Goal: Task Accomplishment & Management: Manage account settings

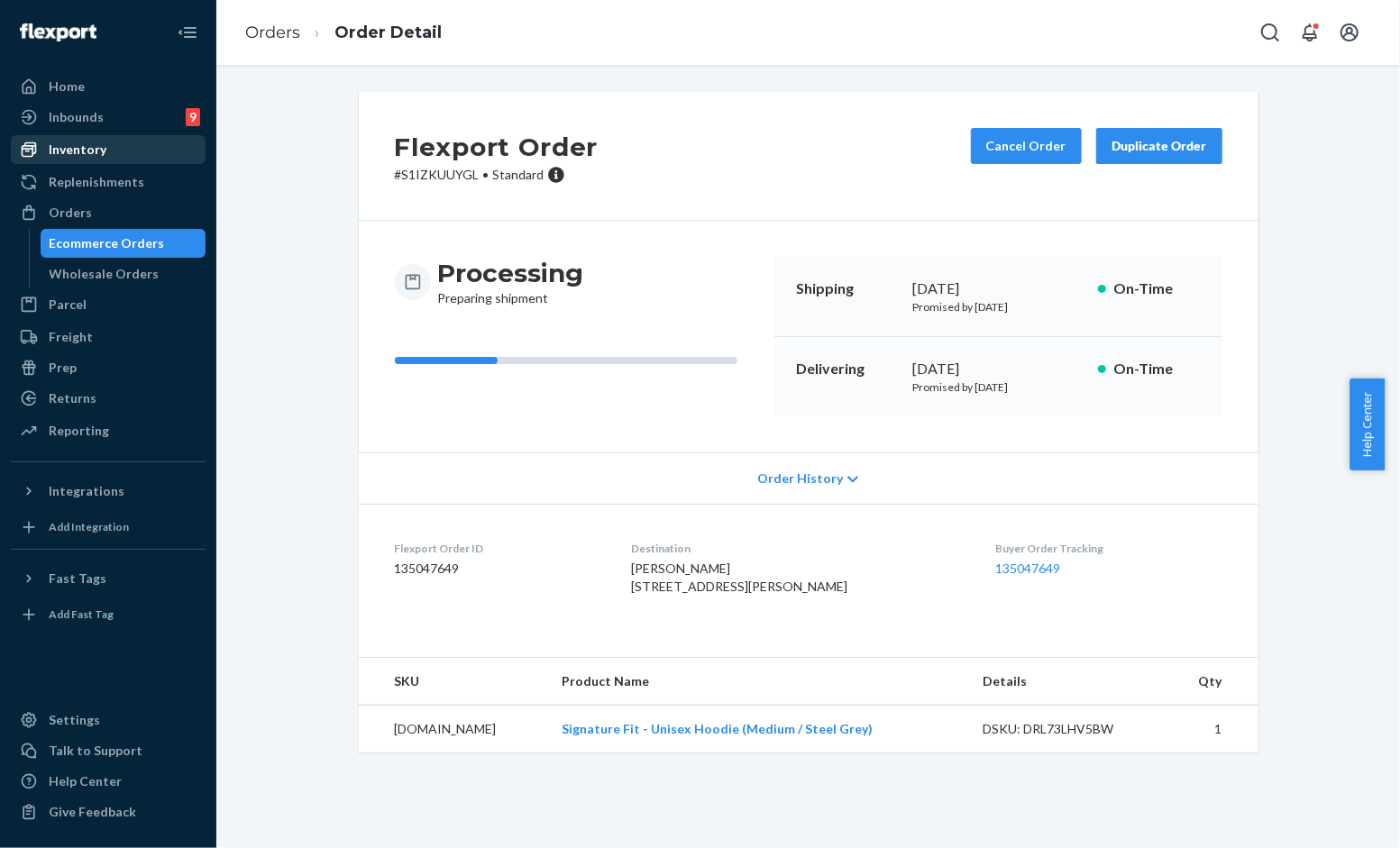
drag, startPoint x: 109, startPoint y: 141, endPoint x: 173, endPoint y: 162, distance: 67.4
click at [109, 140] on div "Inventory" at bounding box center [108, 150] width 191 height 26
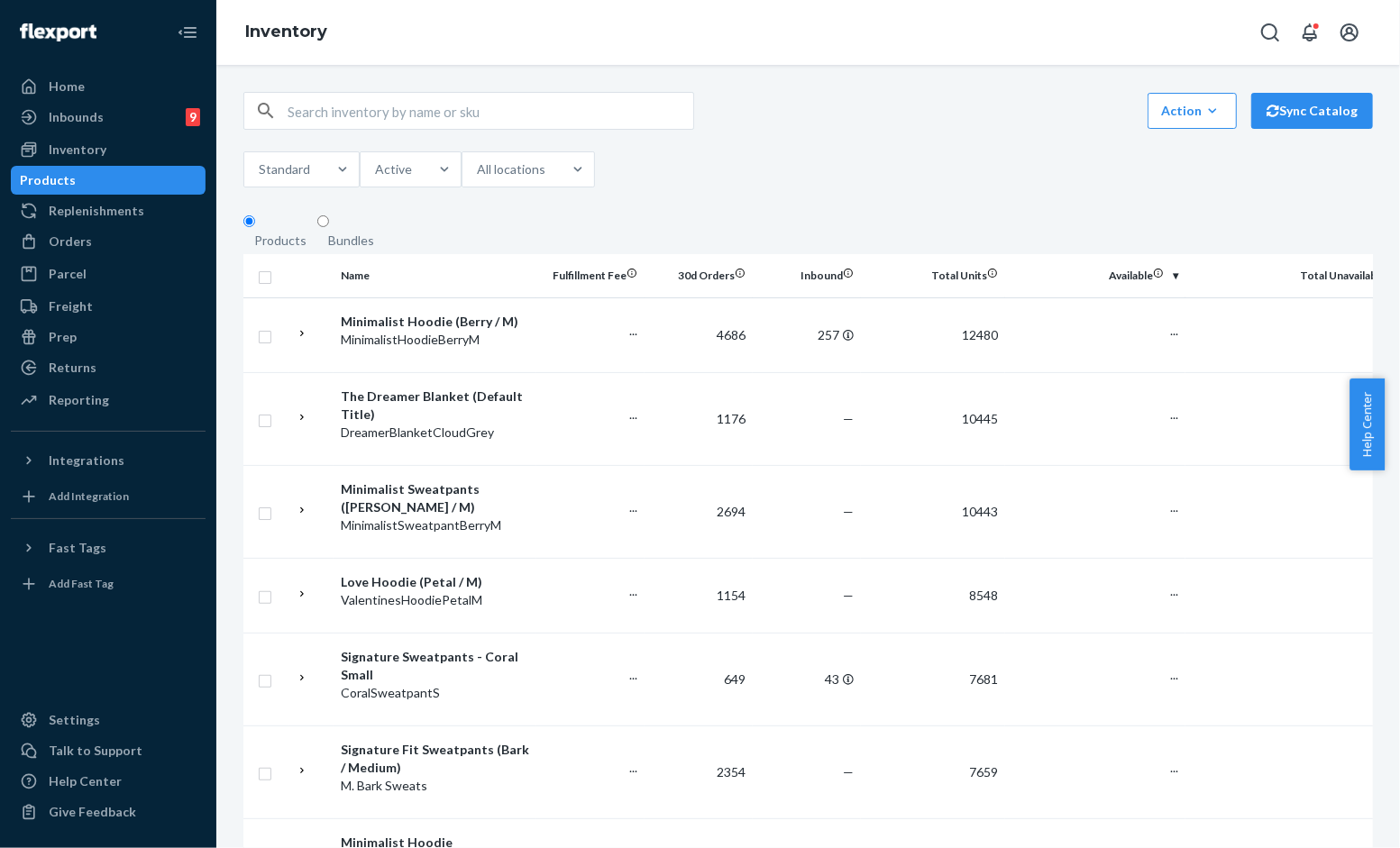
click at [400, 111] on input "text" at bounding box center [490, 111] width 405 height 37
paste input "Minimalist Hoodie - Panther / XL"
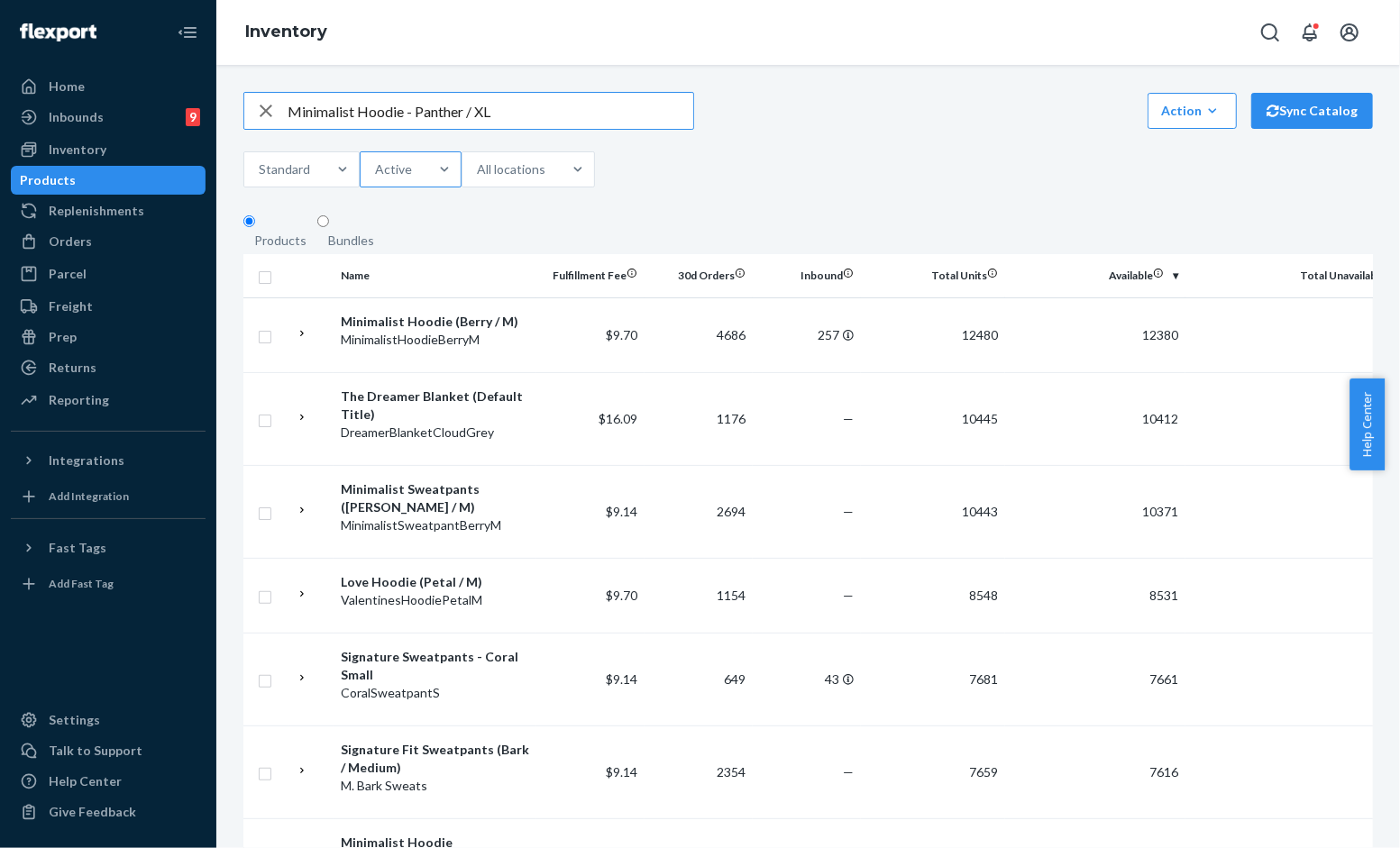
type input "Minimalist Hoodie - Panther / XL"
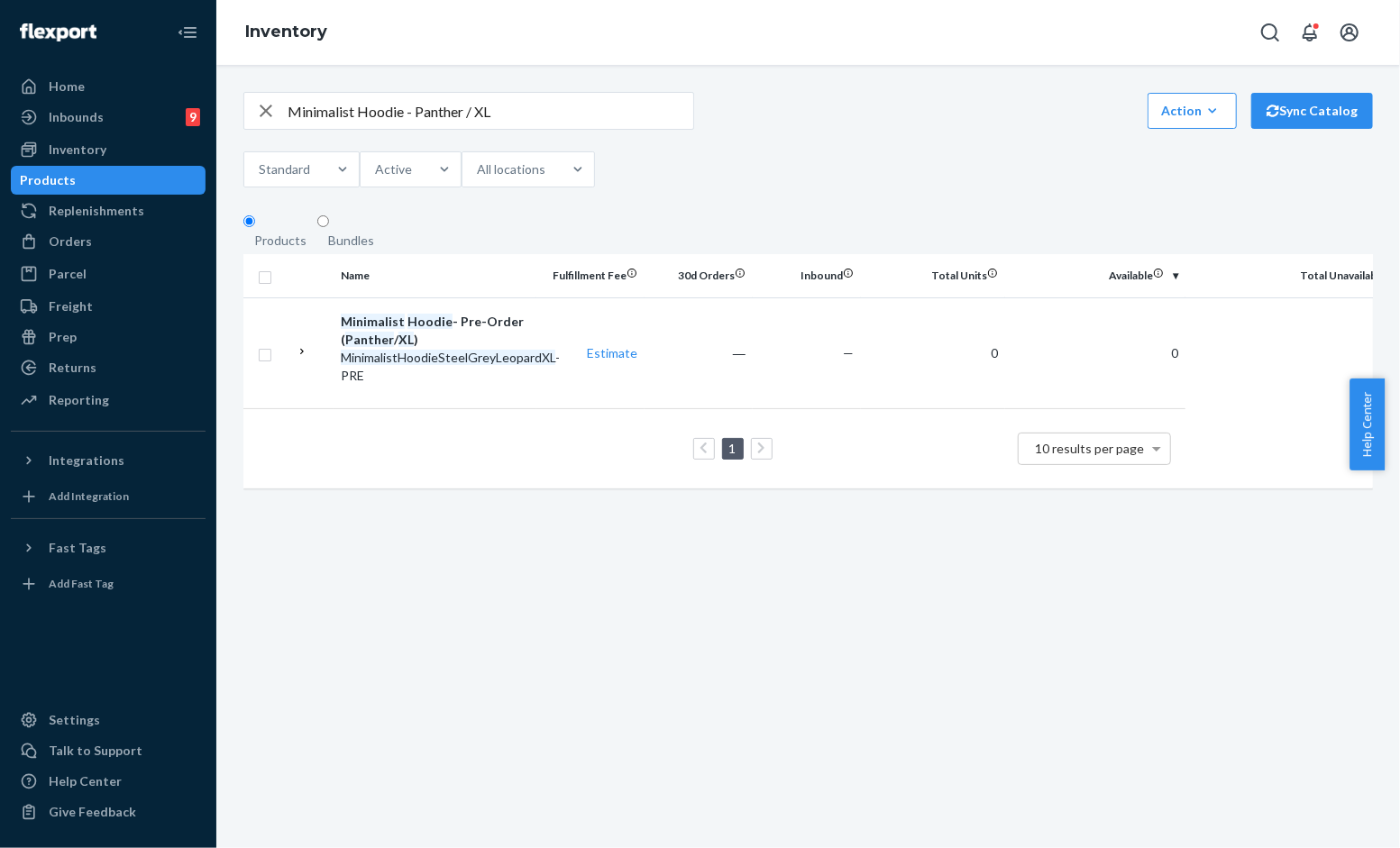
click at [903, 200] on div "Minimalist Hoodie - Panther / XL Action Create product Create bundle Bulk creat…" at bounding box center [808, 299] width 1156 height 414
click at [110, 246] on div "Orders" at bounding box center [108, 242] width 191 height 26
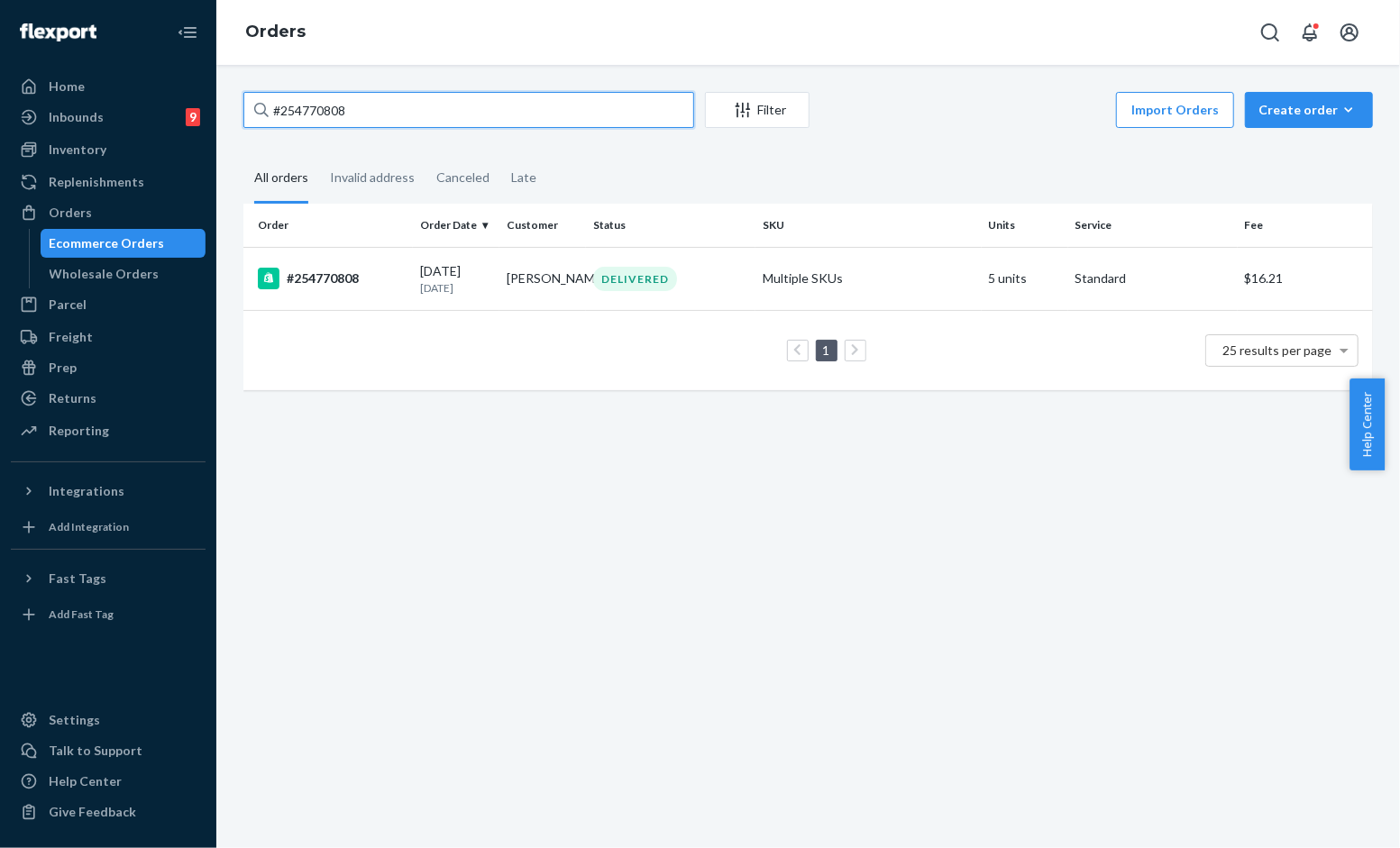
click at [527, 102] on input "#254770808" at bounding box center [469, 110] width 451 height 37
click at [527, 101] on input "#254770808" at bounding box center [469, 110] width 451 height 37
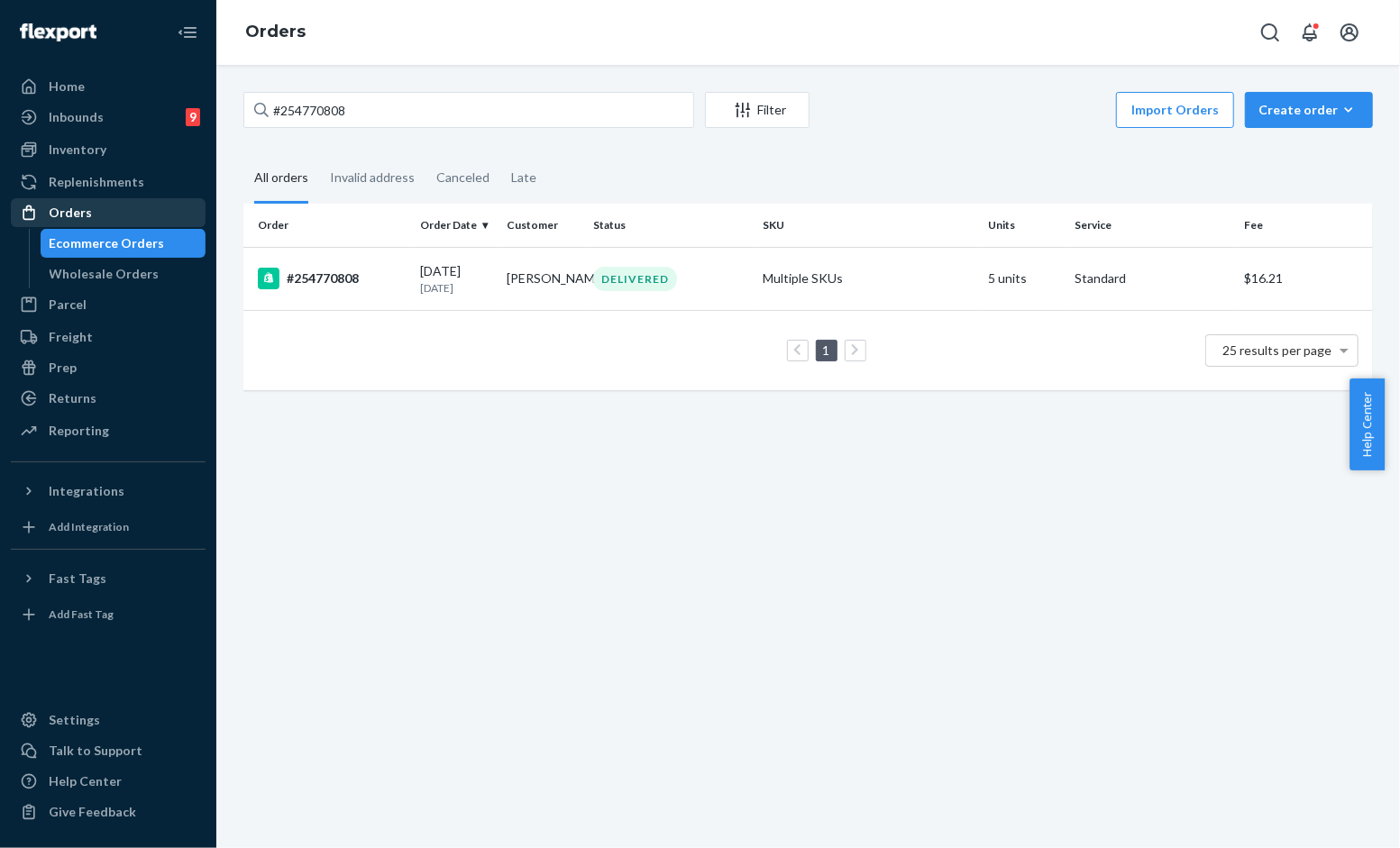
click at [95, 203] on div "Orders" at bounding box center [108, 213] width 191 height 26
click at [105, 144] on div "Inventory" at bounding box center [108, 150] width 191 height 26
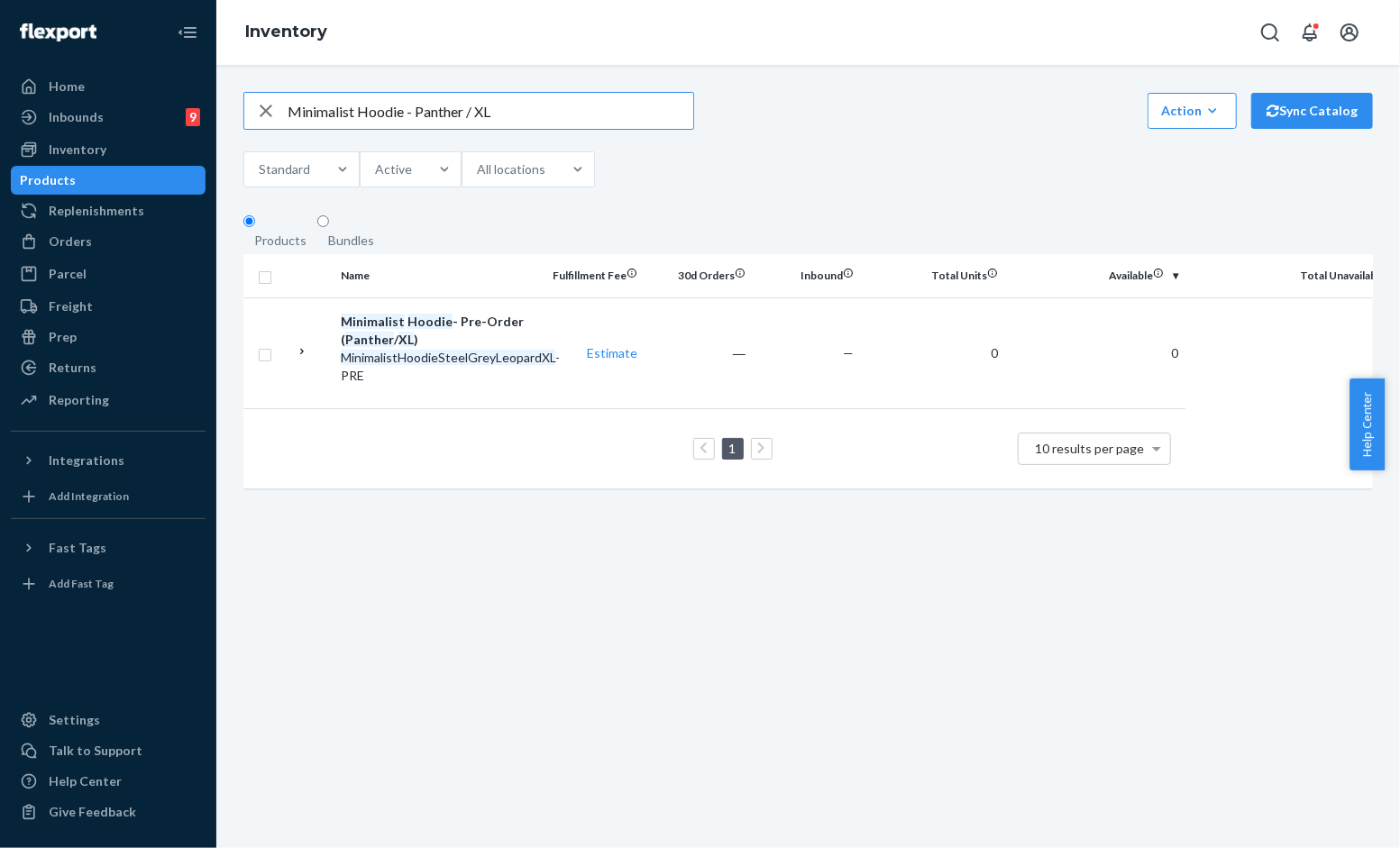
click at [532, 129] on input "Minimalist Hoodie - Panther / XL" at bounding box center [490, 111] width 405 height 37
paste input "Airplane Mode Travel Hoodie - Aloe"
type input "Airplane Mode Travel Hoodie - Aloe / XL"
click at [940, 221] on fieldset "Products Bundles" at bounding box center [808, 234] width 1129 height 40
drag, startPoint x: 275, startPoint y: 119, endPoint x: 185, endPoint y: 167, distance: 102.0
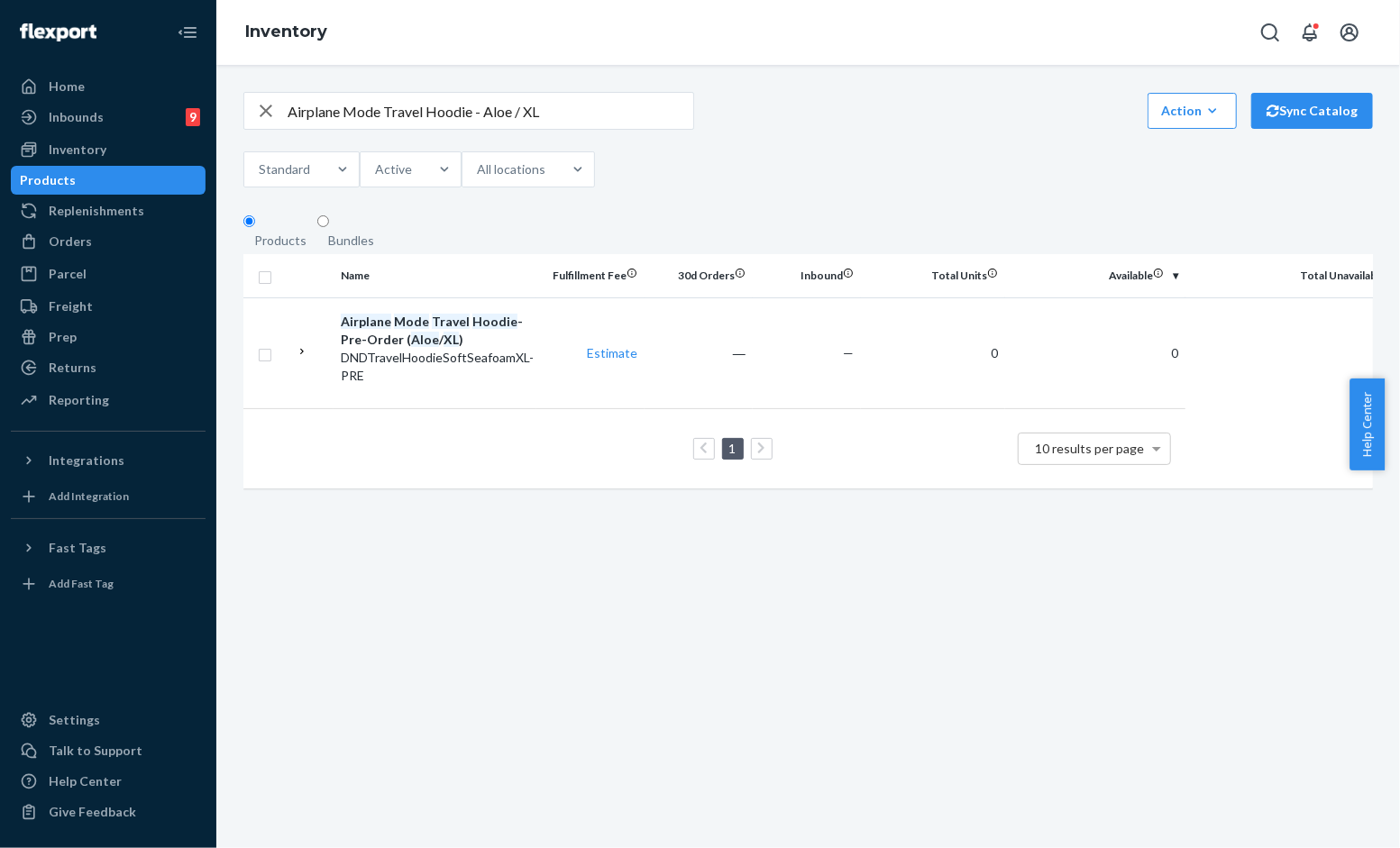
click at [274, 119] on icon "button" at bounding box center [266, 111] width 22 height 37
click at [110, 250] on div "Orders" at bounding box center [108, 242] width 191 height 26
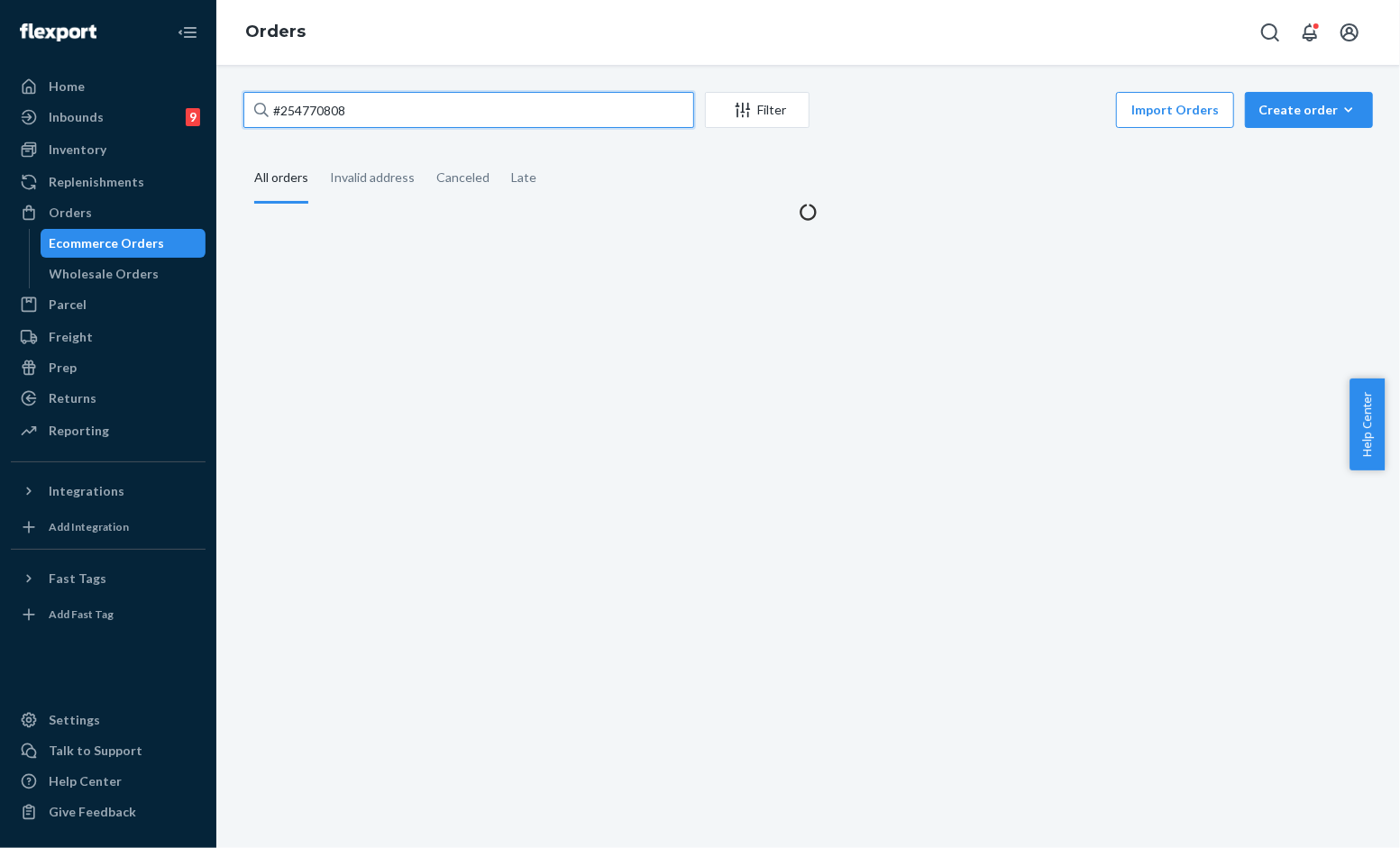
click at [479, 109] on input "#254770808" at bounding box center [469, 110] width 451 height 37
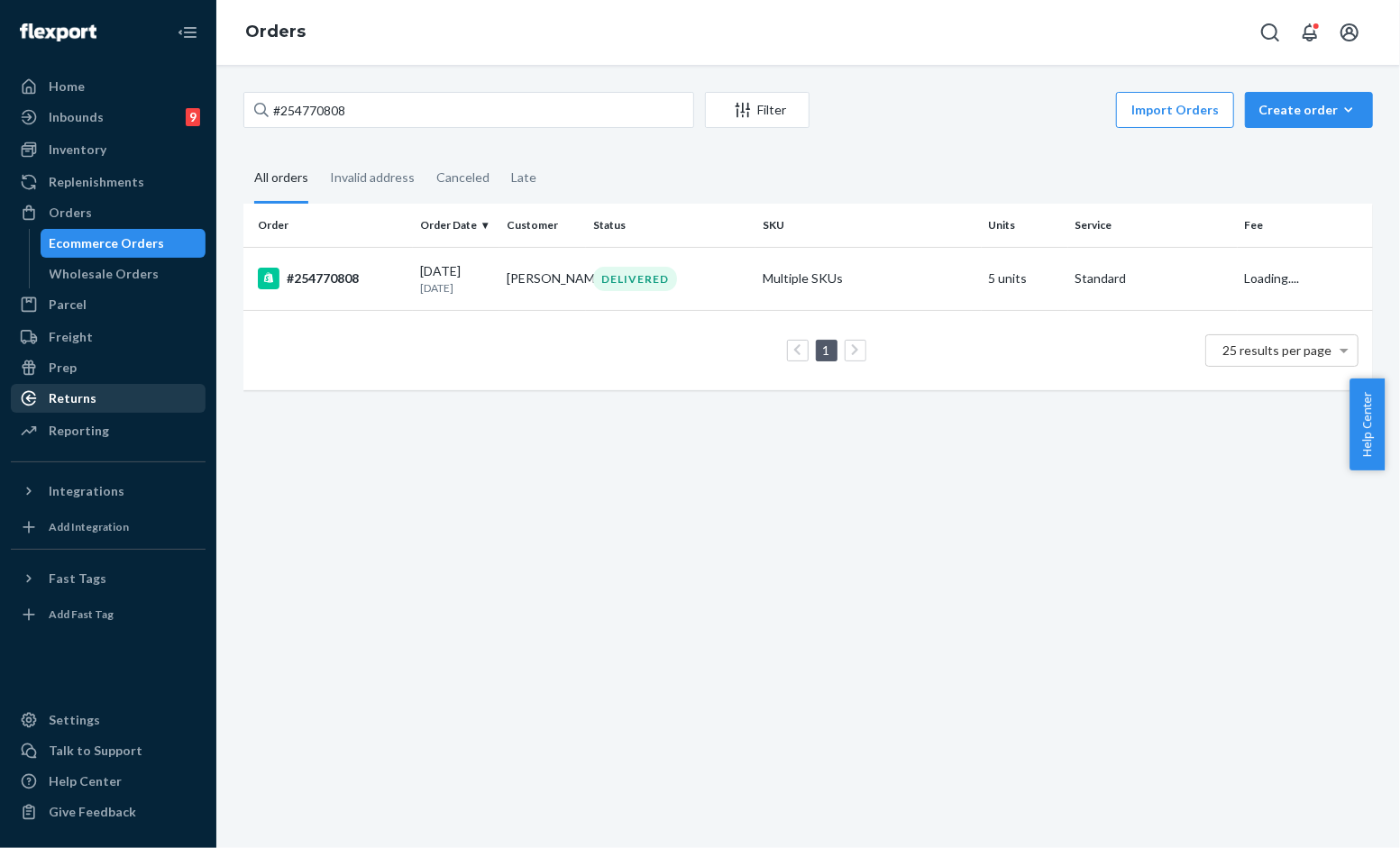
click at [120, 406] on div "Returns" at bounding box center [108, 399] width 191 height 26
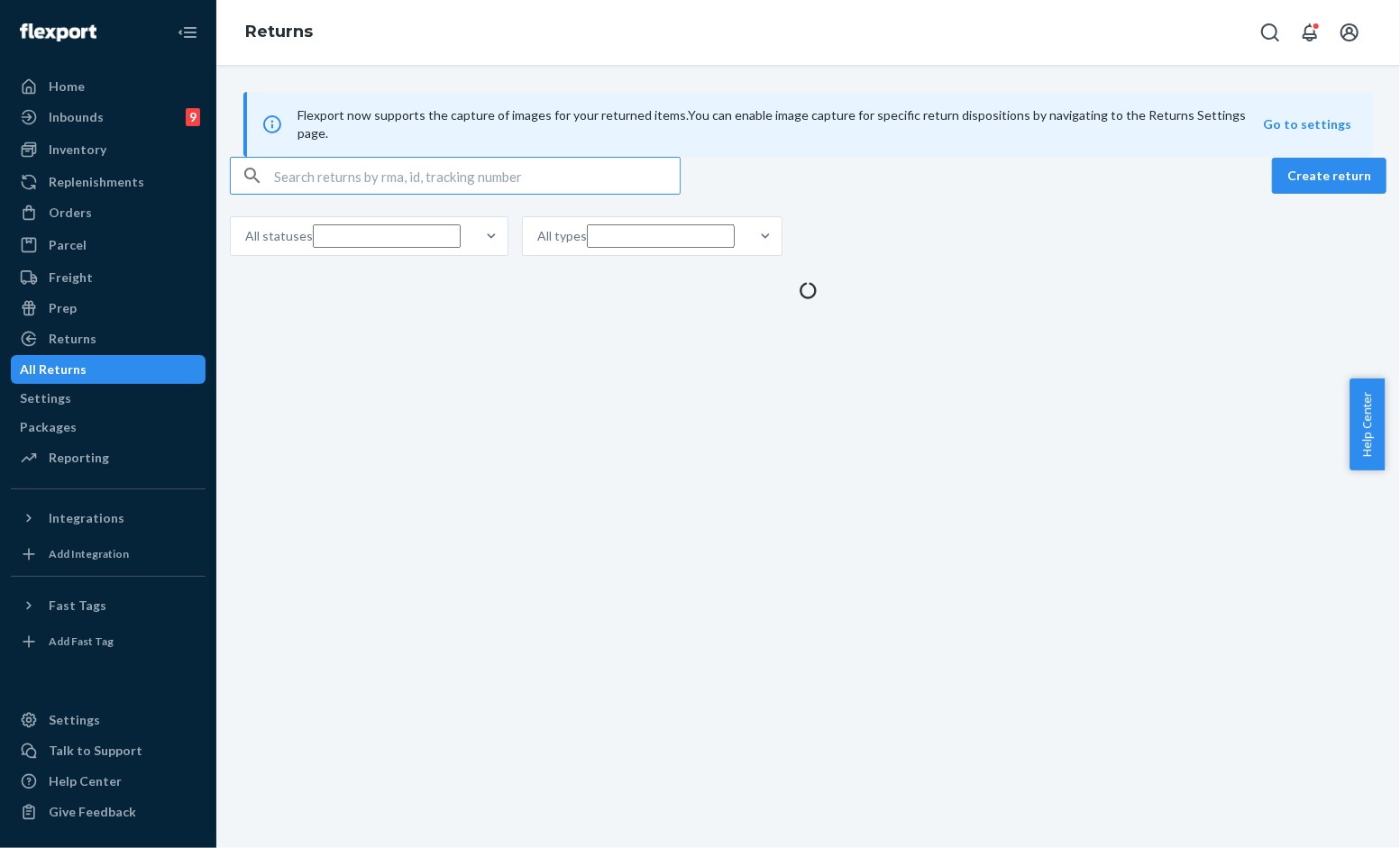
click at [457, 194] on input "text" at bounding box center [476, 176] width 405 height 37
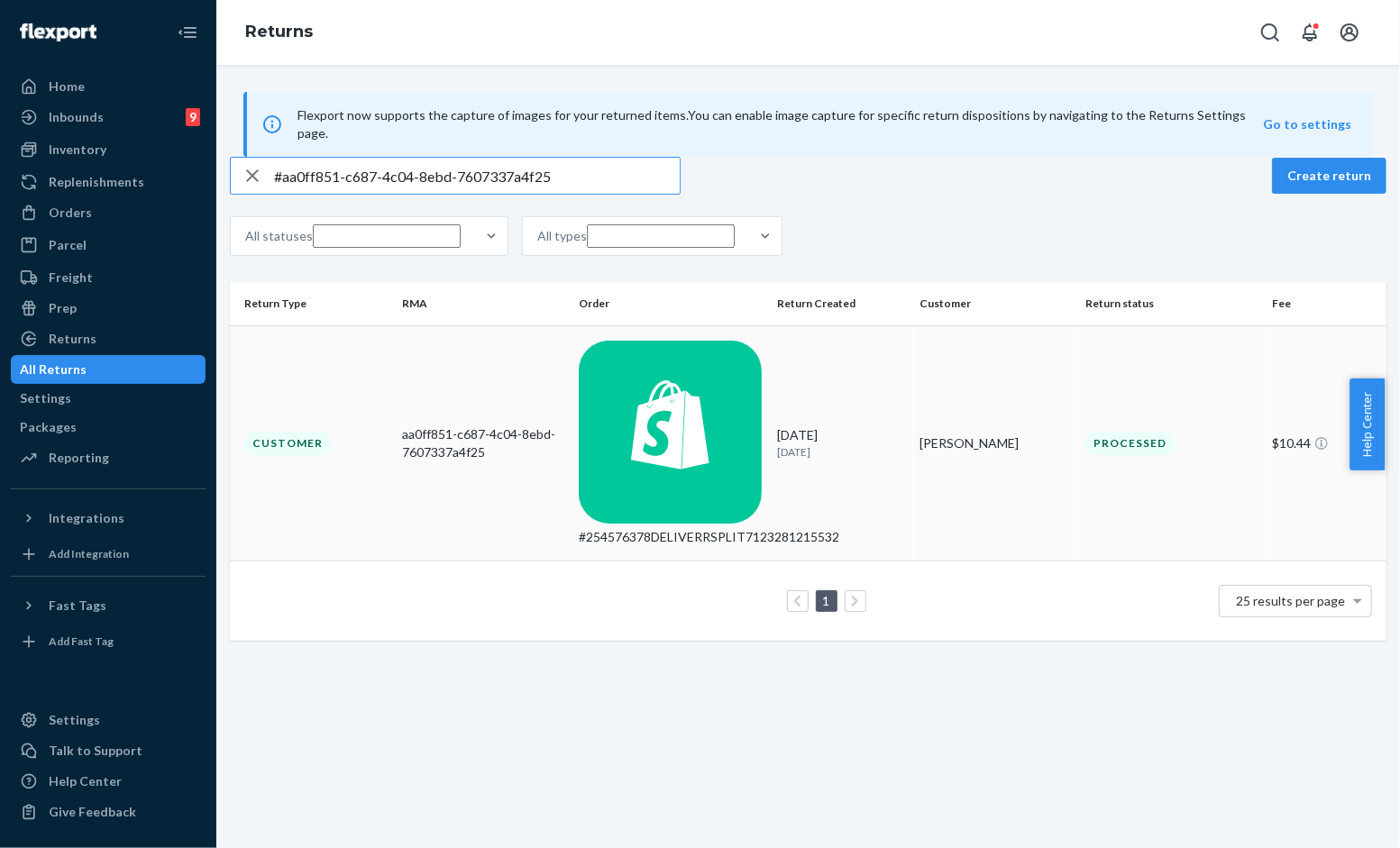
type input "#aa0ff851-c687-4c04-8ebd-7607337a4f25"
click at [942, 434] on div "[PERSON_NAME]" at bounding box center [995, 444] width 151 height 18
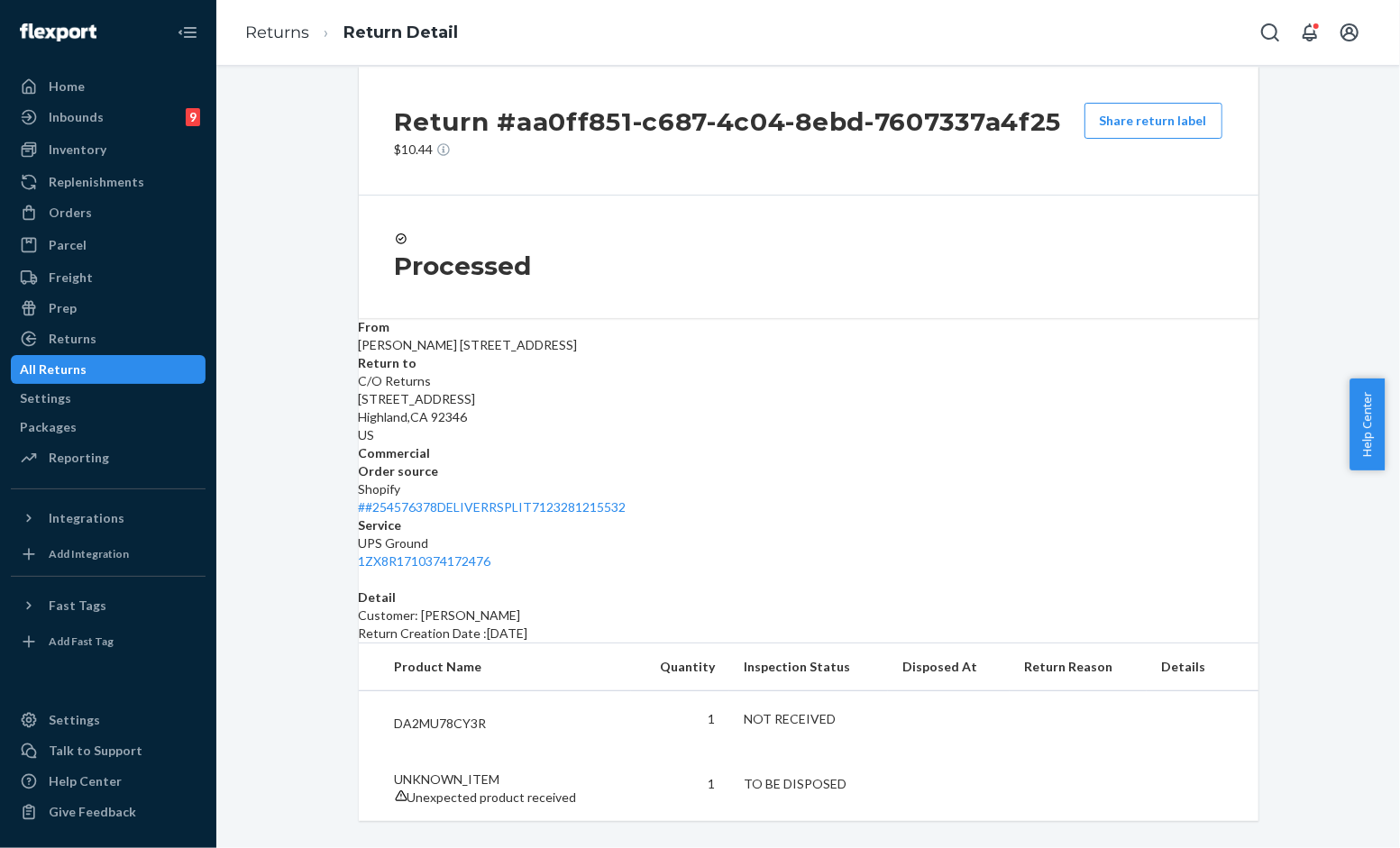
scroll to position [34, 0]
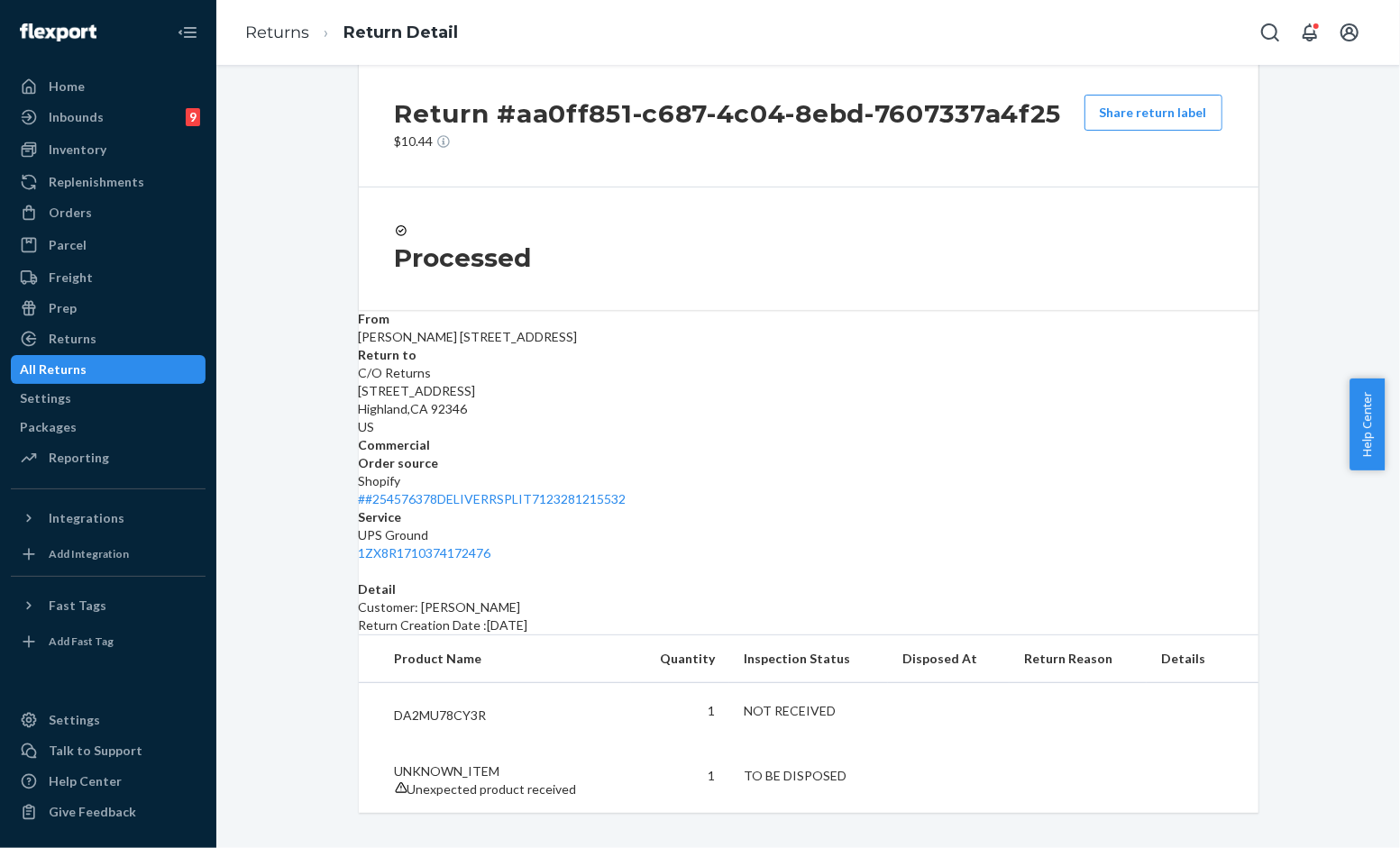
drag, startPoint x: 279, startPoint y: 340, endPoint x: 293, endPoint y: 300, distance: 42.4
click at [279, 340] on div "Return #aa0ff851-c687-4c04-8ebd-7607337a4f25 $10.44 Share return label Processe…" at bounding box center [808, 435] width 1156 height 755
click at [485, 707] on p "DA2MU78CY3R" at bounding box center [507, 716] width 223 height 18
drag, startPoint x: 480, startPoint y: 700, endPoint x: 380, endPoint y: 699, distance: 100.0
click at [380, 699] on td "DA2MU78CY3R" at bounding box center [495, 712] width 273 height 57
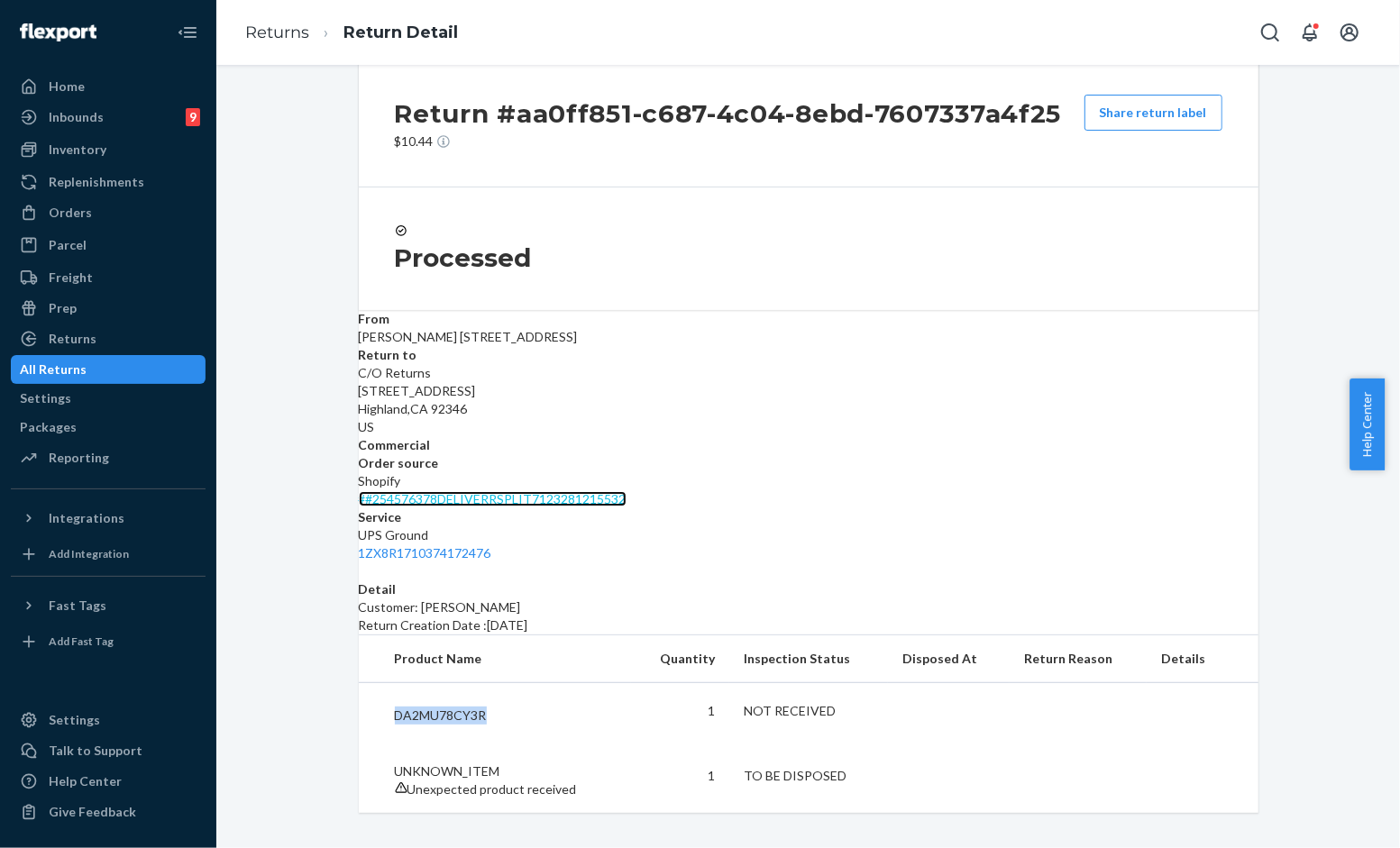
click at [626, 491] on link "# #254576378DELIVERRSPLIT7123281215532" at bounding box center [492, 498] width 267 height 16
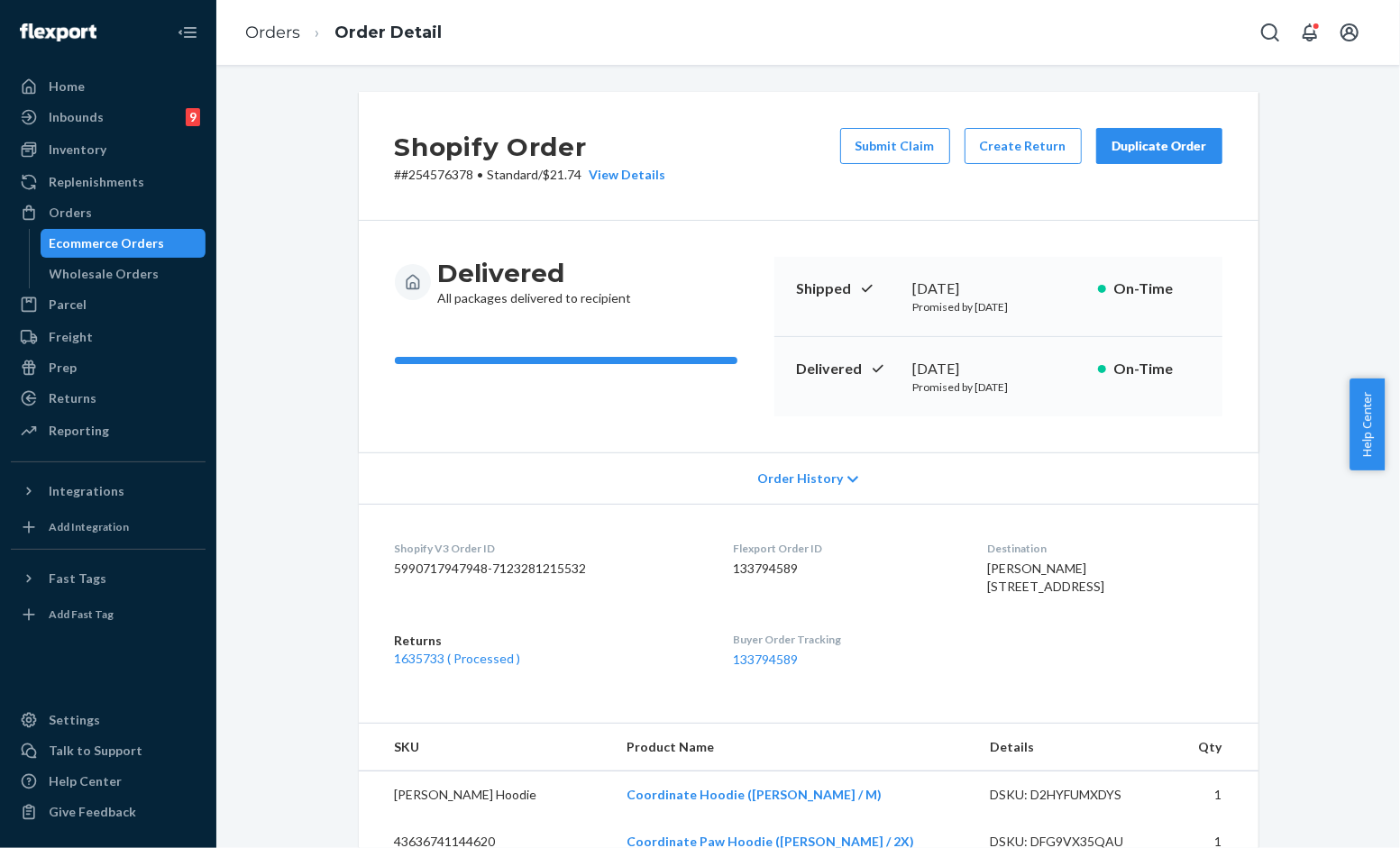
drag, startPoint x: 887, startPoint y: 159, endPoint x: 947, endPoint y: 169, distance: 60.8
click at [887, 159] on button "Submit Claim" at bounding box center [894, 146] width 110 height 37
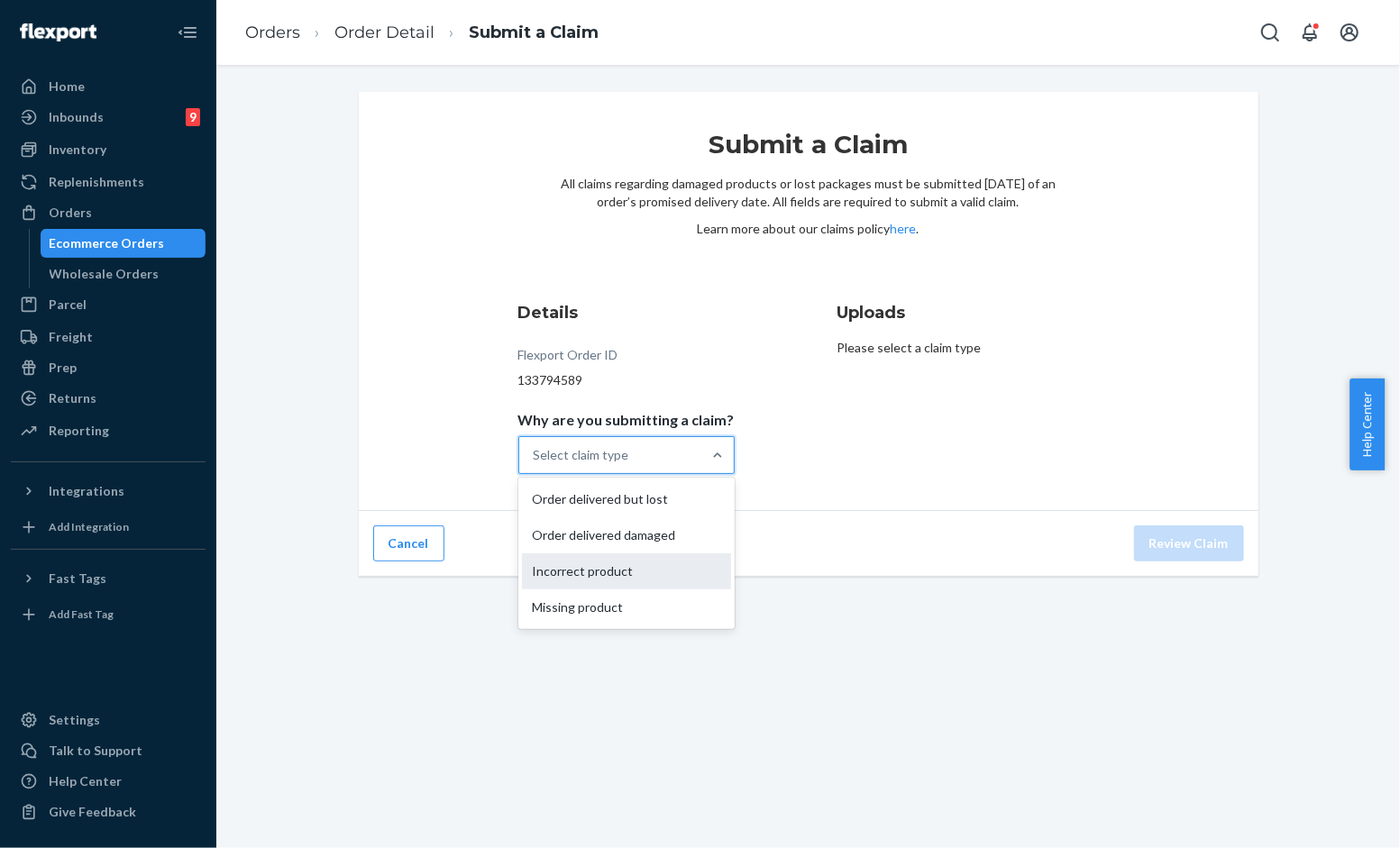
click at [613, 572] on div "Incorrect product" at bounding box center [626, 571] width 209 height 37
click at [536, 465] on input "Why are you submitting a claim? option Incorrect product focused, 3 of 4. 4 res…" at bounding box center [535, 455] width 2 height 18
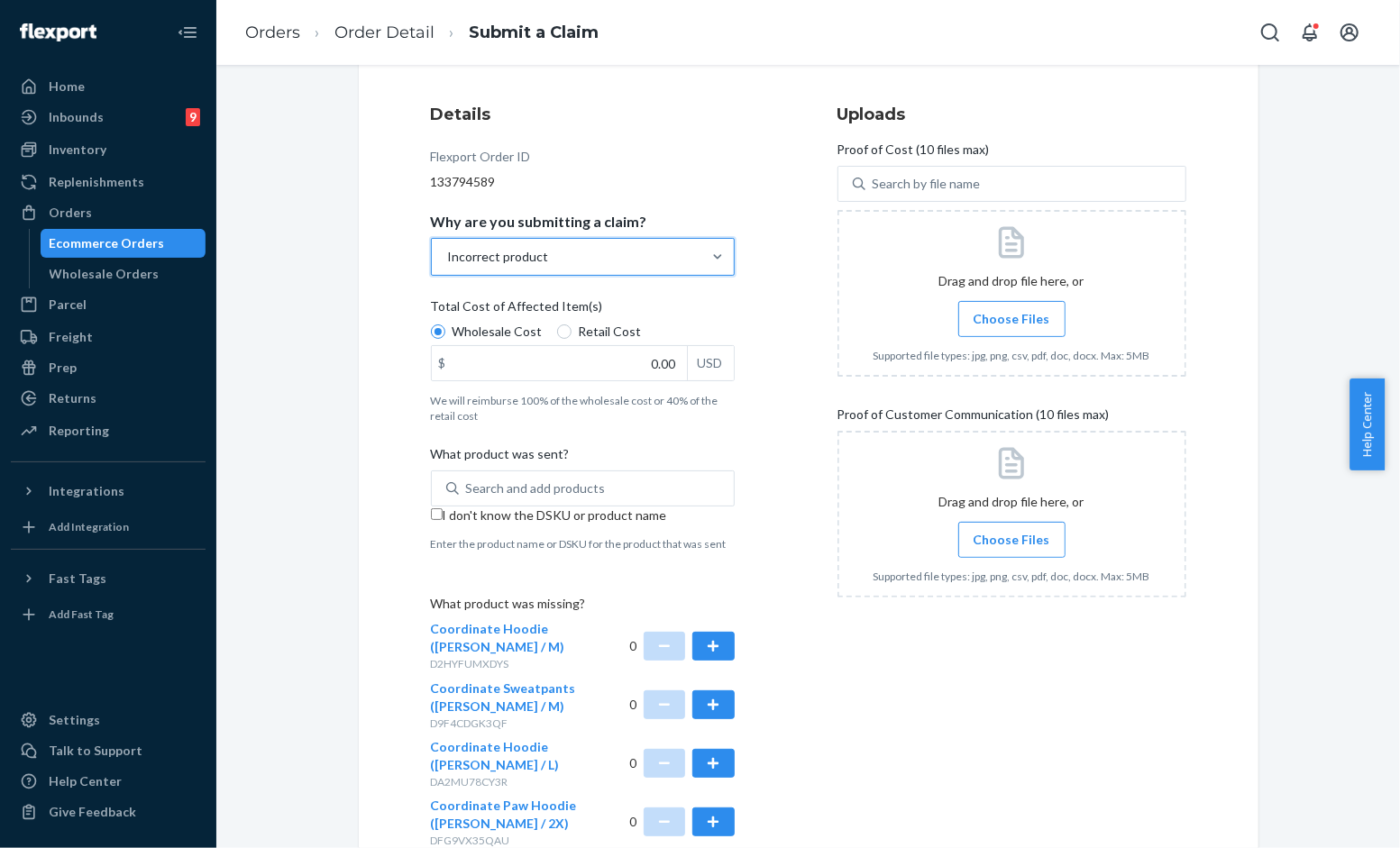
scroll to position [200, 0]
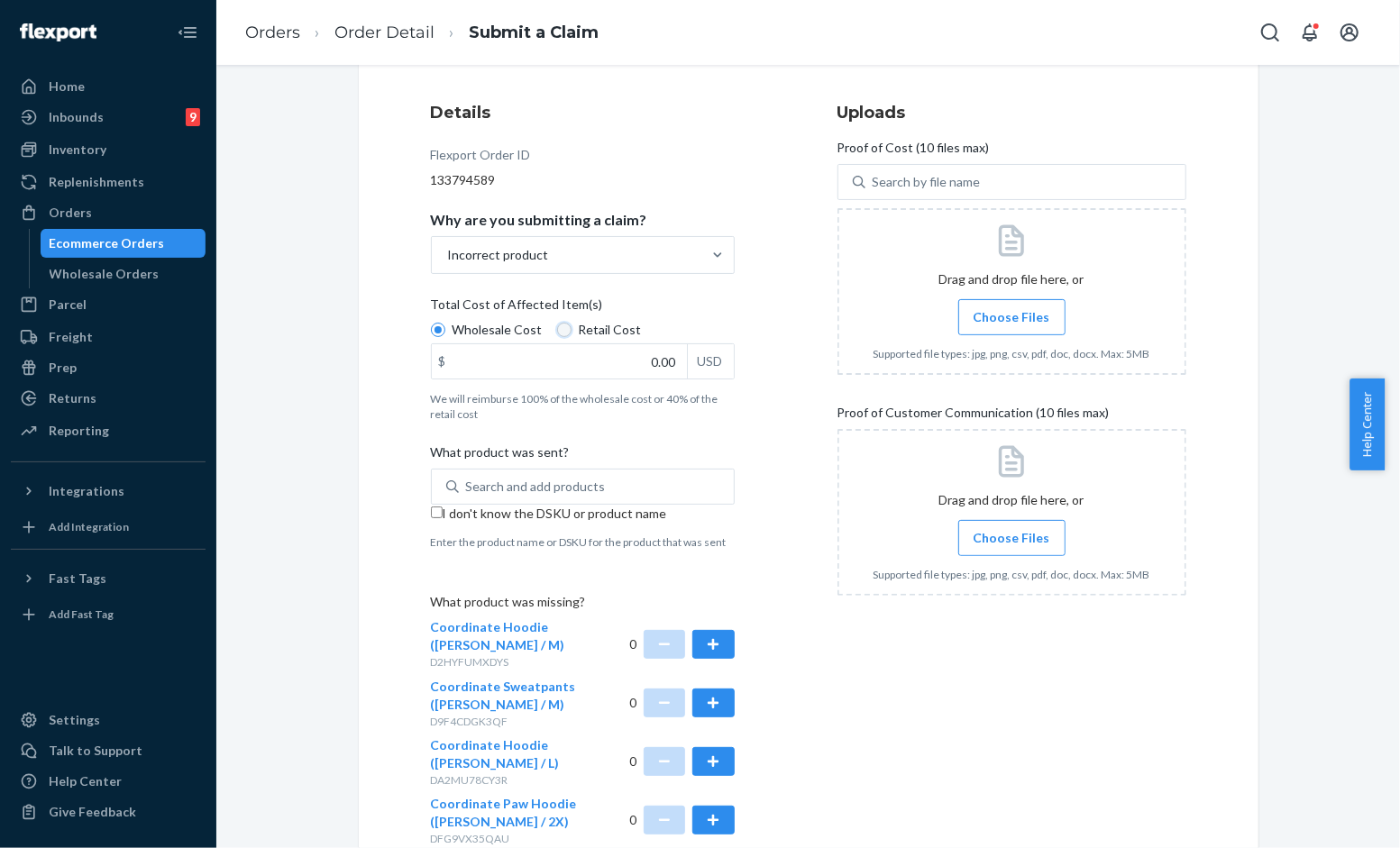
click at [557, 330] on input "Retail Cost" at bounding box center [564, 330] width 15 height 15
radio input "true"
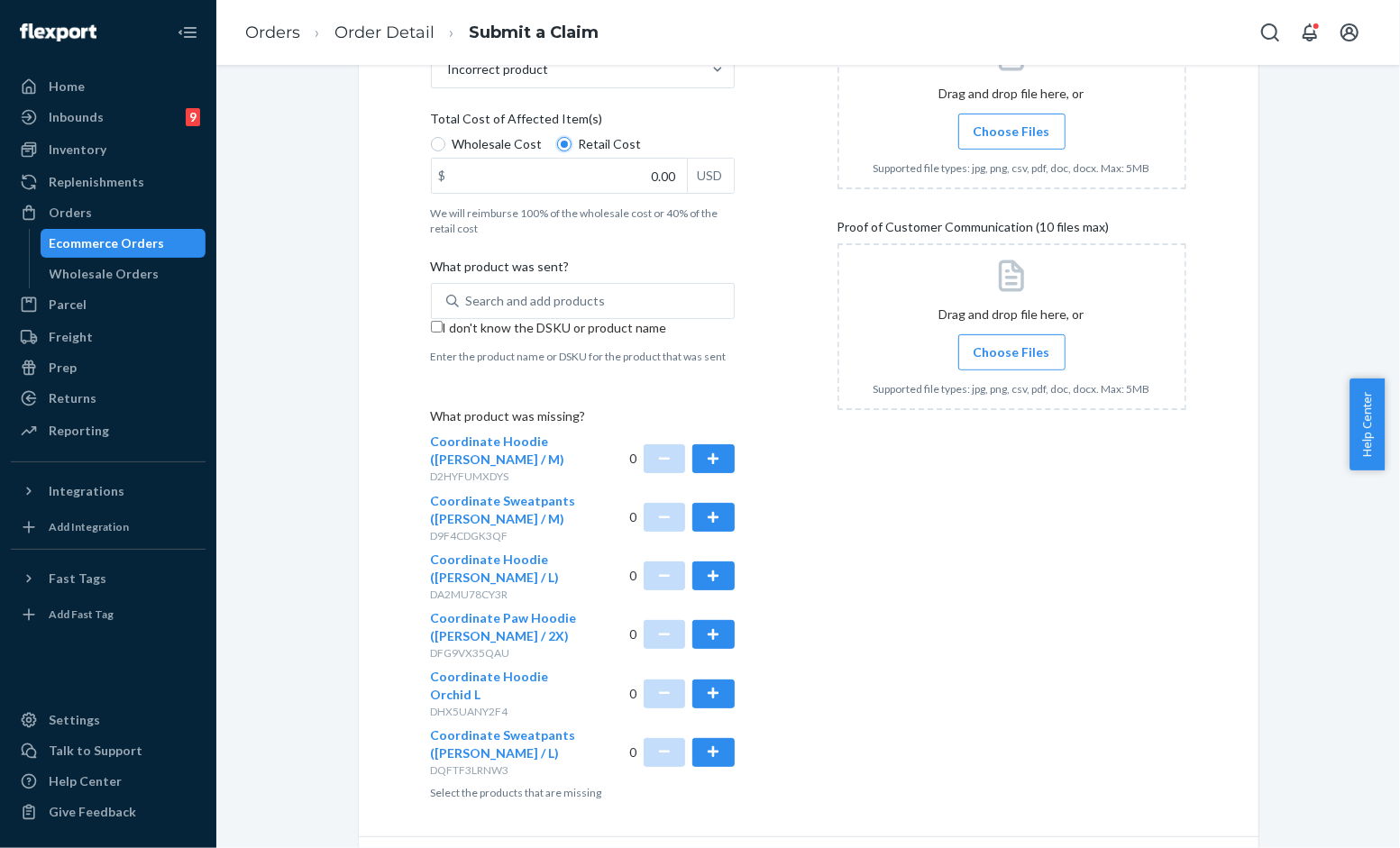
scroll to position [400, 0]
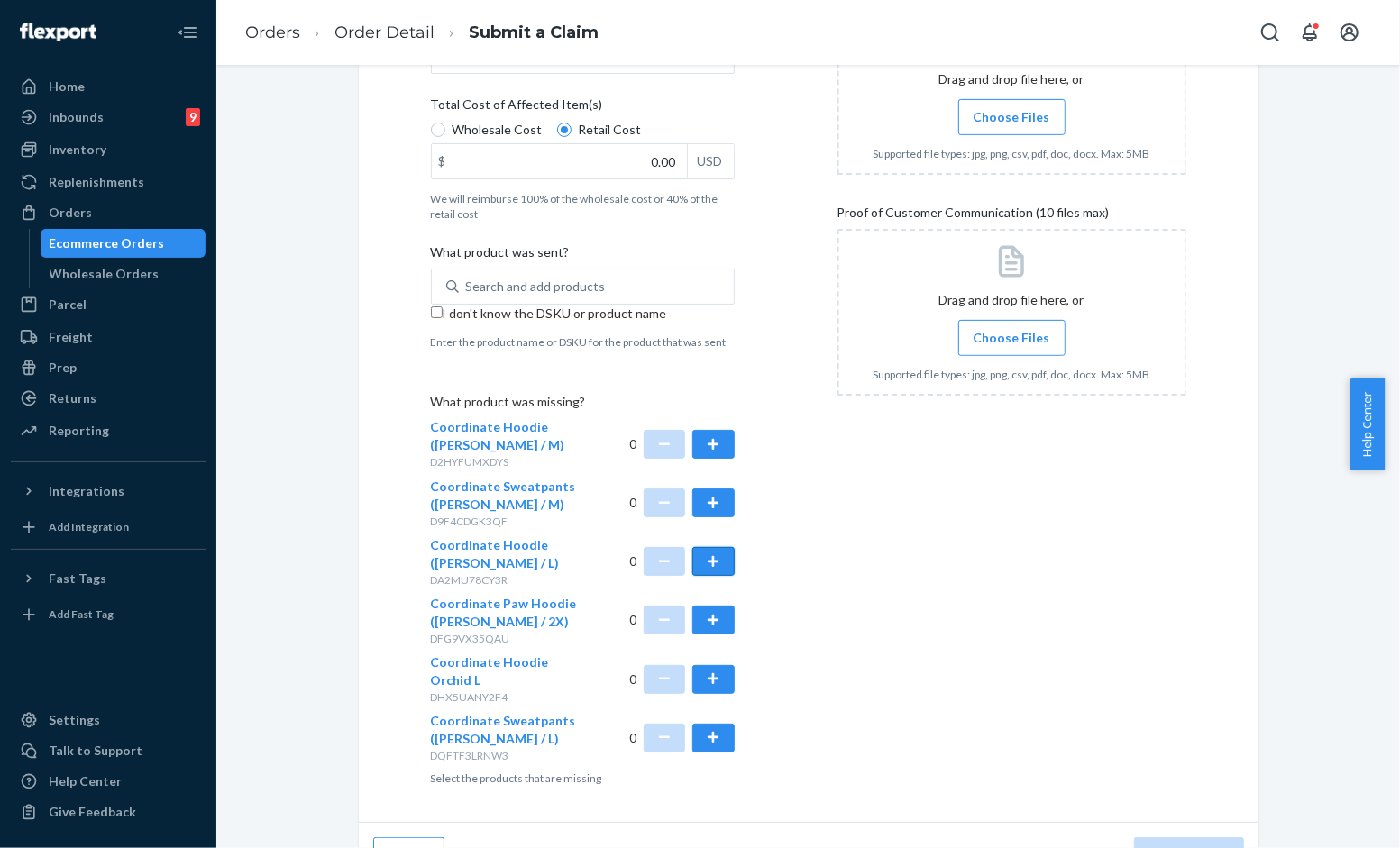
click at [700, 557] on button "button" at bounding box center [712, 561] width 41 height 29
click at [910, 550] on div "Uploads Proof of Cost (10 files max) Search by file name Drag and drop file her…" at bounding box center [1011, 343] width 349 height 900
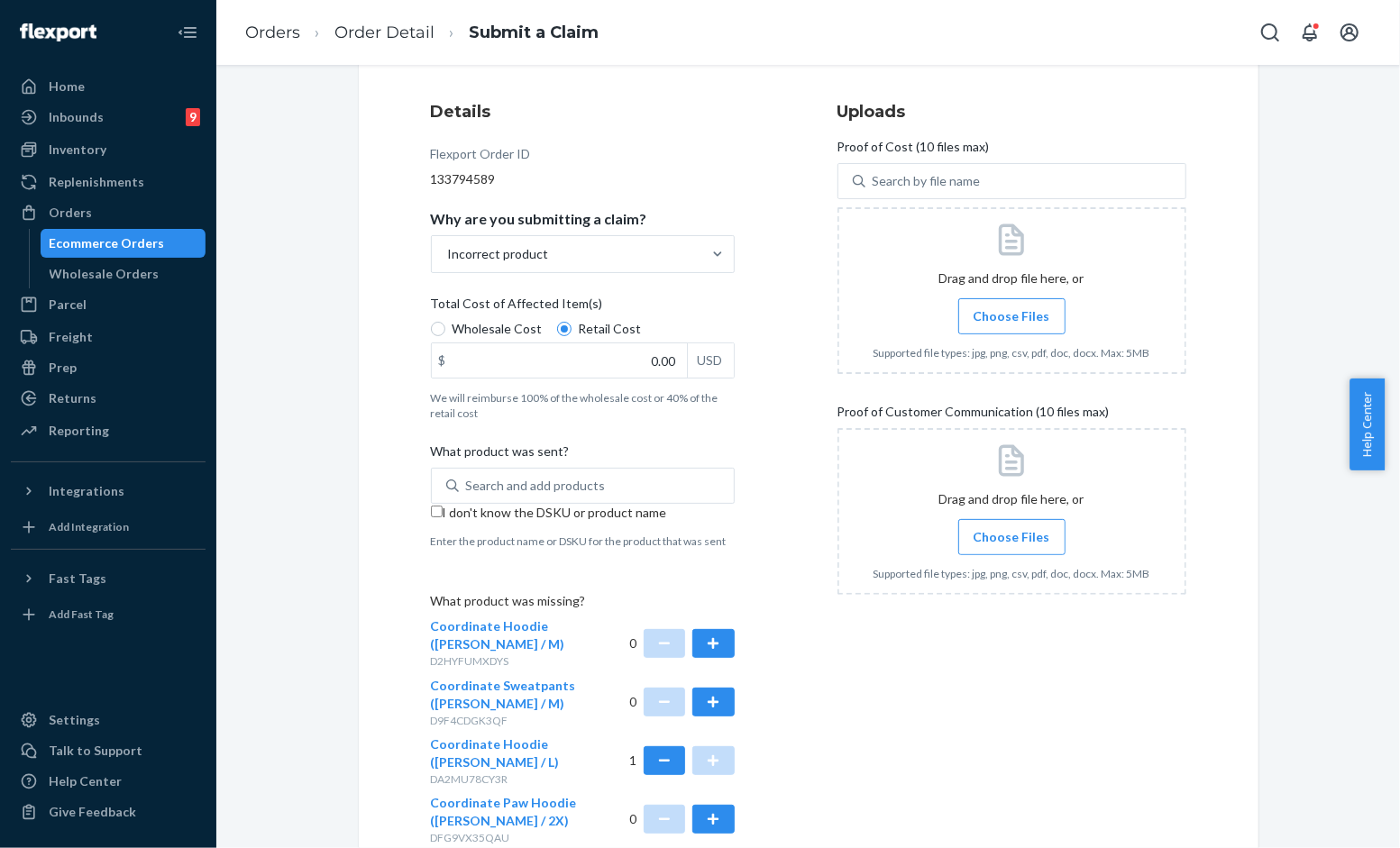
scroll to position [200, 0]
click at [1019, 318] on span "Choose Files" at bounding box center [1012, 318] width 77 height 18
click at [1012, 318] on input "Choose Files" at bounding box center [1011, 318] width 1 height 20
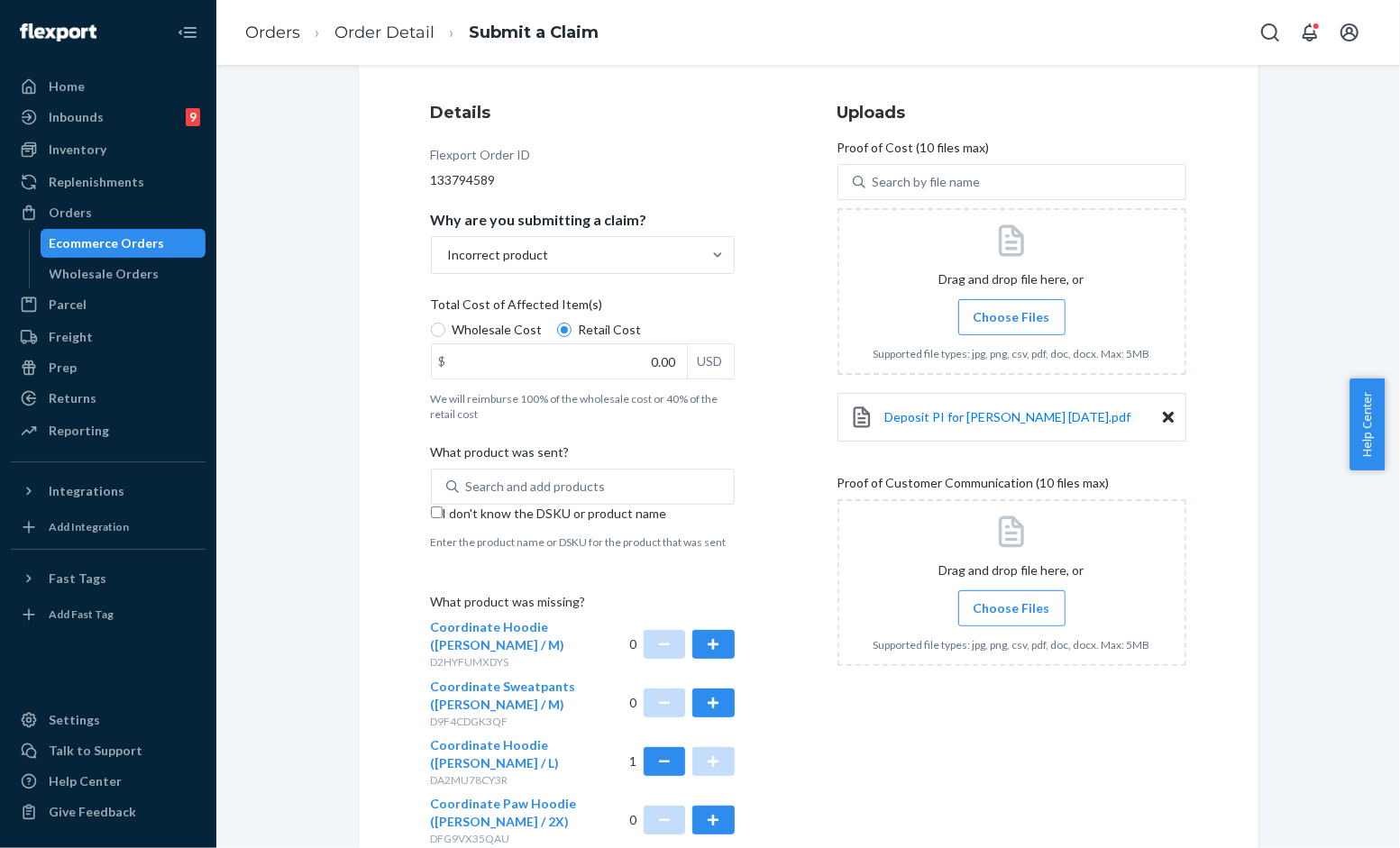
click at [632, 340] on div "Wholesale Cost Retail Cost" at bounding box center [582, 332] width 319 height 23
click at [445, 337] on input "Wholesale Cost" at bounding box center [438, 330] width 15 height 15
radio input "true"
click at [628, 346] on input "0.00" at bounding box center [559, 361] width 255 height 35
click at [575, 319] on span "Total Cost of Affected Item(s)" at bounding box center [517, 309] width 172 height 26
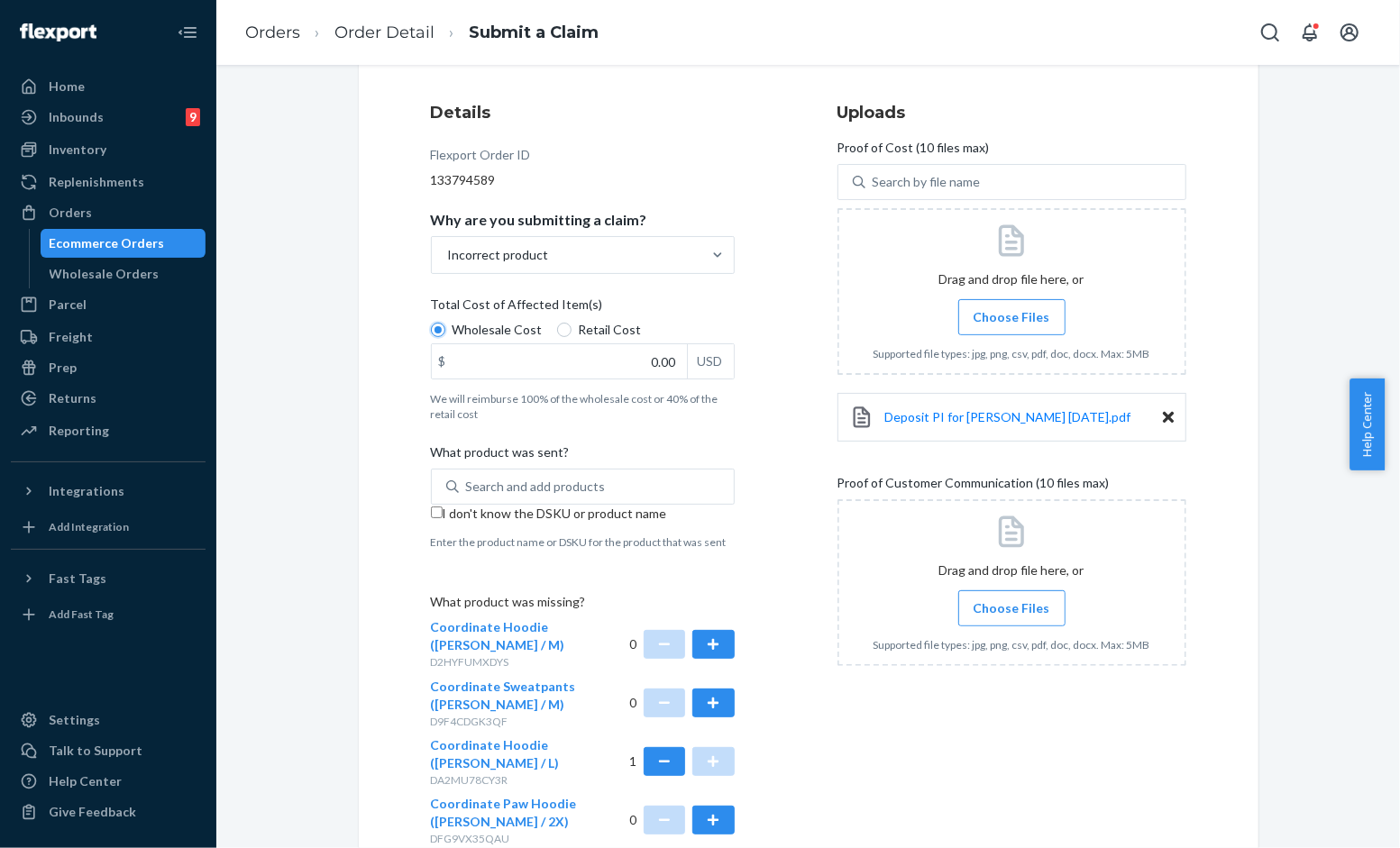
click at [445, 323] on input "Wholesale Cost" at bounding box center [438, 330] width 15 height 15
click at [557, 323] on input "Retail Cost" at bounding box center [564, 330] width 15 height 15
radio input "true"
radio input "false"
click at [631, 368] on input "0.00" at bounding box center [559, 361] width 255 height 35
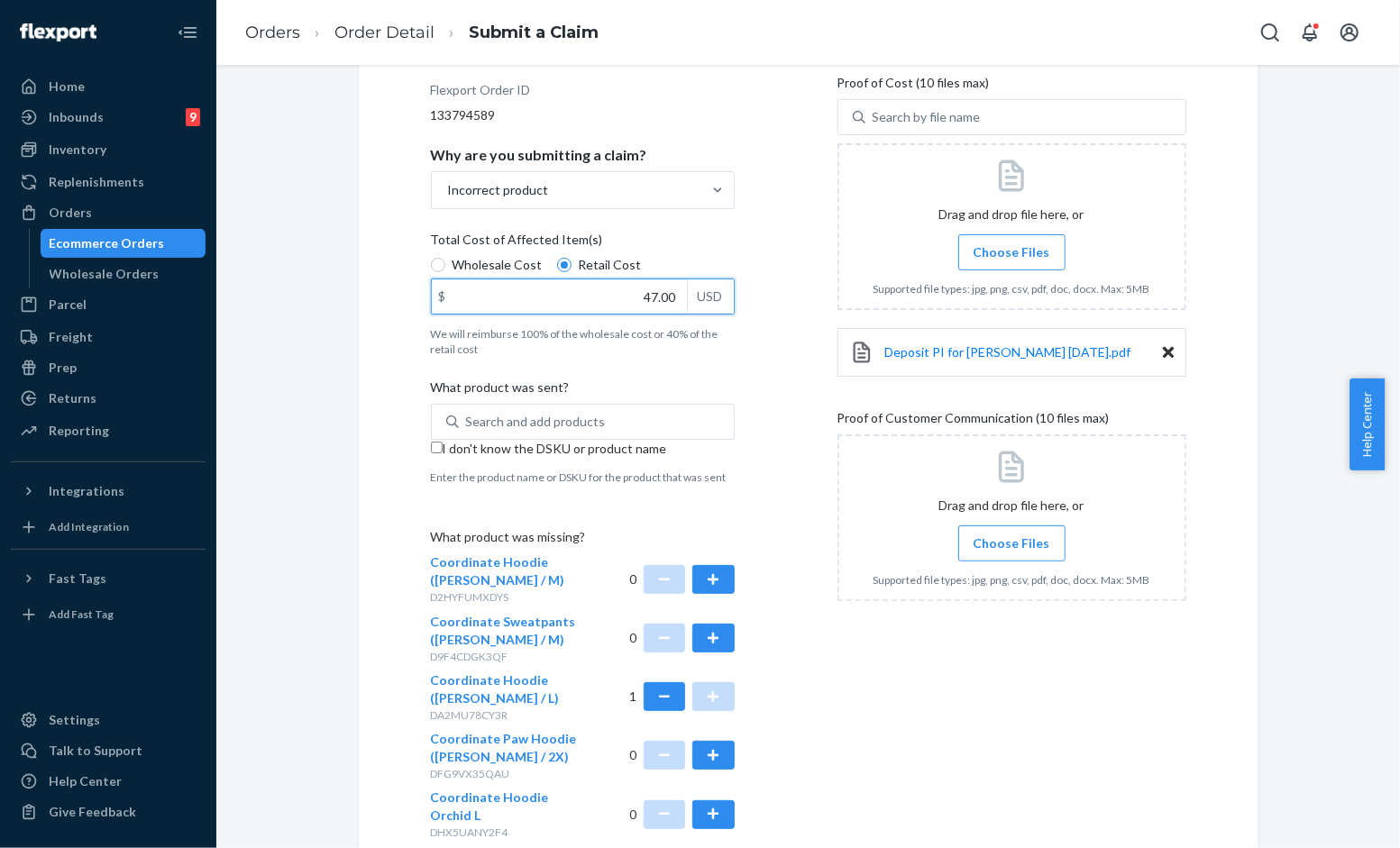
scroll to position [300, 0]
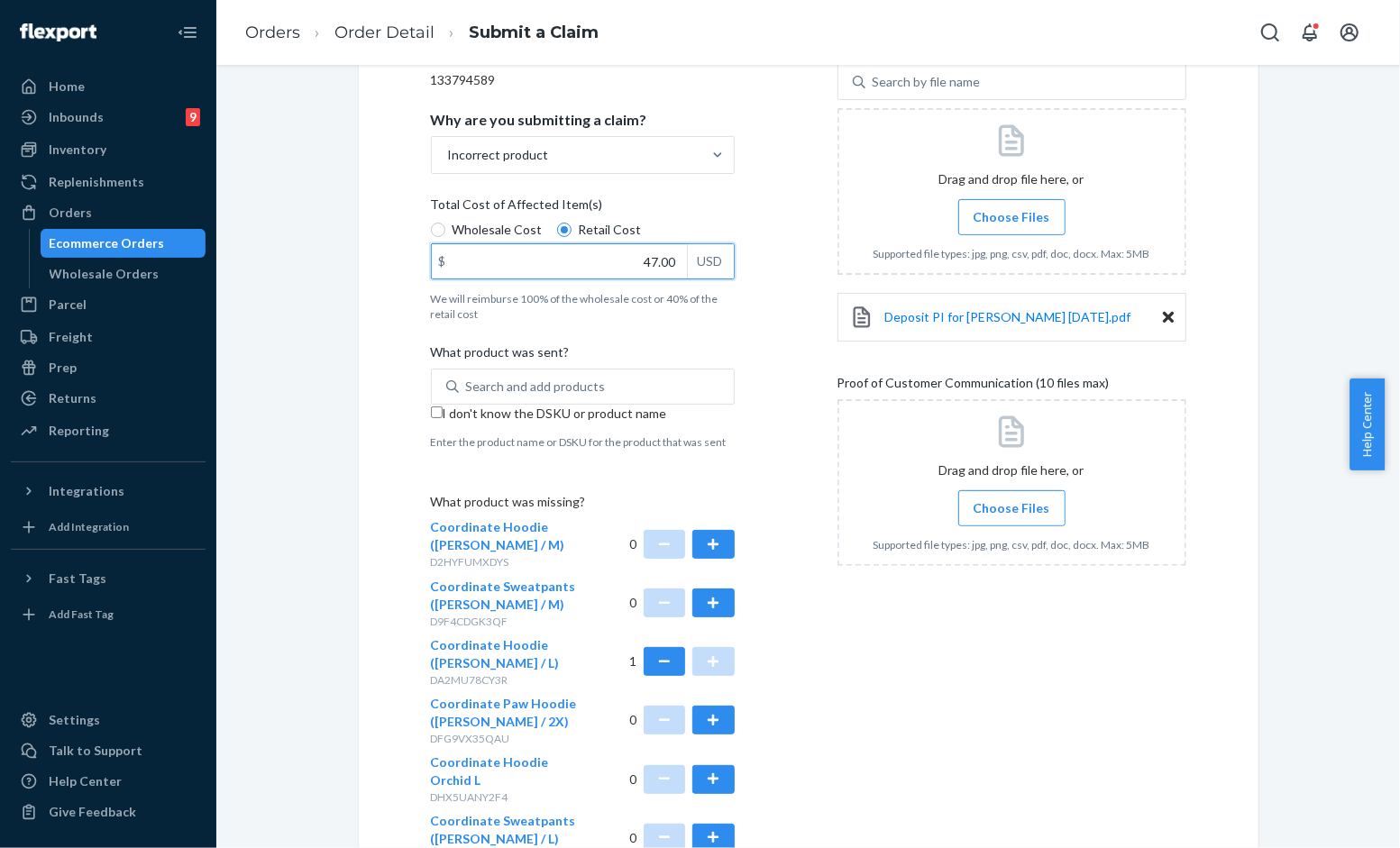
type input "47.00"
click at [974, 500] on span "Choose Files" at bounding box center [1012, 508] width 77 height 18
click at [1011, 500] on input "Choose Files" at bounding box center [1011, 508] width 1 height 20
click at [434, 416] on input "I don't know the DSKU or product name" at bounding box center [436, 412] width 12 height 12
checkbox input "true"
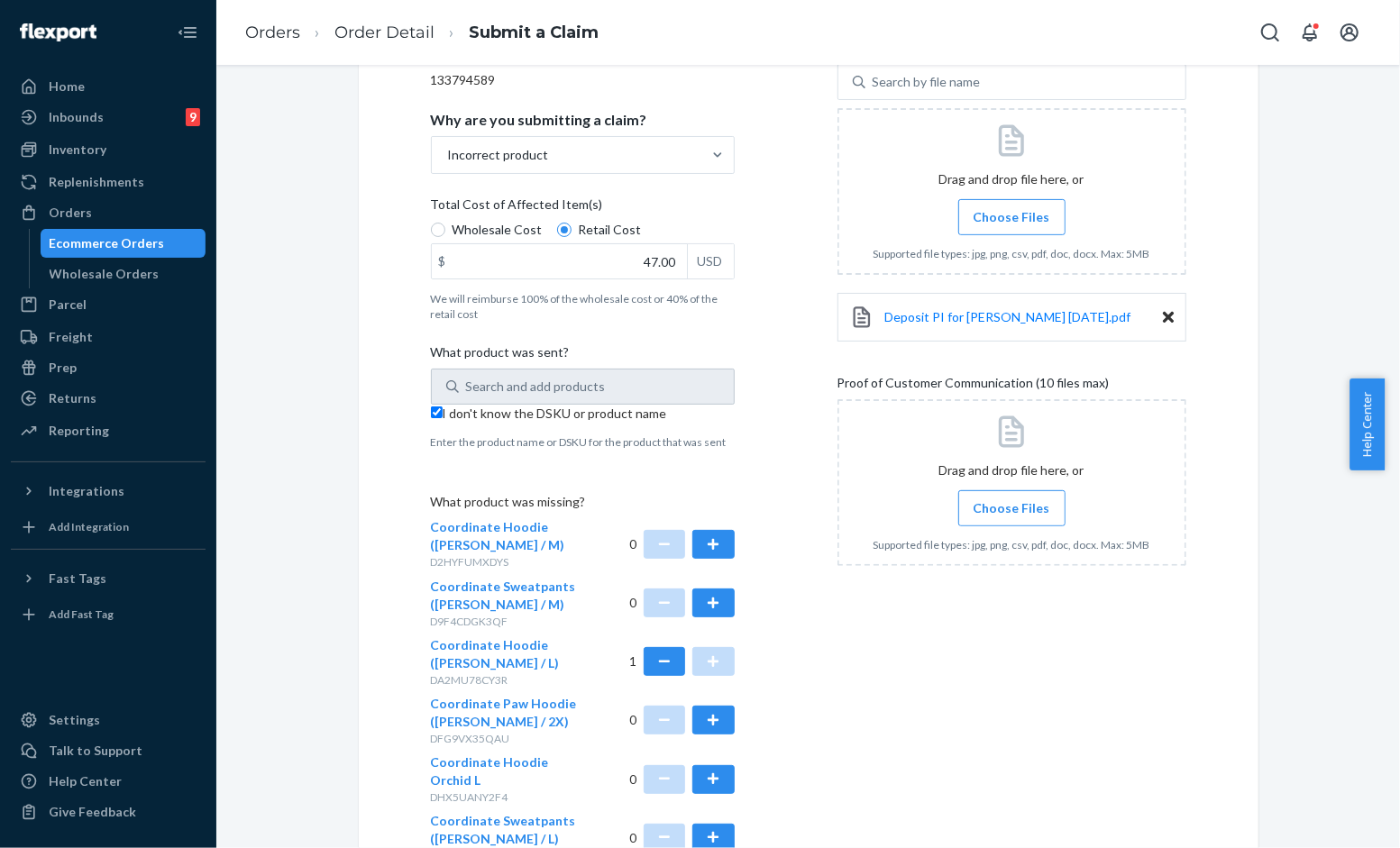
click at [1009, 507] on span "Choose Files" at bounding box center [1012, 508] width 77 height 18
click at [1011, 507] on input "Choose Files" at bounding box center [1011, 508] width 1 height 20
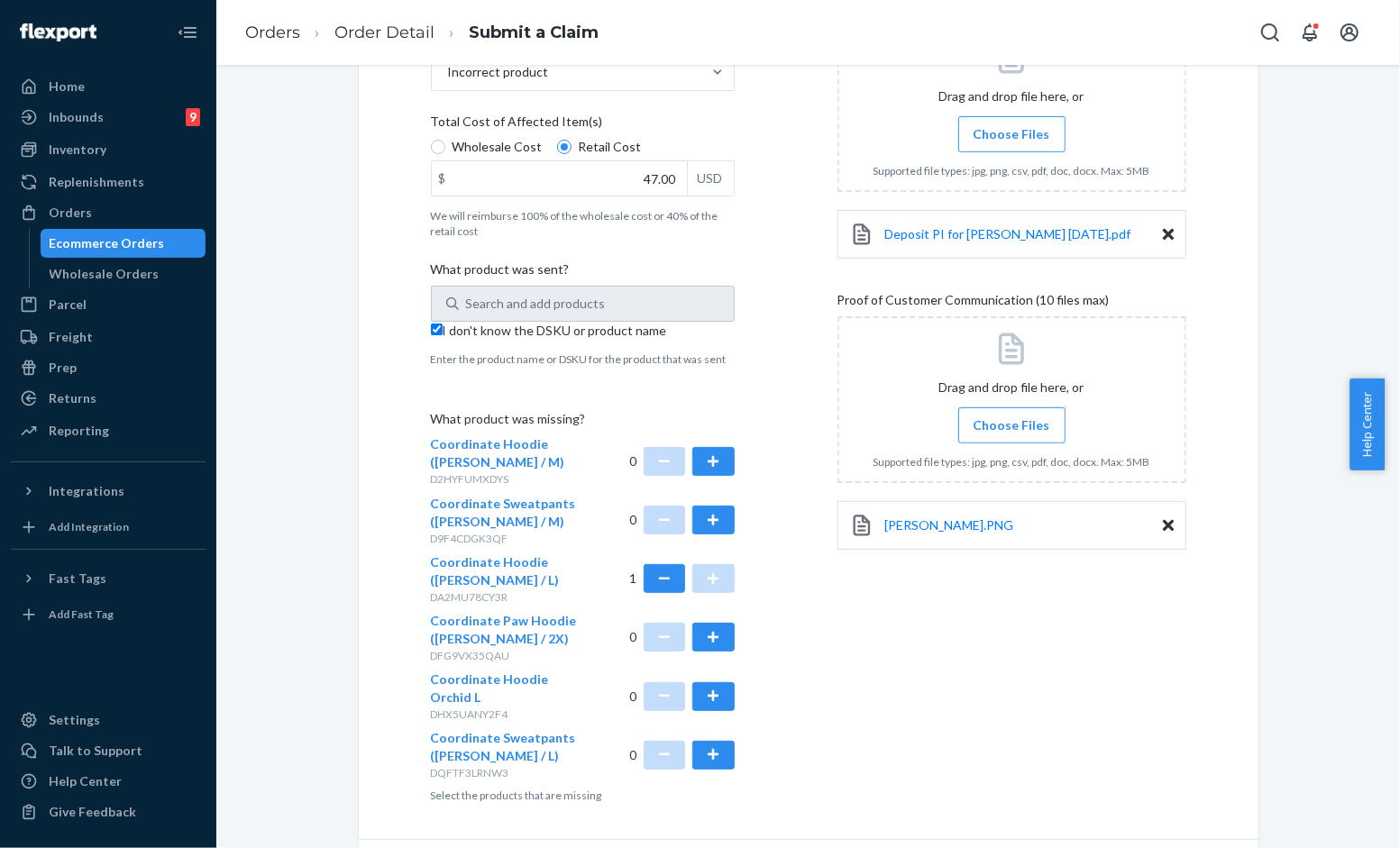
scroll to position [440, 0]
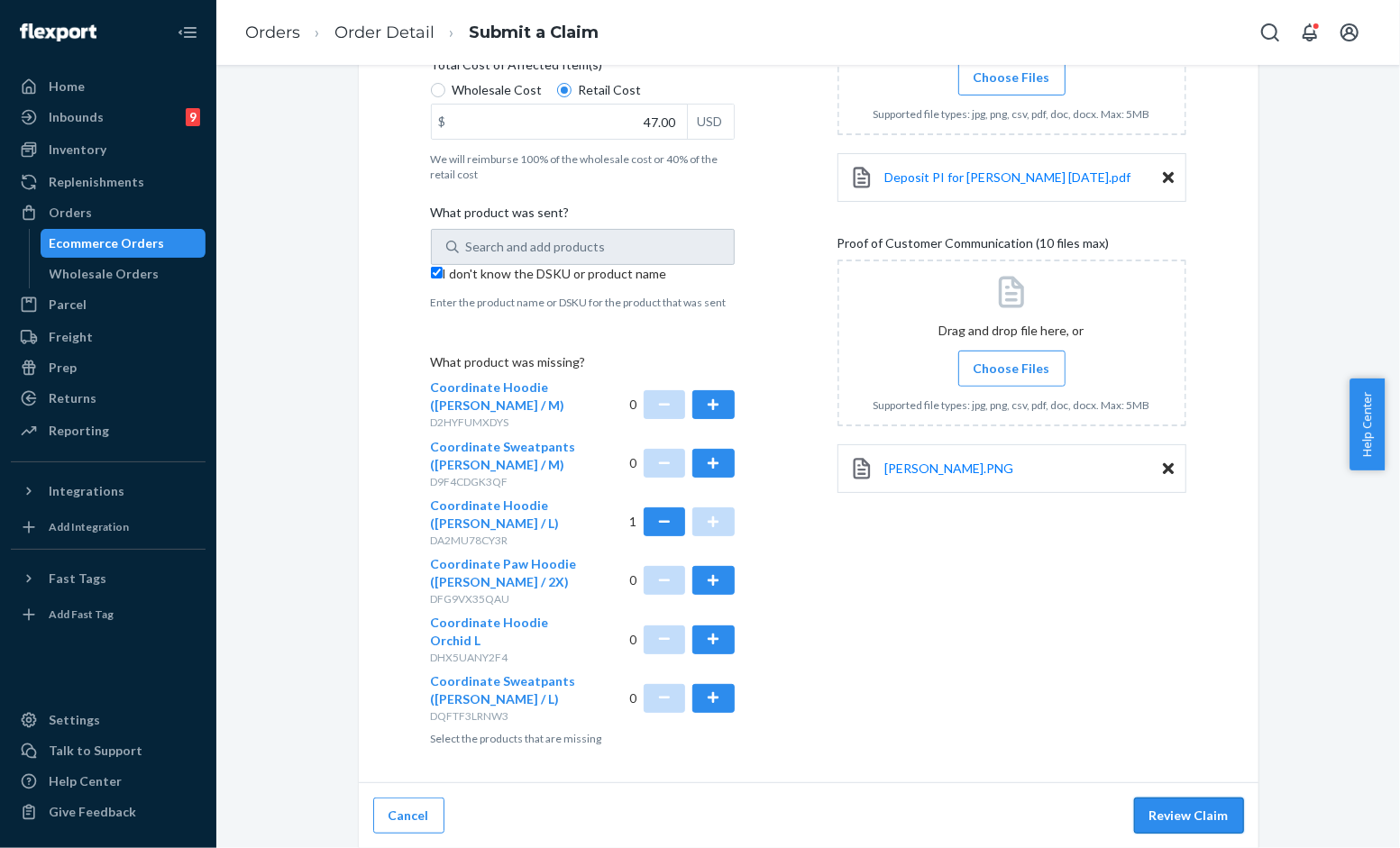
click at [1163, 811] on button "Review Claim" at bounding box center [1188, 816] width 110 height 37
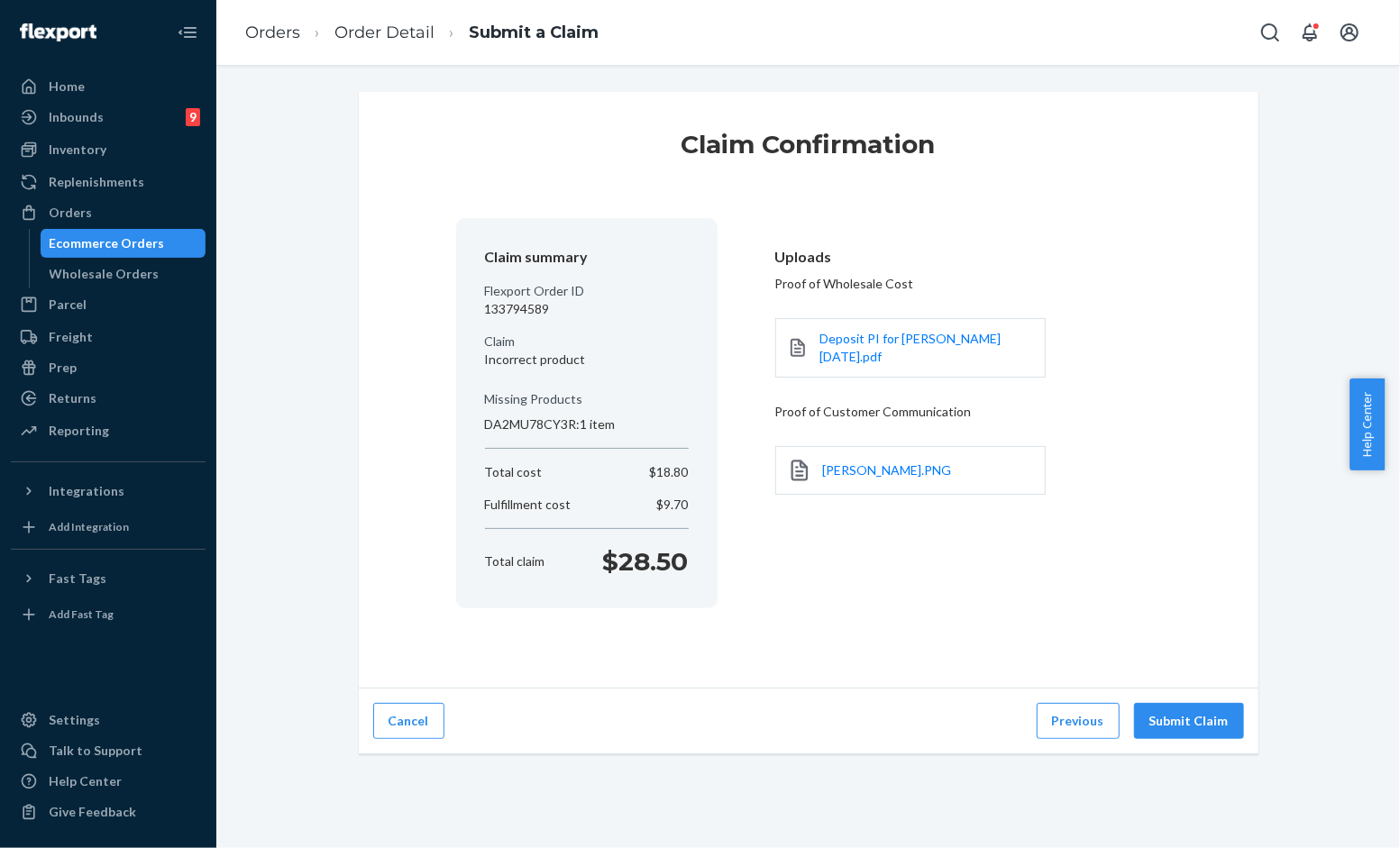
scroll to position [0, 0]
click at [1186, 710] on button "Submit Claim" at bounding box center [1188, 721] width 110 height 37
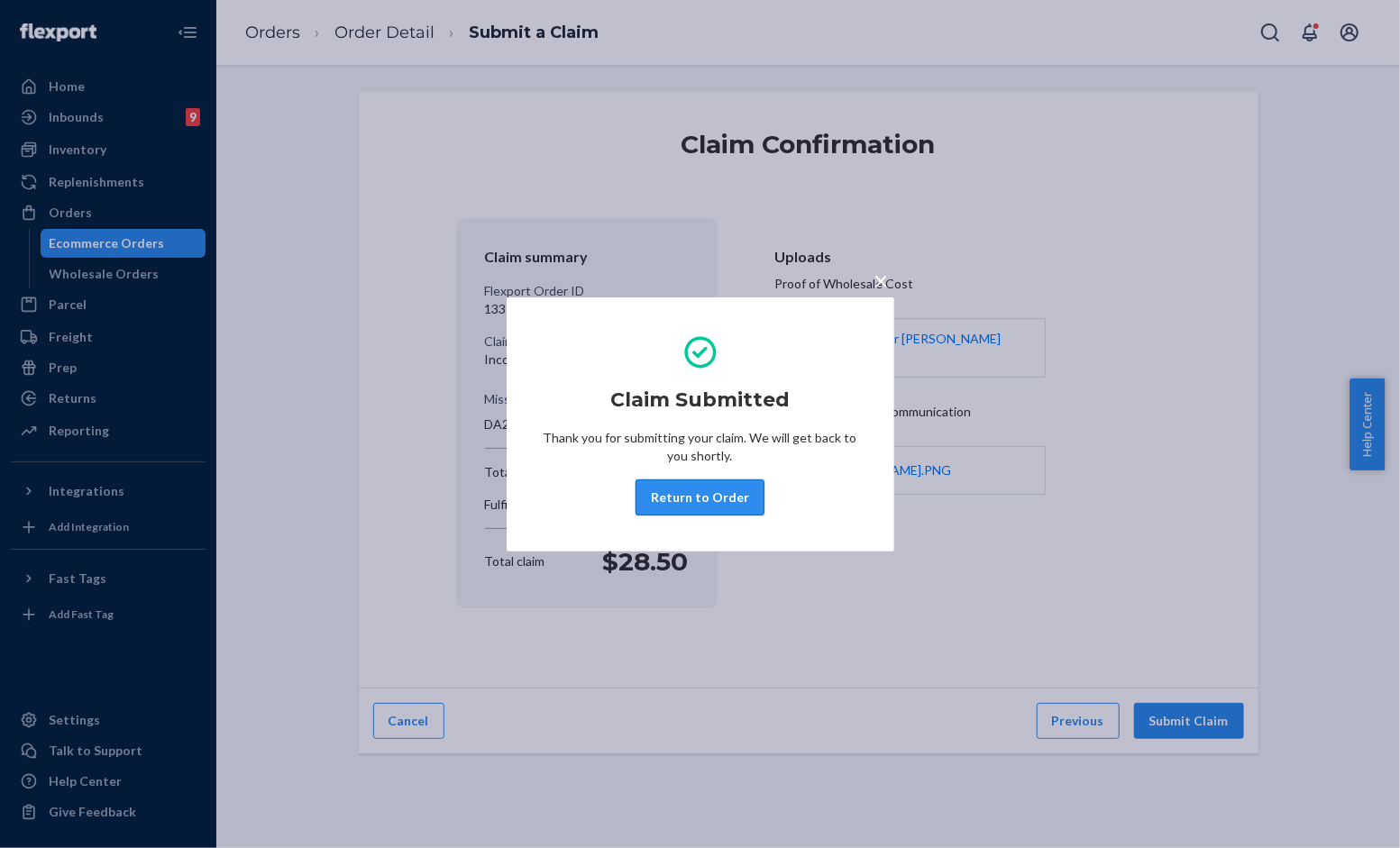
click at [695, 494] on button "Return to Order" at bounding box center [699, 497] width 129 height 37
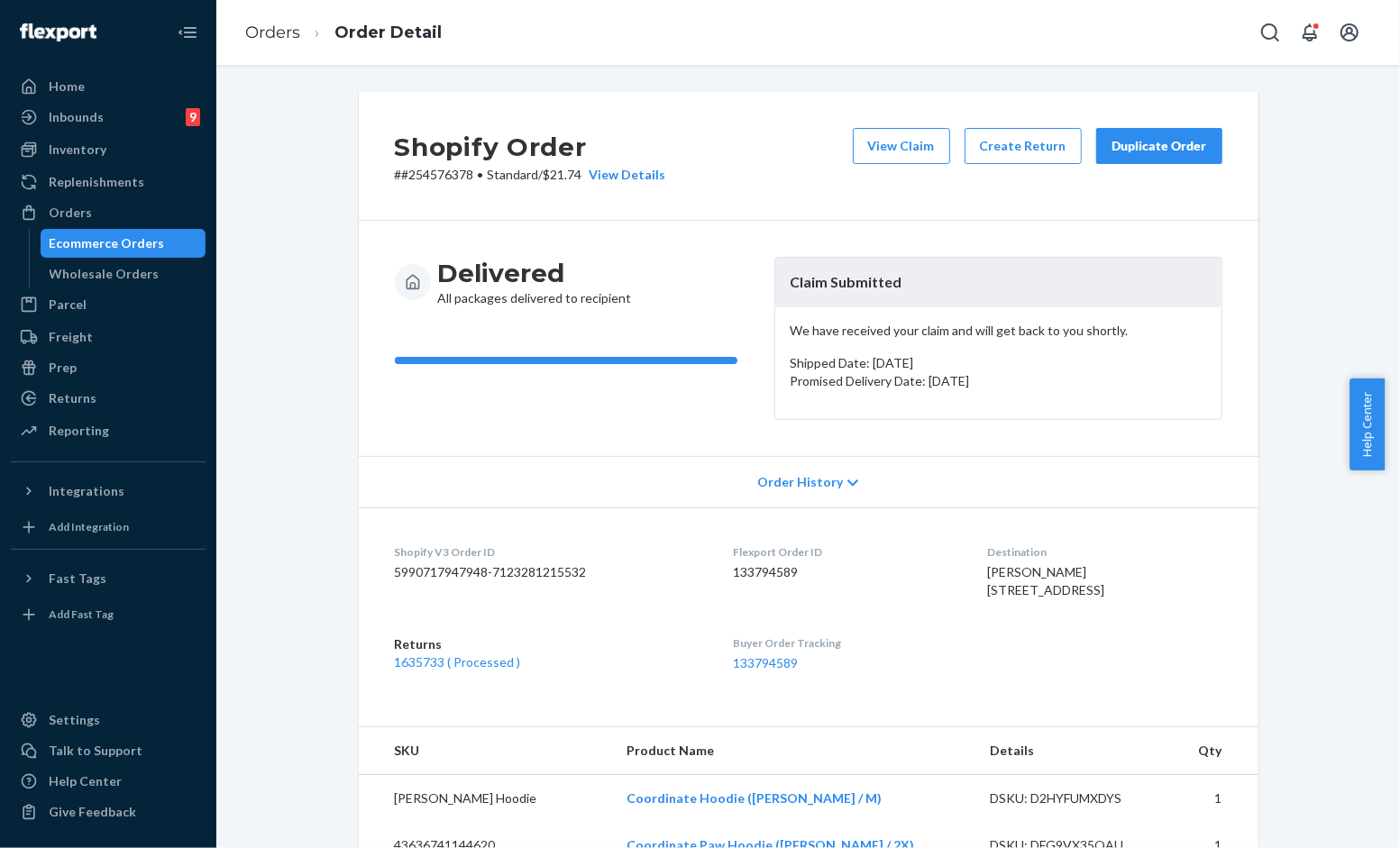
click at [897, 218] on div "Shopify Order # #254576378 • Standard / $21.74 View Details View Claim Create R…" at bounding box center [809, 156] width 900 height 129
drag, startPoint x: 1127, startPoint y: 183, endPoint x: 1161, endPoint y: 153, distance: 45.3
click at [1130, 182] on div "View Claim Create Return Duplicate Order" at bounding box center [1037, 155] width 384 height 56
click at [1161, 152] on div "Duplicate Order" at bounding box center [1159, 146] width 96 height 18
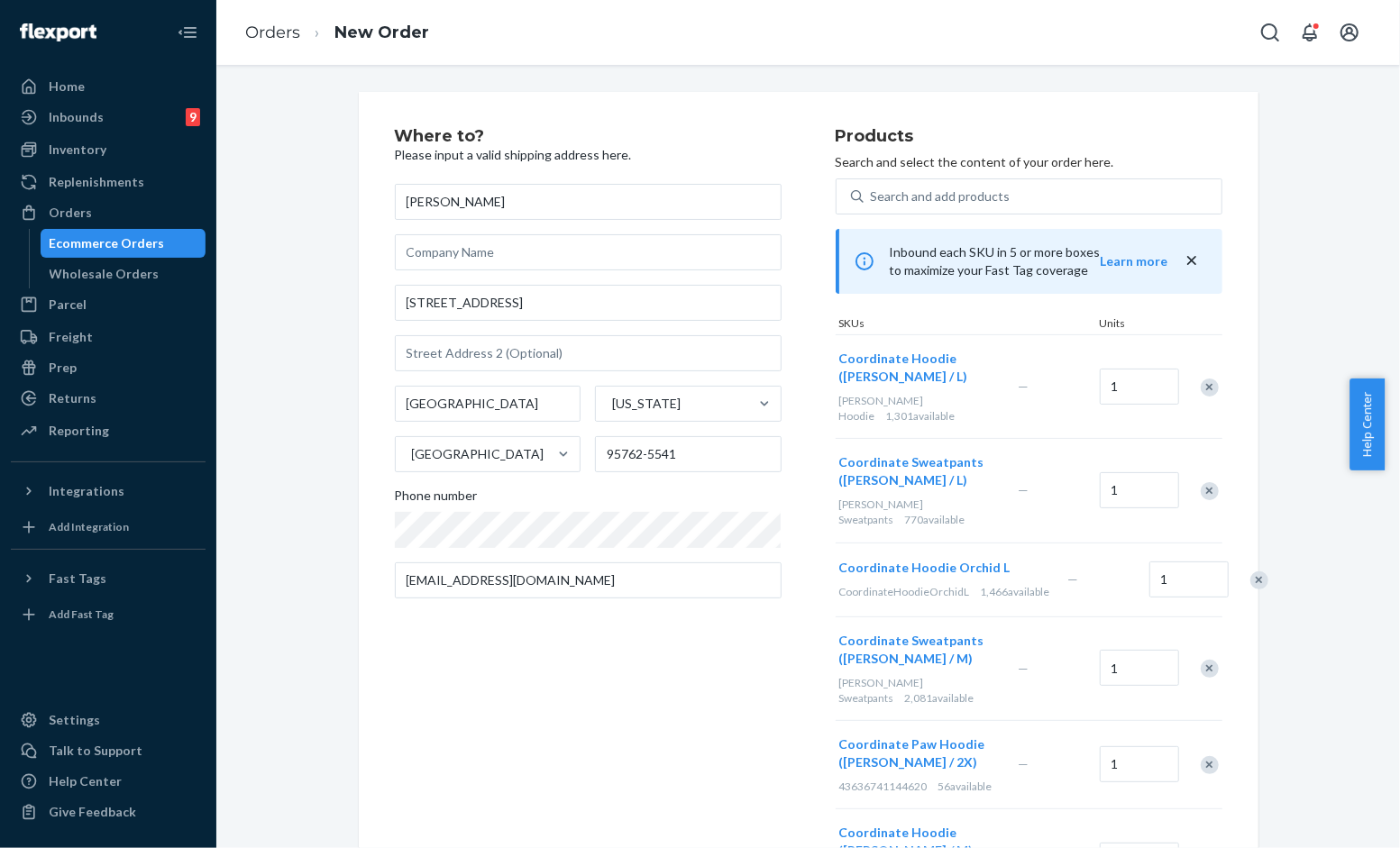
click at [1200, 482] on div "Remove Item" at bounding box center [1209, 491] width 18 height 18
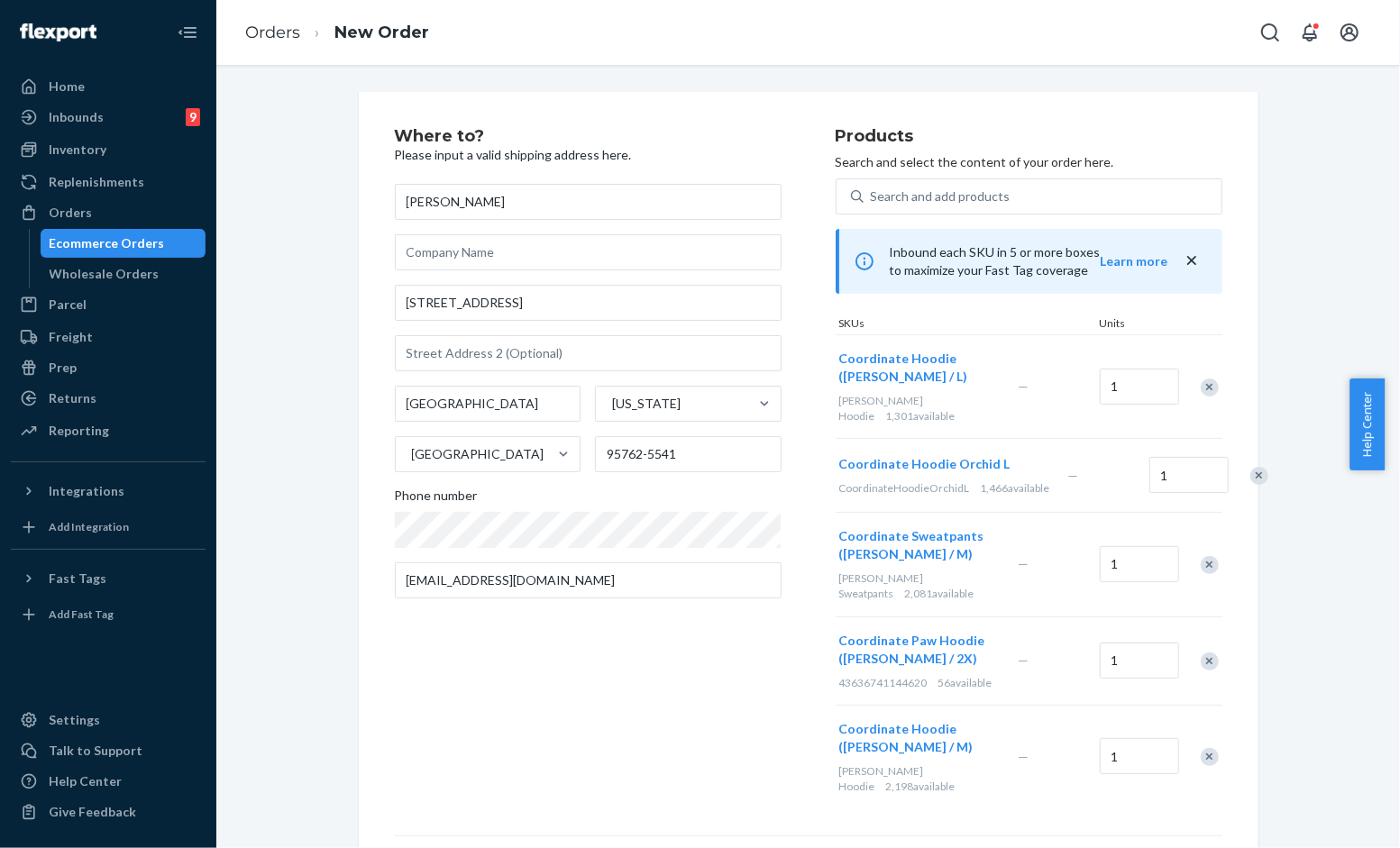
click at [1250, 477] on div "Remove Item" at bounding box center [1259, 476] width 18 height 18
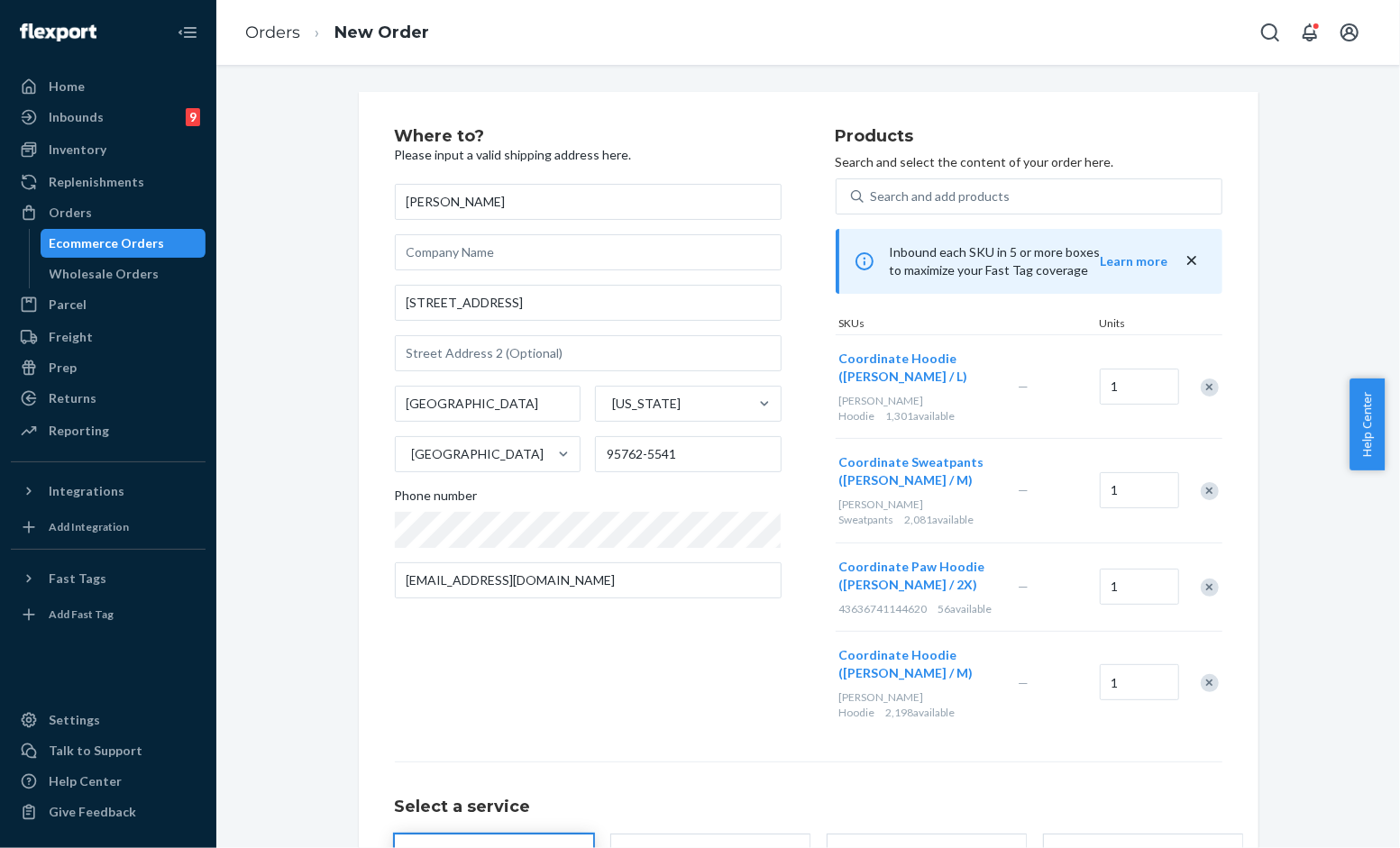
click at [1206, 482] on div "Remove Item" at bounding box center [1209, 491] width 18 height 18
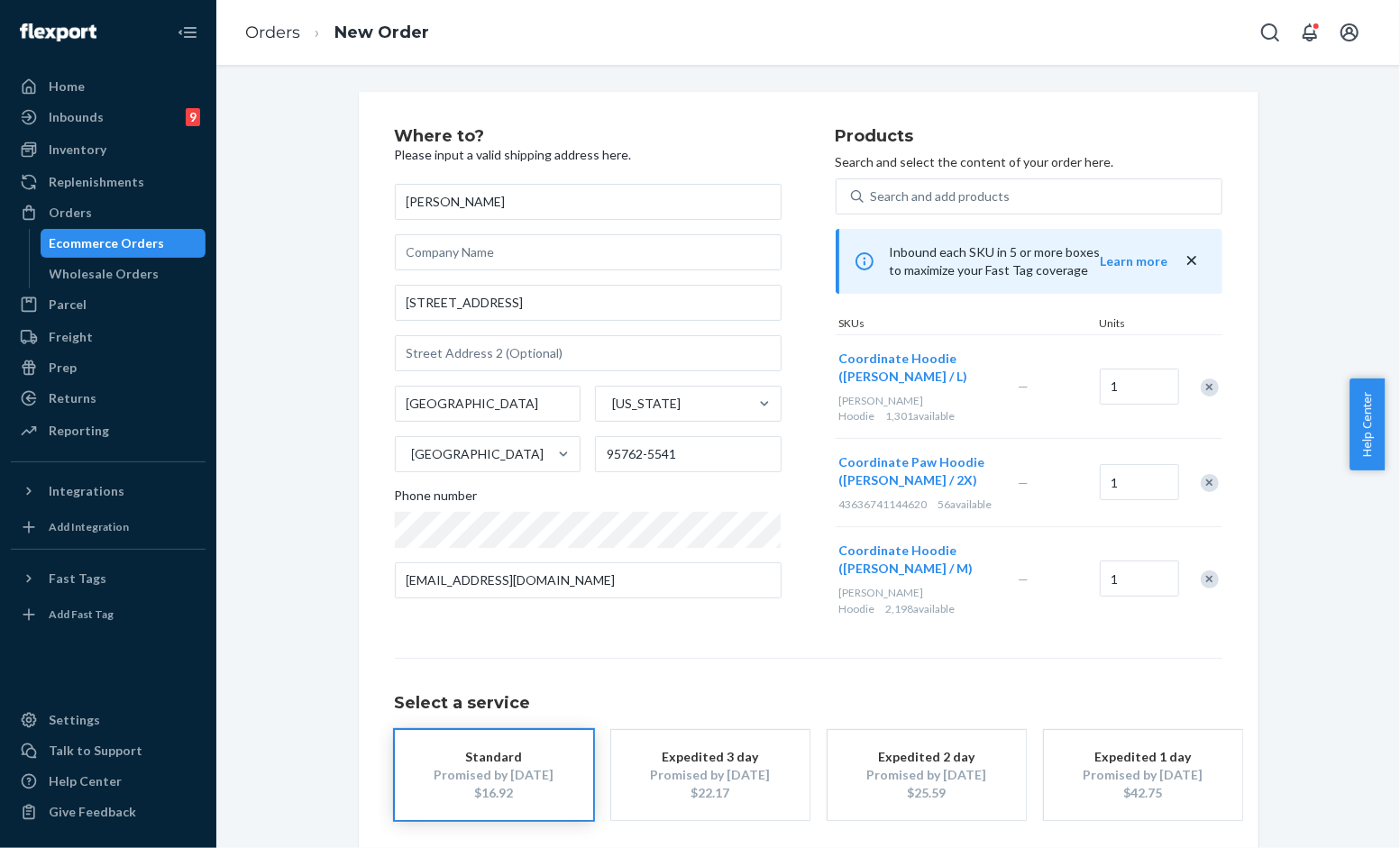
click at [1206, 481] on div at bounding box center [1199, 483] width 45 height 47
click at [1203, 474] on div "Remove Item" at bounding box center [1209, 483] width 18 height 18
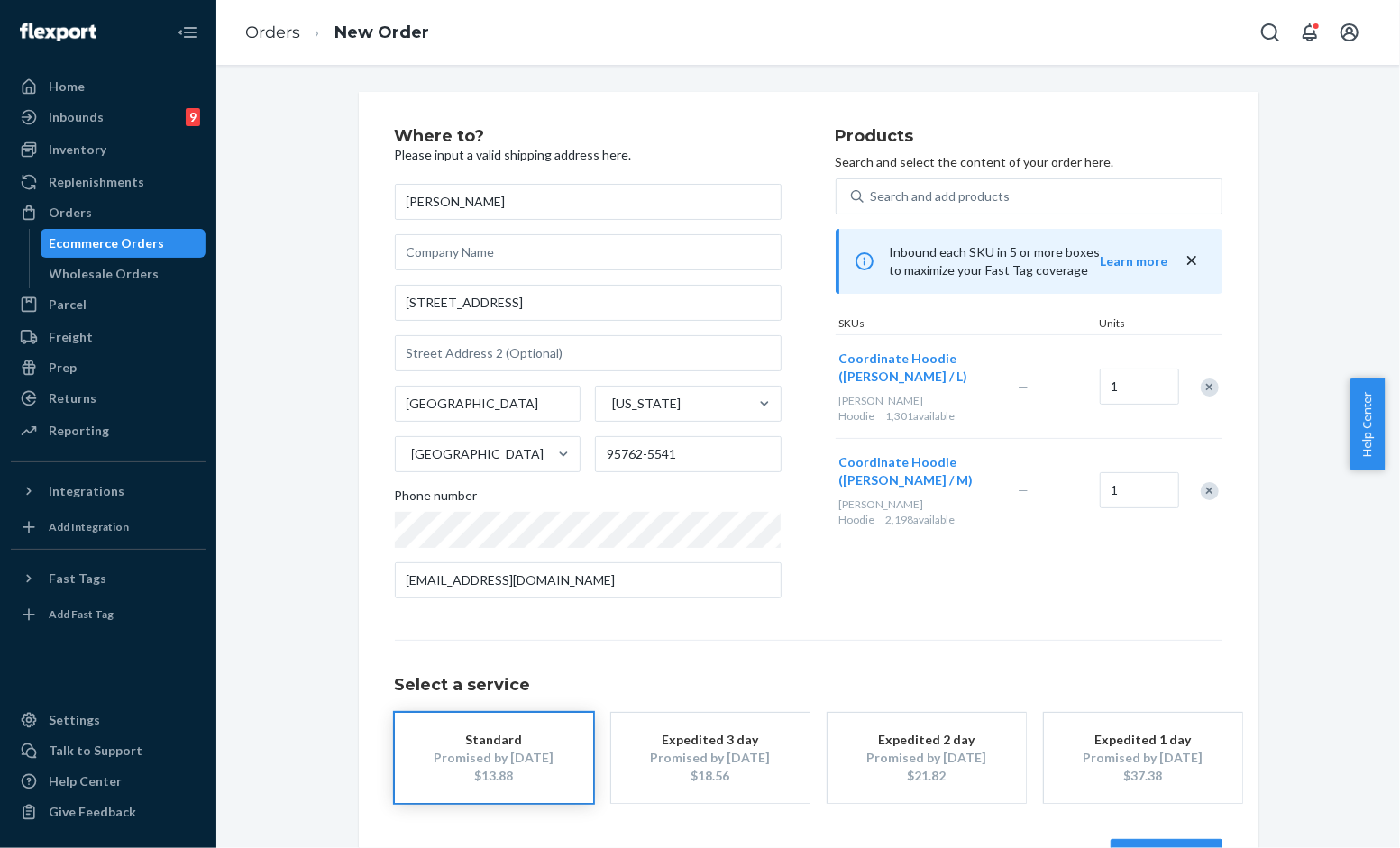
click at [1203, 482] on div "Remove Item" at bounding box center [1209, 491] width 18 height 18
click at [1149, 482] on div "Products Search and select the content of your order here. Search and add produ…" at bounding box center [1029, 370] width 387 height 485
click at [1125, 559] on div "Products Search and select the content of your order here. Search and add produ…" at bounding box center [1029, 370] width 387 height 485
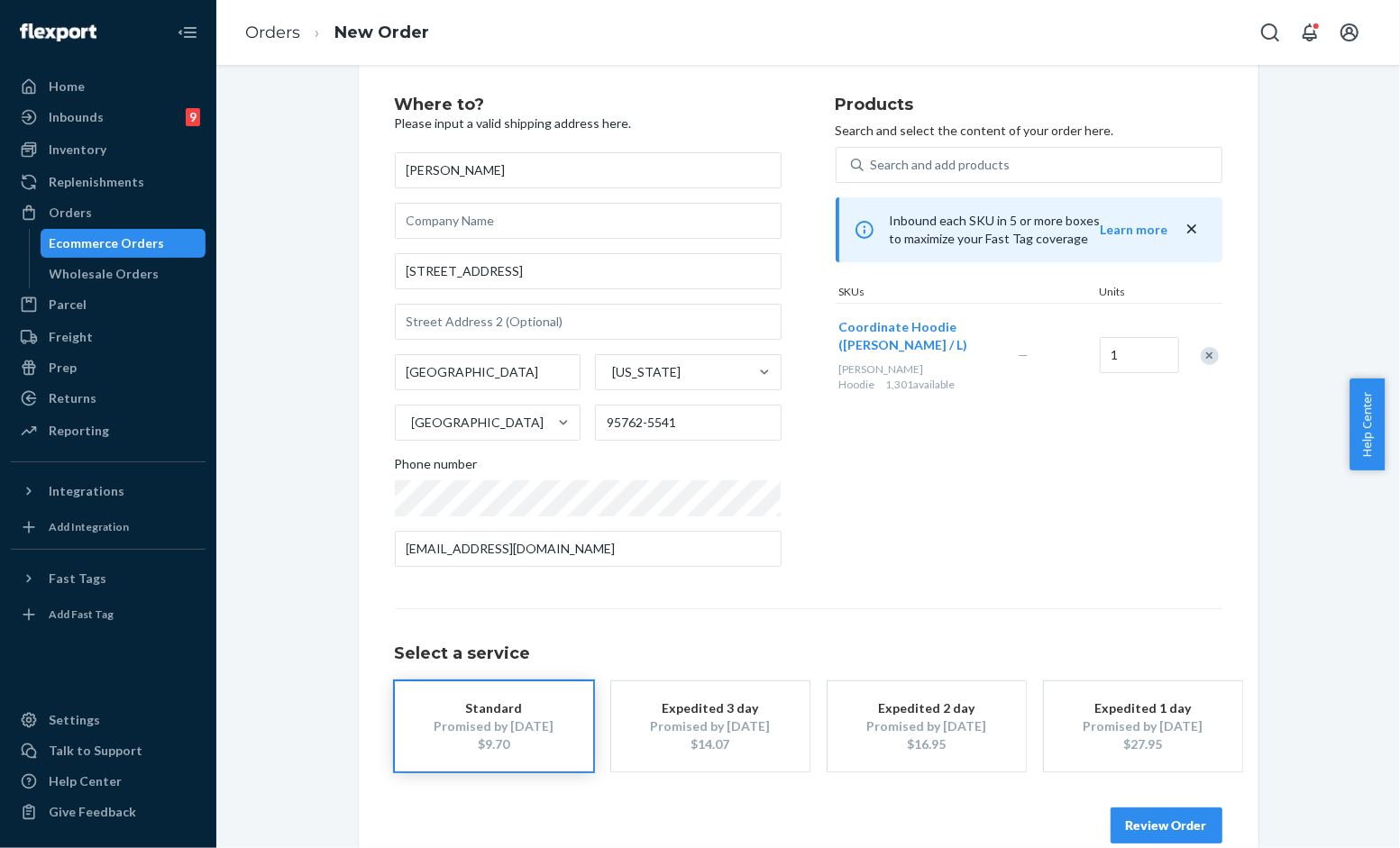
scroll to position [61, 0]
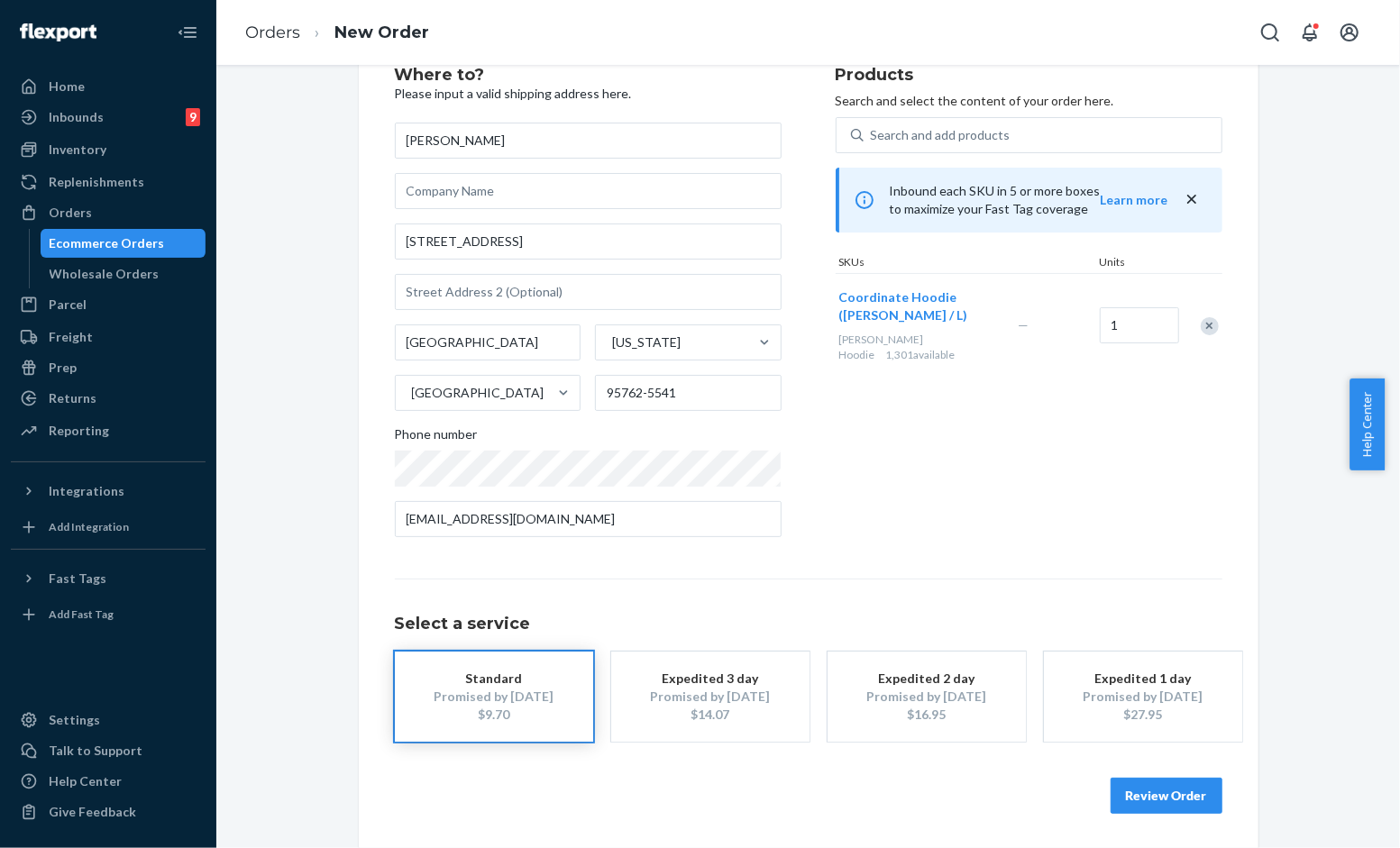
click at [1161, 791] on button "Review Order" at bounding box center [1166, 796] width 111 height 37
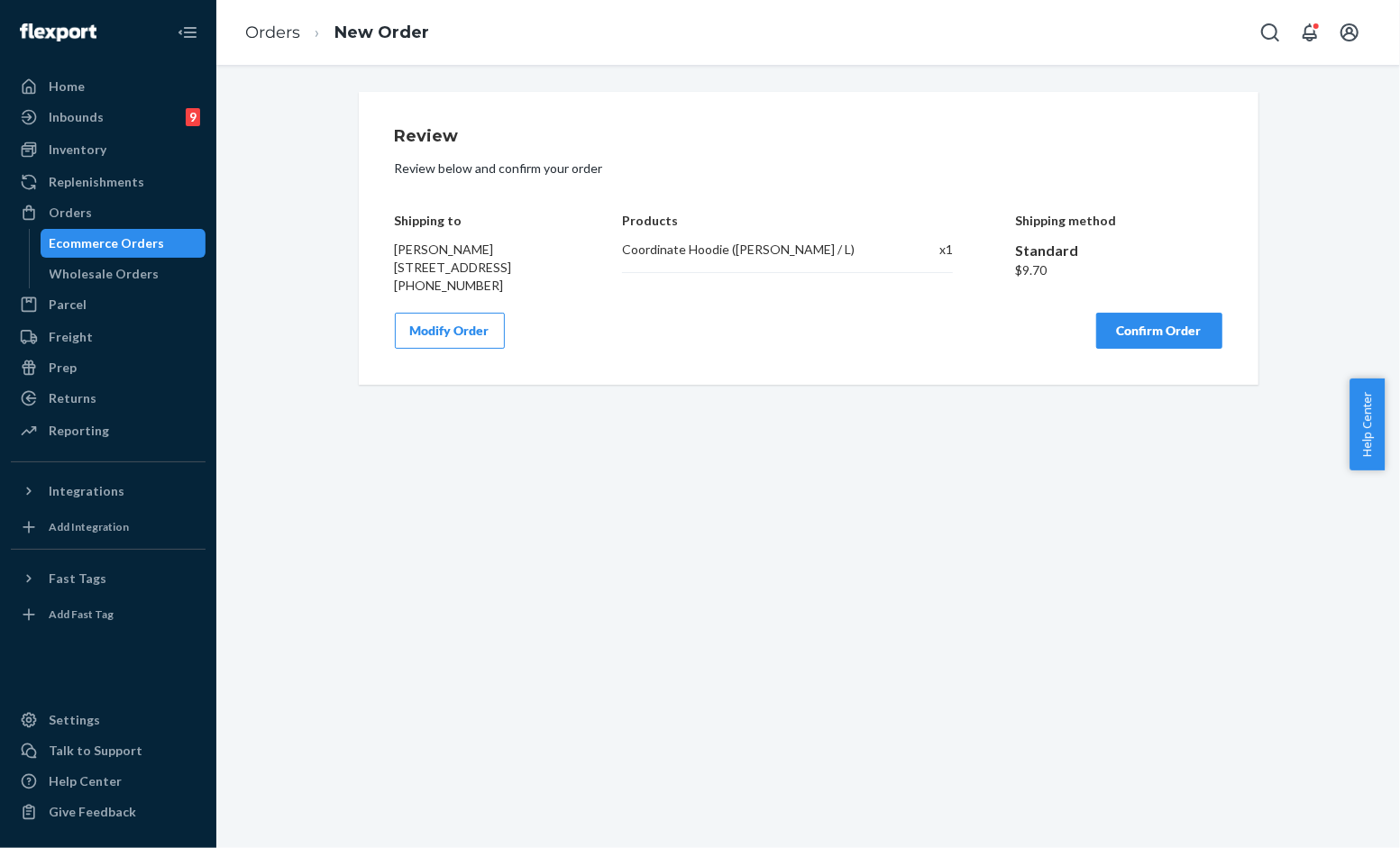
click at [1129, 349] on button "Confirm Order" at bounding box center [1159, 331] width 126 height 37
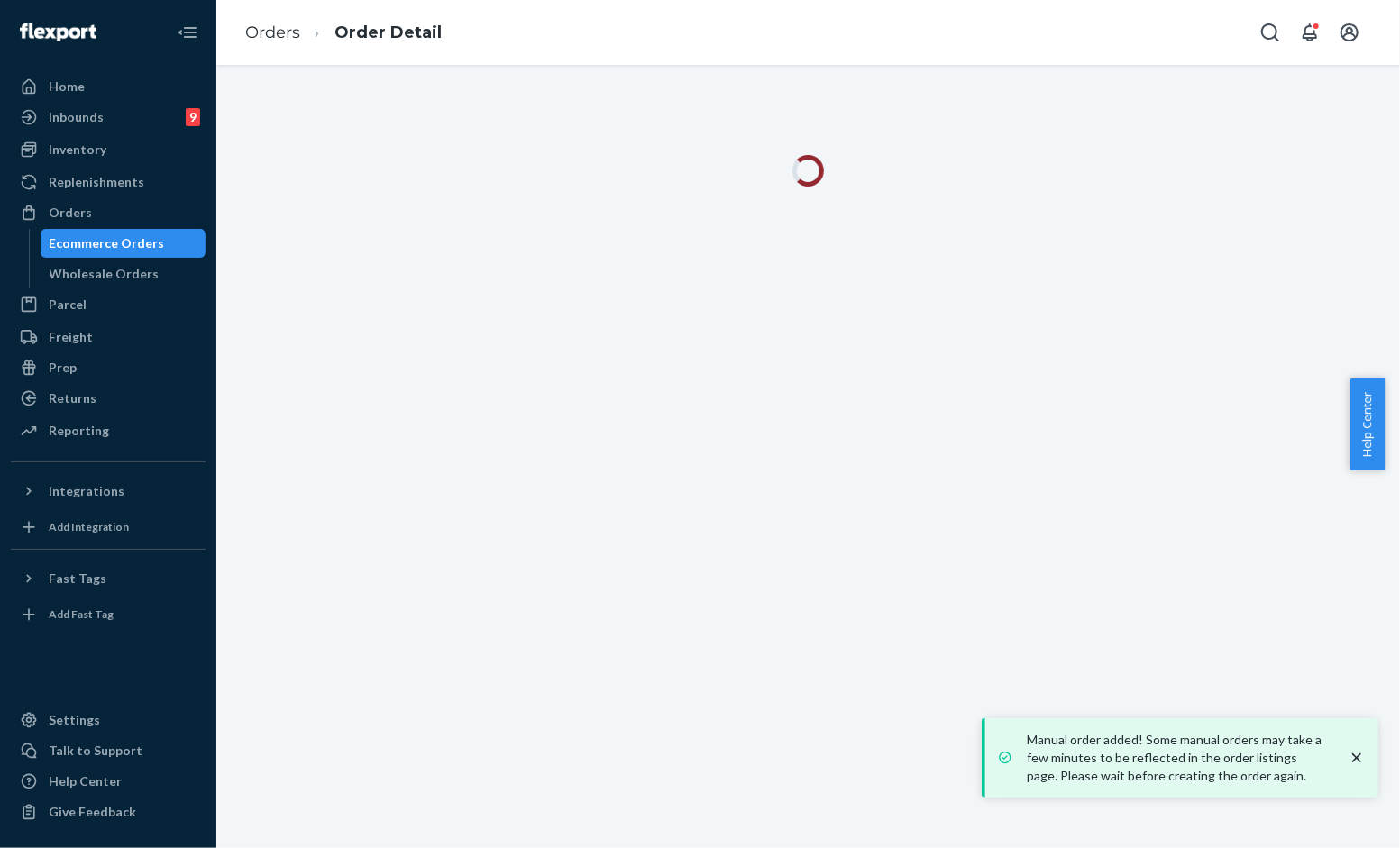
click at [1353, 753] on icon "close toast" at bounding box center [1356, 759] width 18 height 18
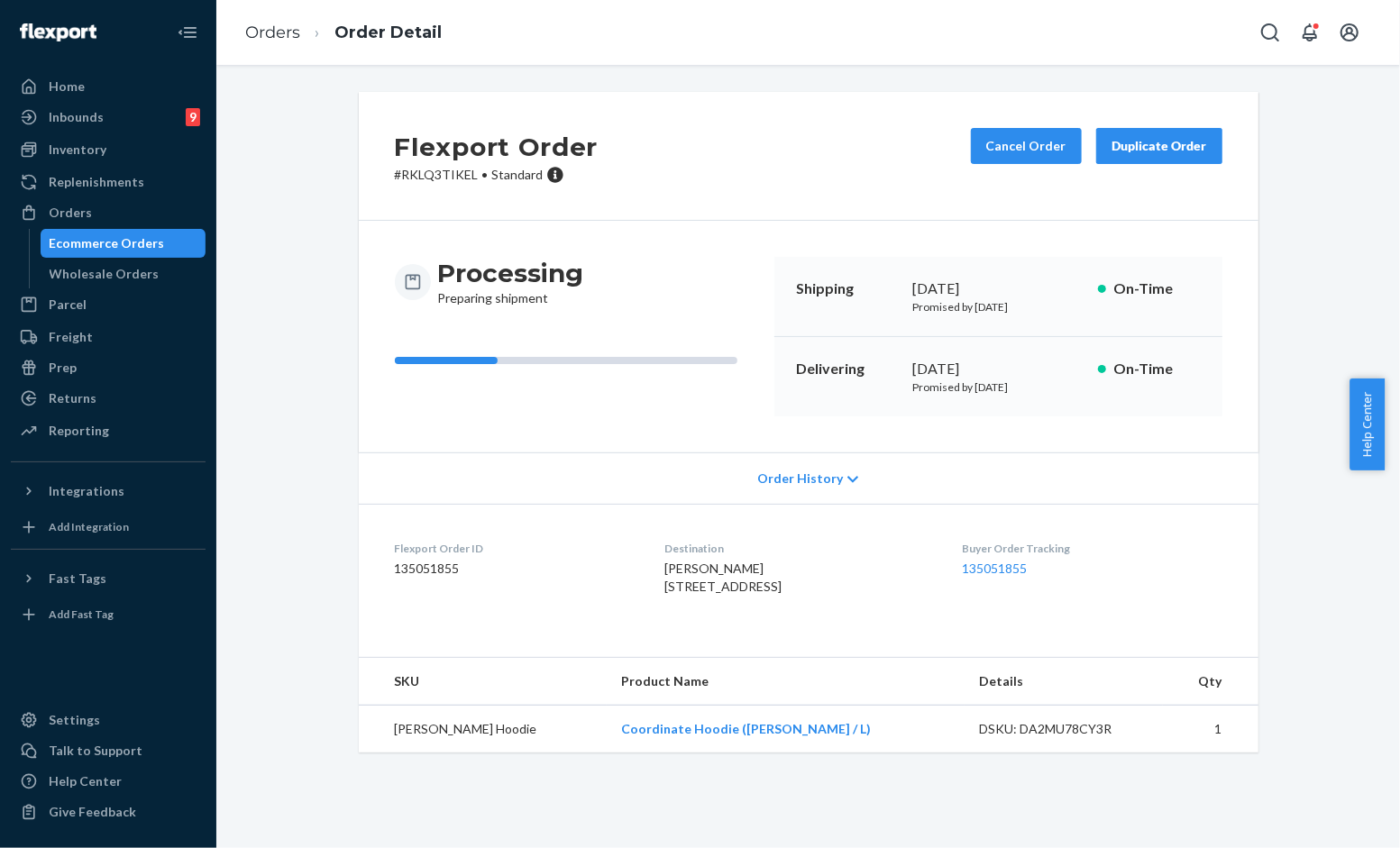
click at [307, 111] on div "Flexport Order # RKLQ3TIKEL • Standard Cancel Order Duplicate Order Processing …" at bounding box center [808, 434] width 1156 height 683
drag, startPoint x: 470, startPoint y: 167, endPoint x: 393, endPoint y: 168, distance: 77.0
click at [395, 168] on p "# RKLQ3TIKEL • Standard" at bounding box center [496, 175] width 204 height 18
click at [494, 186] on div "Flexport Order # RKLQ3TIKEL • Standard Cancel Order Duplicate Order" at bounding box center [809, 156] width 900 height 129
drag, startPoint x: 467, startPoint y: 170, endPoint x: 360, endPoint y: 167, distance: 107.0
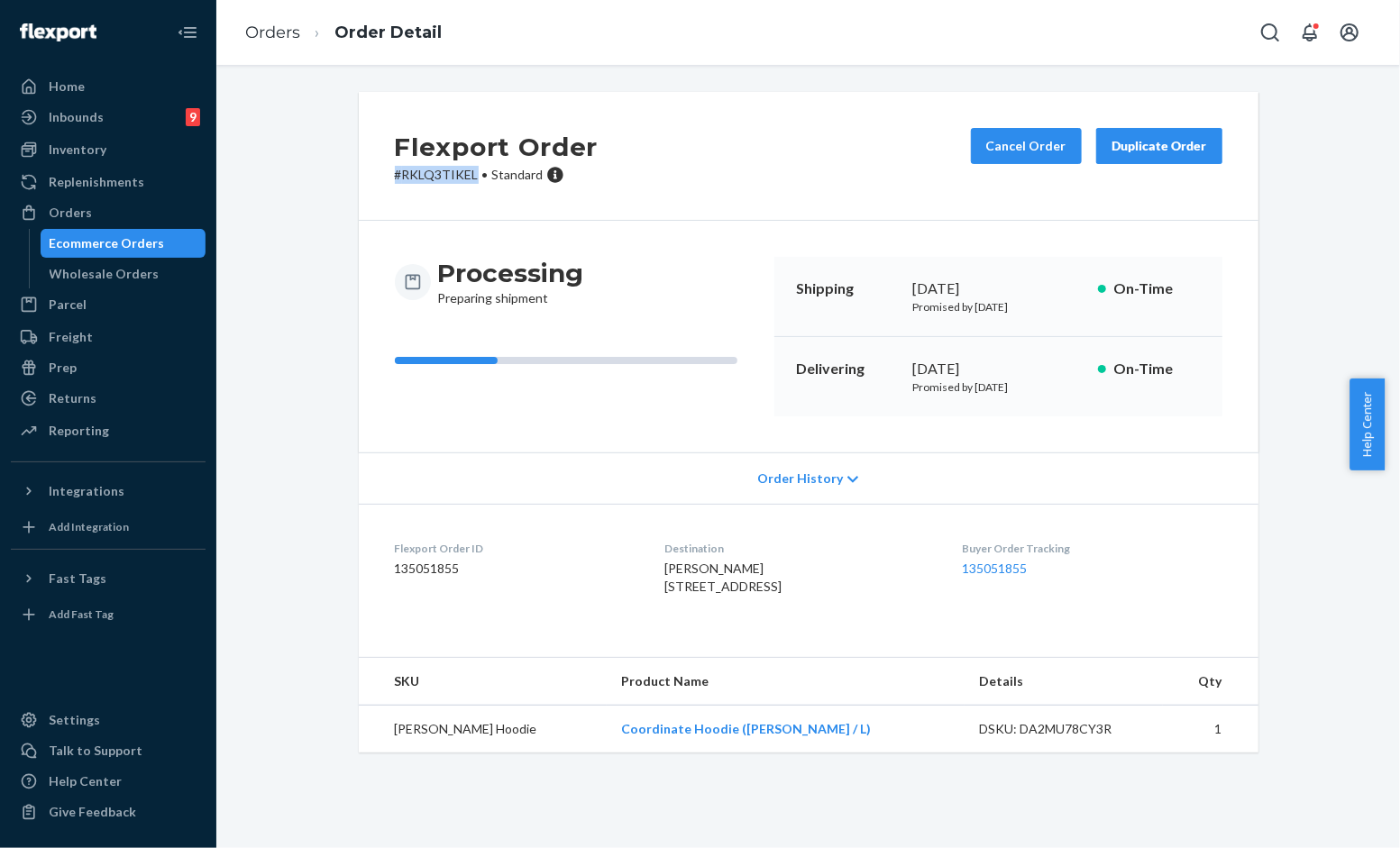
click at [360, 167] on div "Flexport Order # RKLQ3TIKEL • Standard Cancel Order Duplicate Order" at bounding box center [809, 156] width 900 height 129
copy p "# RKLQ3TIKEL"
click at [289, 29] on link "Orders" at bounding box center [273, 33] width 55 height 20
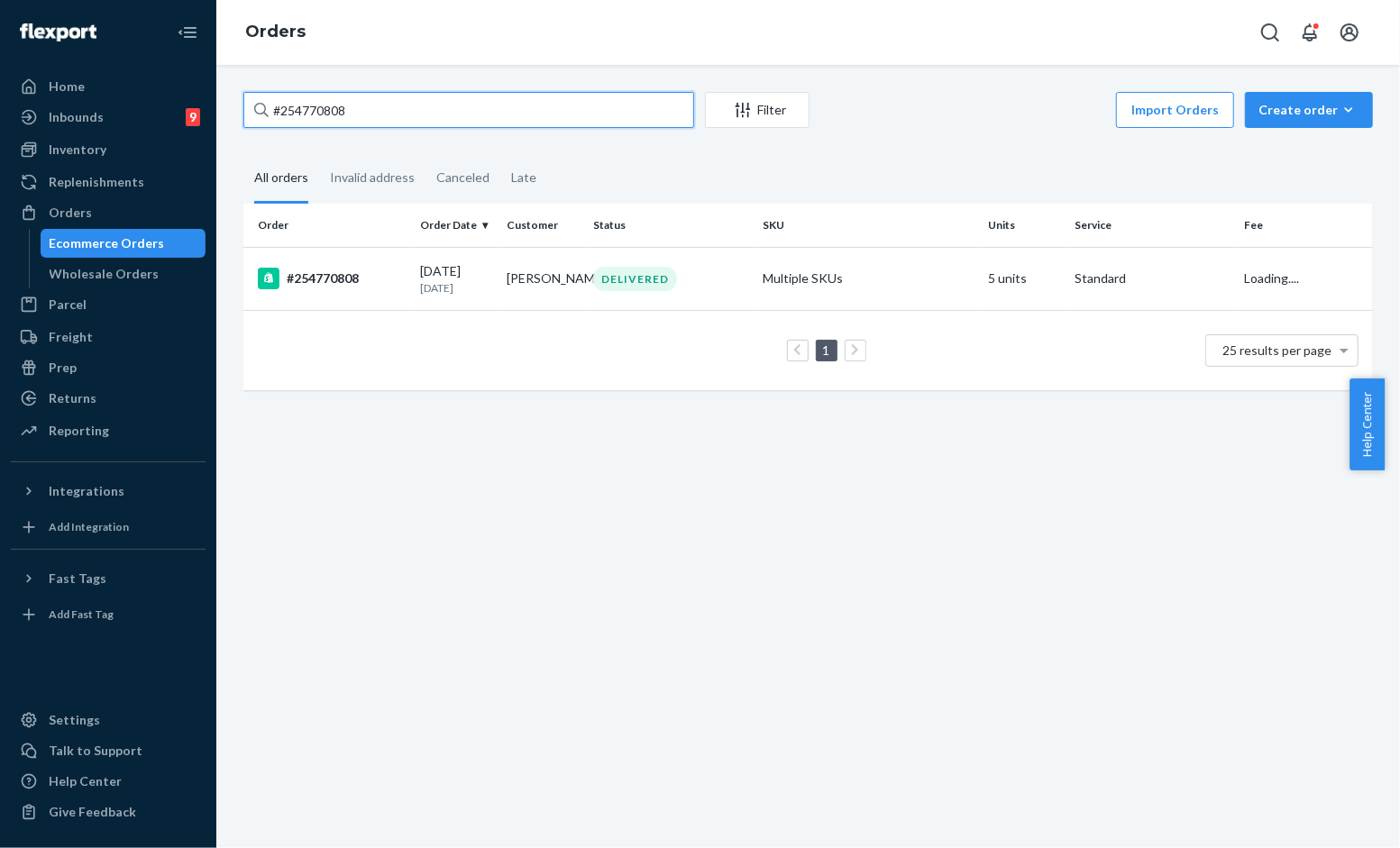
click at [474, 112] on input "#254770808" at bounding box center [469, 110] width 451 height 37
paste input "687665"
type input "#254687665"
click at [507, 256] on td "[PERSON_NAME]" at bounding box center [542, 278] width 87 height 63
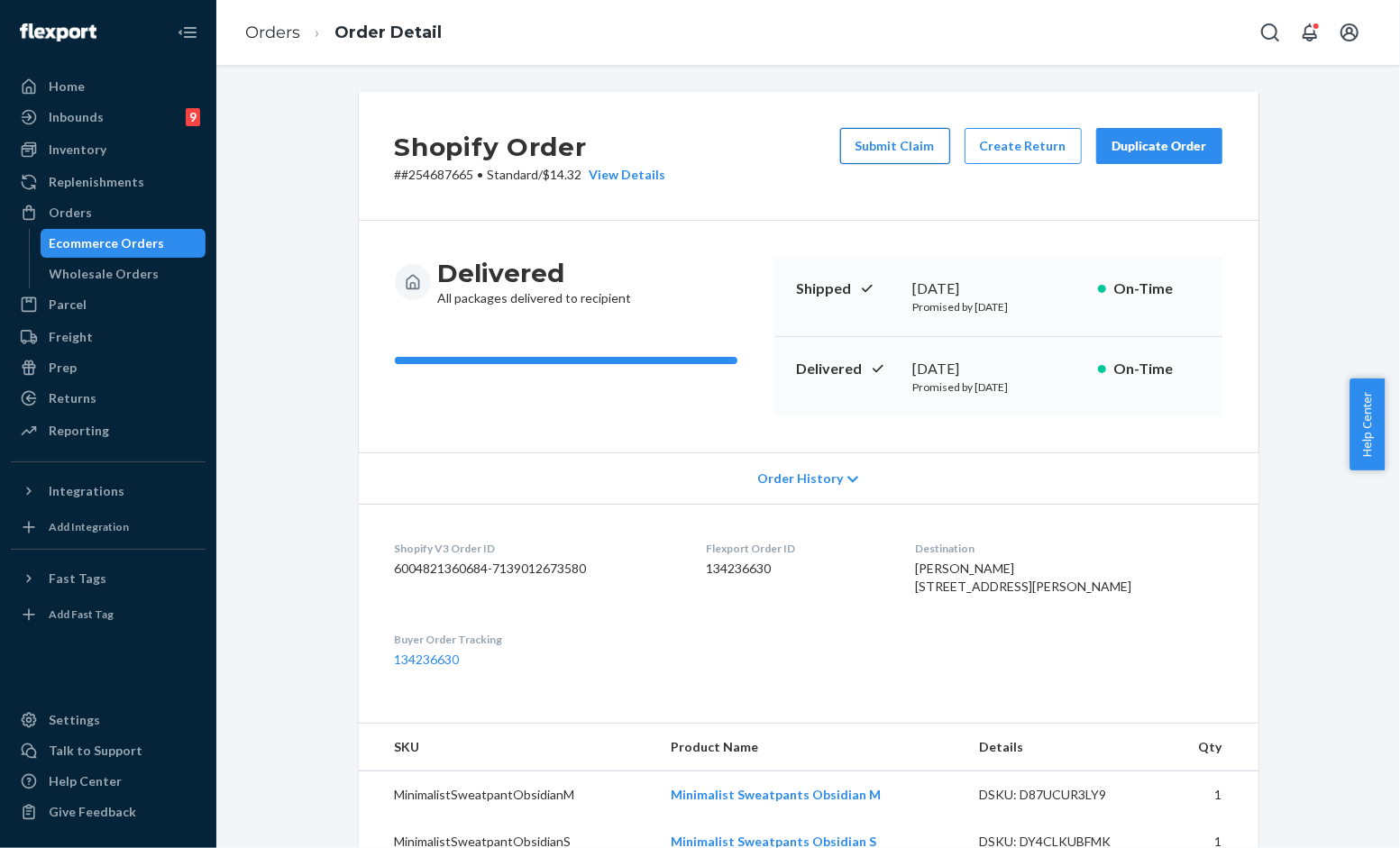
click at [904, 138] on button "Submit Claim" at bounding box center [894, 146] width 110 height 37
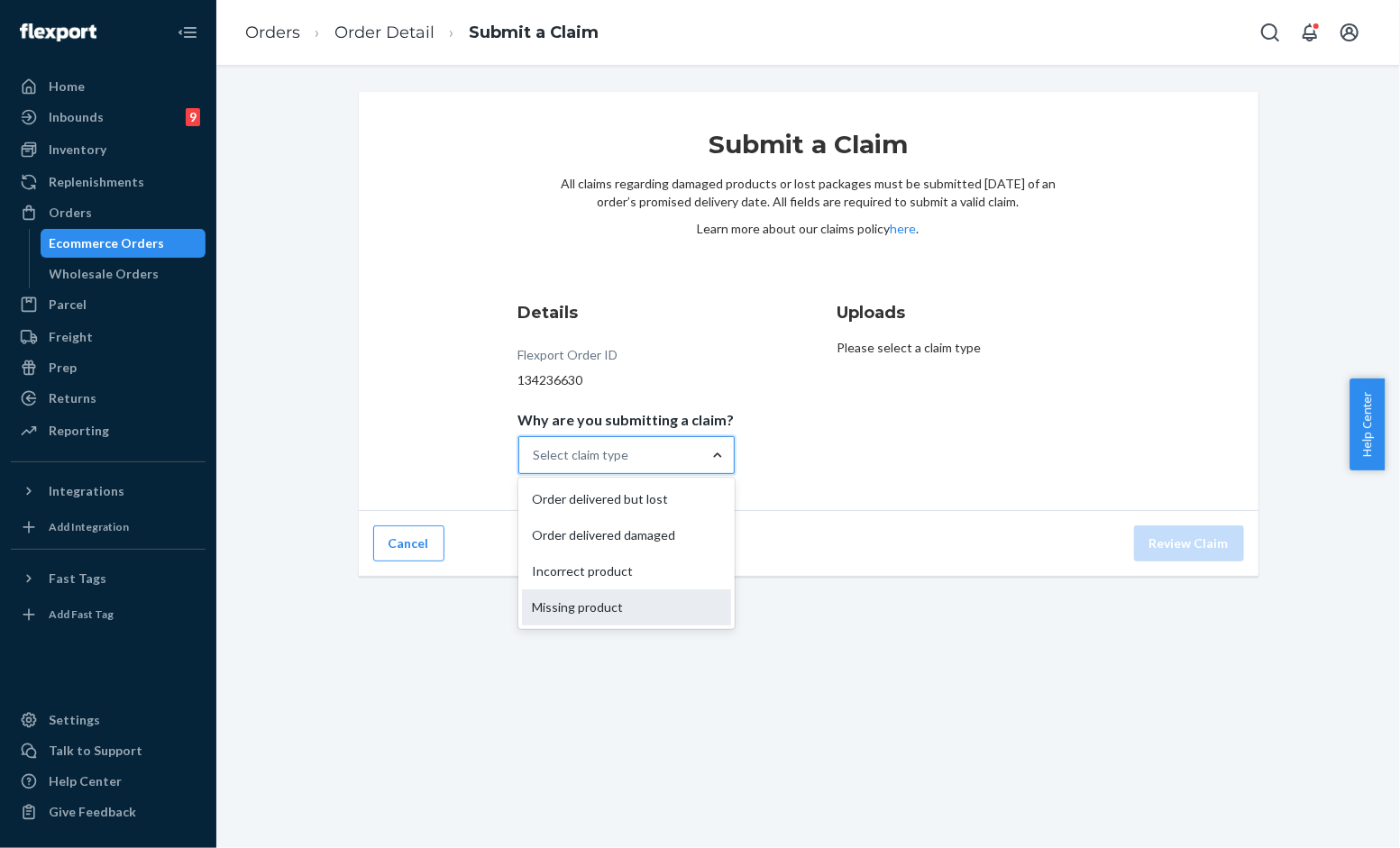
click at [590, 611] on div "Missing product" at bounding box center [626, 608] width 209 height 37
click at [536, 465] on input "Why are you submitting a claim? option Missing product focused, 4 of 4. 4 resul…" at bounding box center [535, 455] width 2 height 18
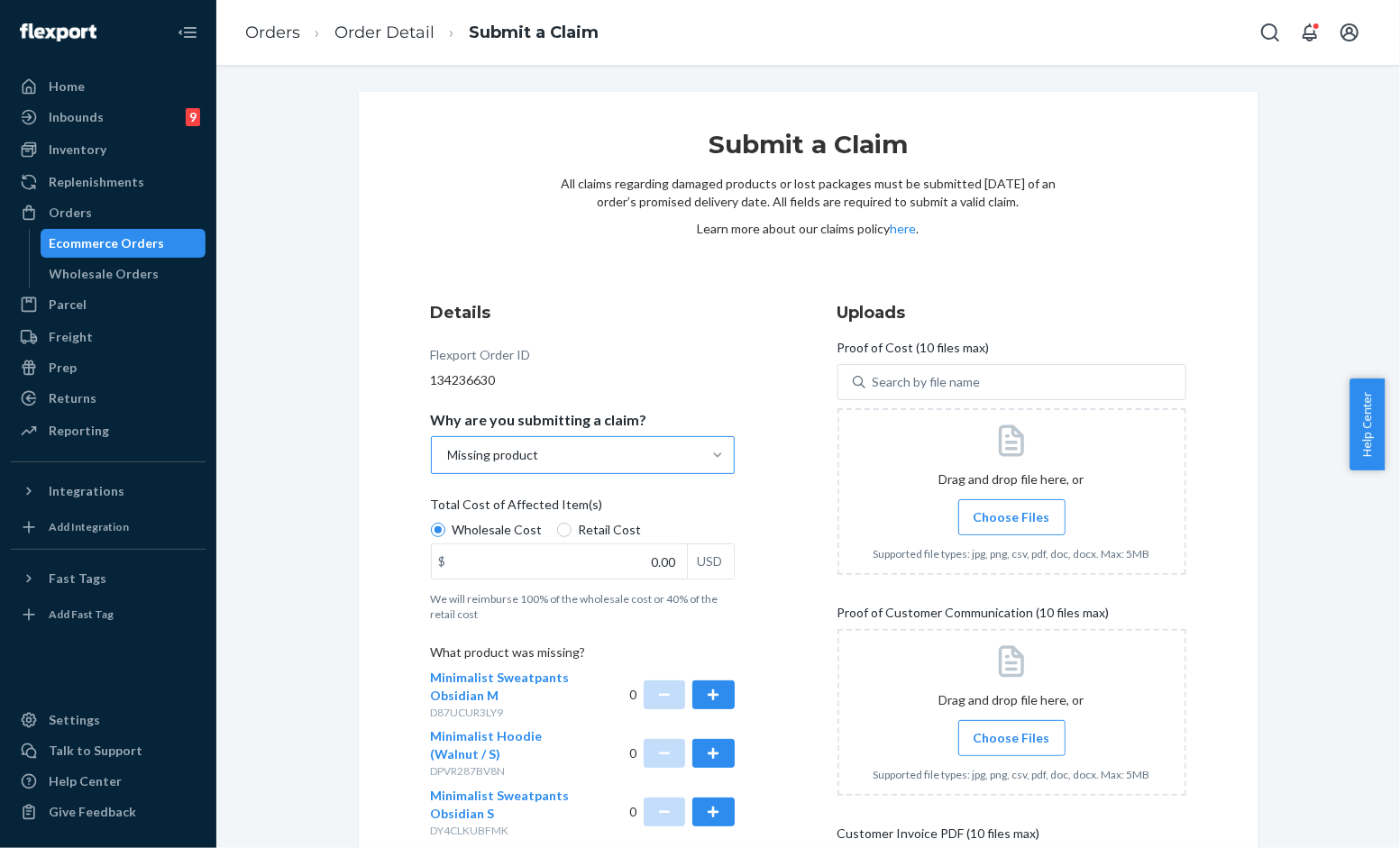
click at [552, 541] on div "Wholesale Cost Retail Cost" at bounding box center [582, 532] width 319 height 23
click at [445, 538] on input "Wholesale Cost" at bounding box center [438, 530] width 15 height 15
click at [557, 527] on input "Retail Cost" at bounding box center [564, 530] width 15 height 15
radio input "true"
radio input "false"
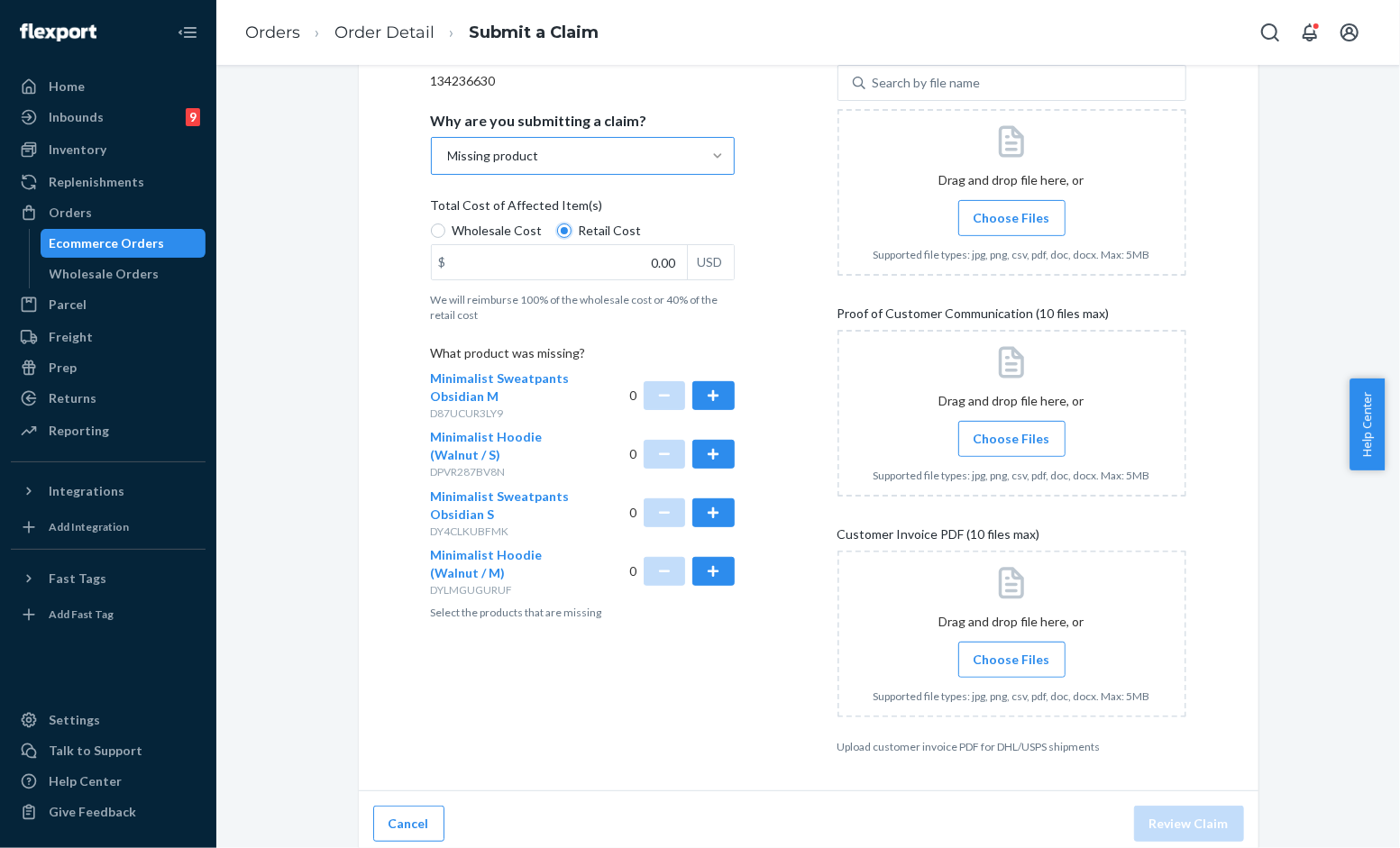
scroll to position [300, 0]
click at [695, 508] on button "button" at bounding box center [712, 512] width 41 height 29
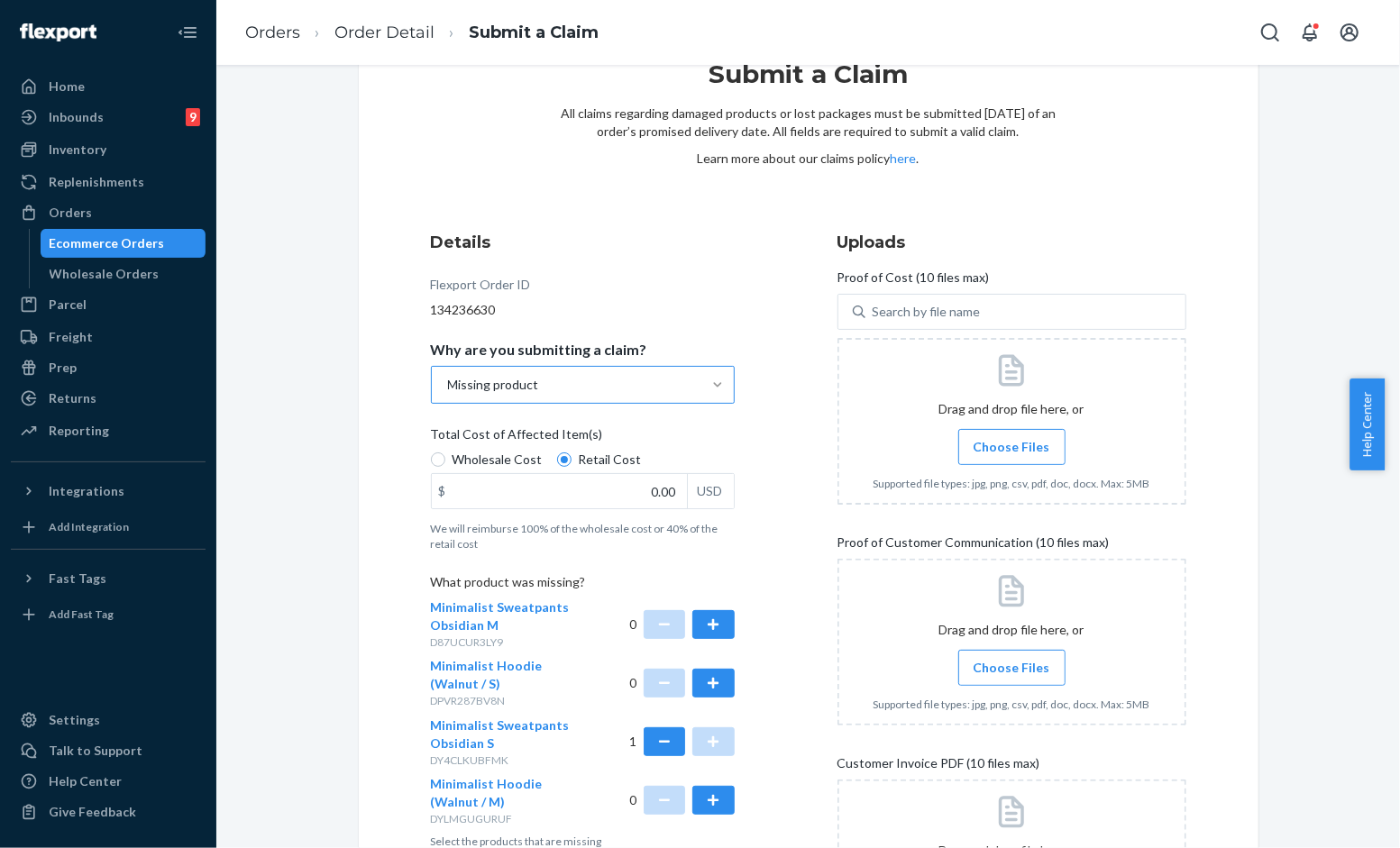
scroll to position [100, 0]
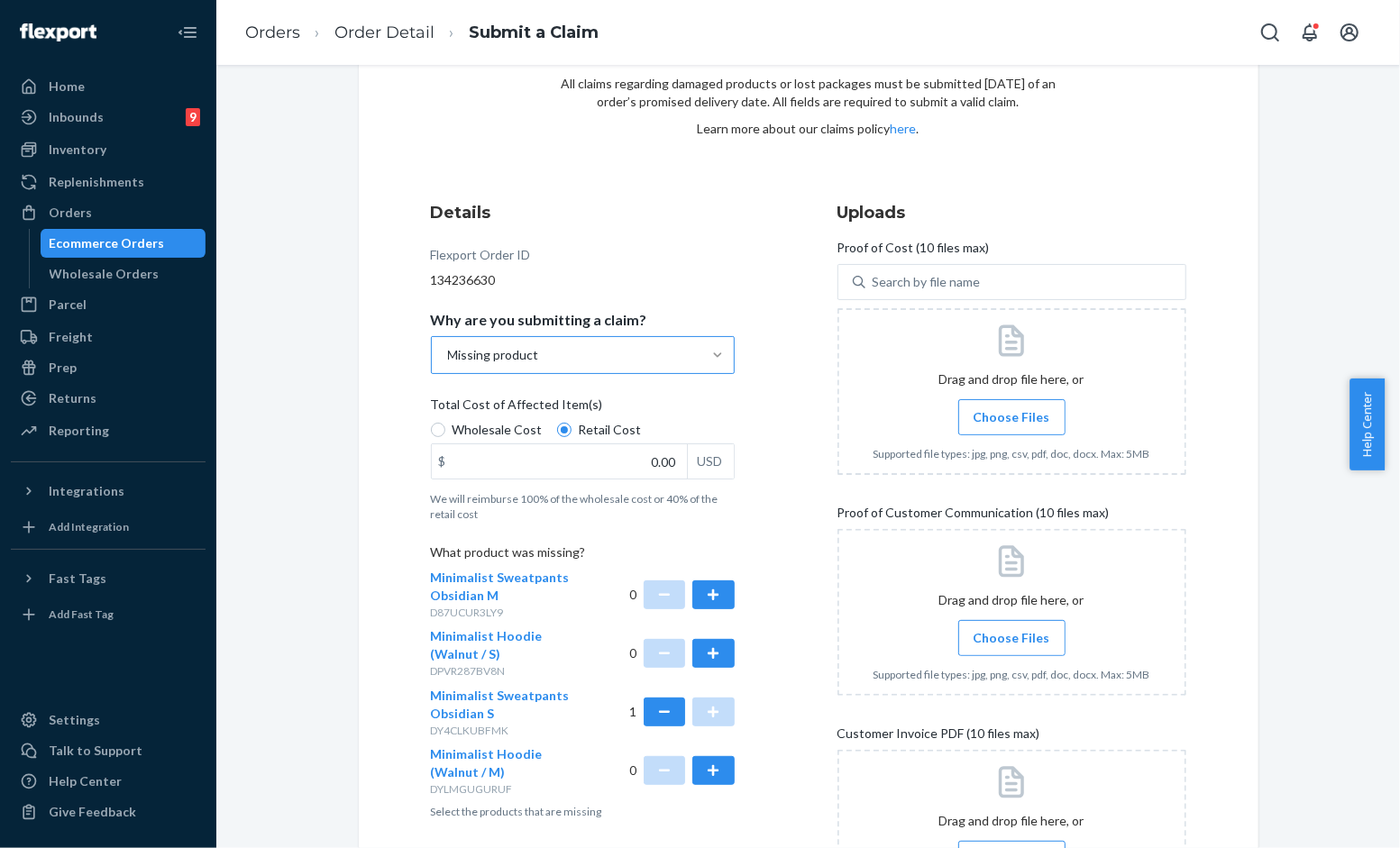
click at [1020, 411] on span "Choose Files" at bounding box center [1012, 417] width 77 height 18
click at [1012, 411] on input "Choose Files" at bounding box center [1011, 417] width 1 height 20
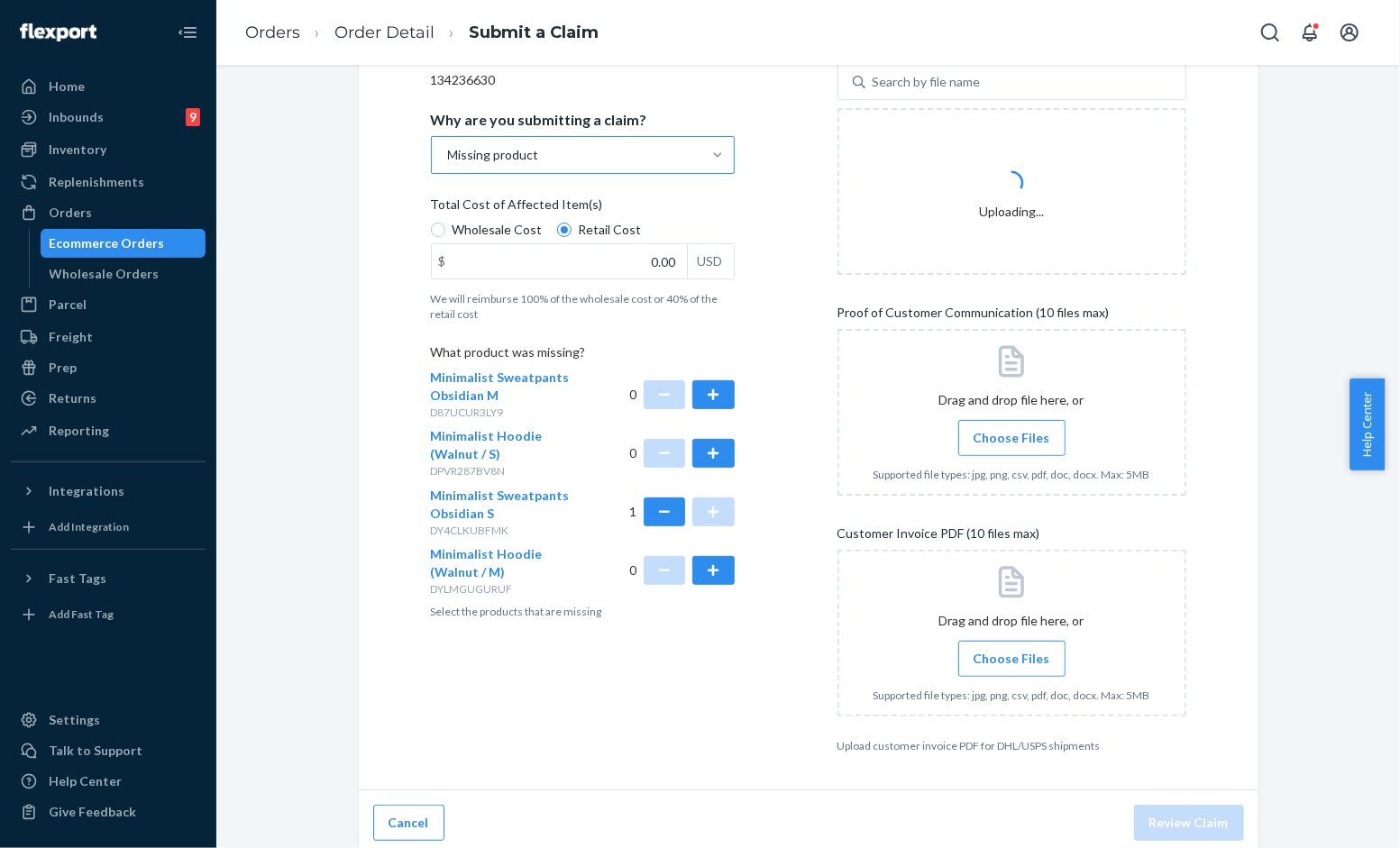
click at [985, 446] on label "Choose Files" at bounding box center [1012, 438] width 108 height 37
click at [1011, 446] on input "Choose Files" at bounding box center [1011, 438] width 1 height 20
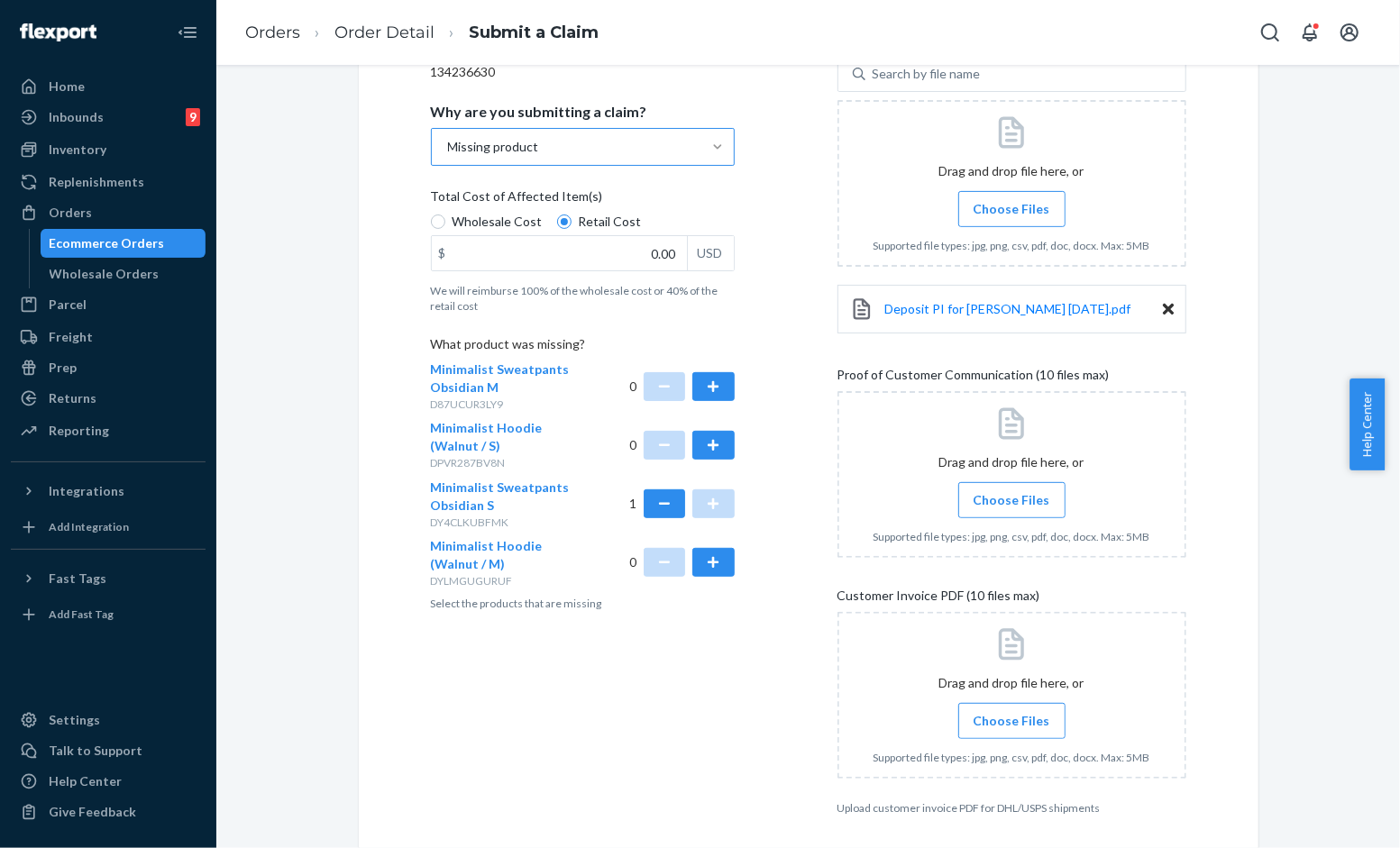
scroll to position [379, 0]
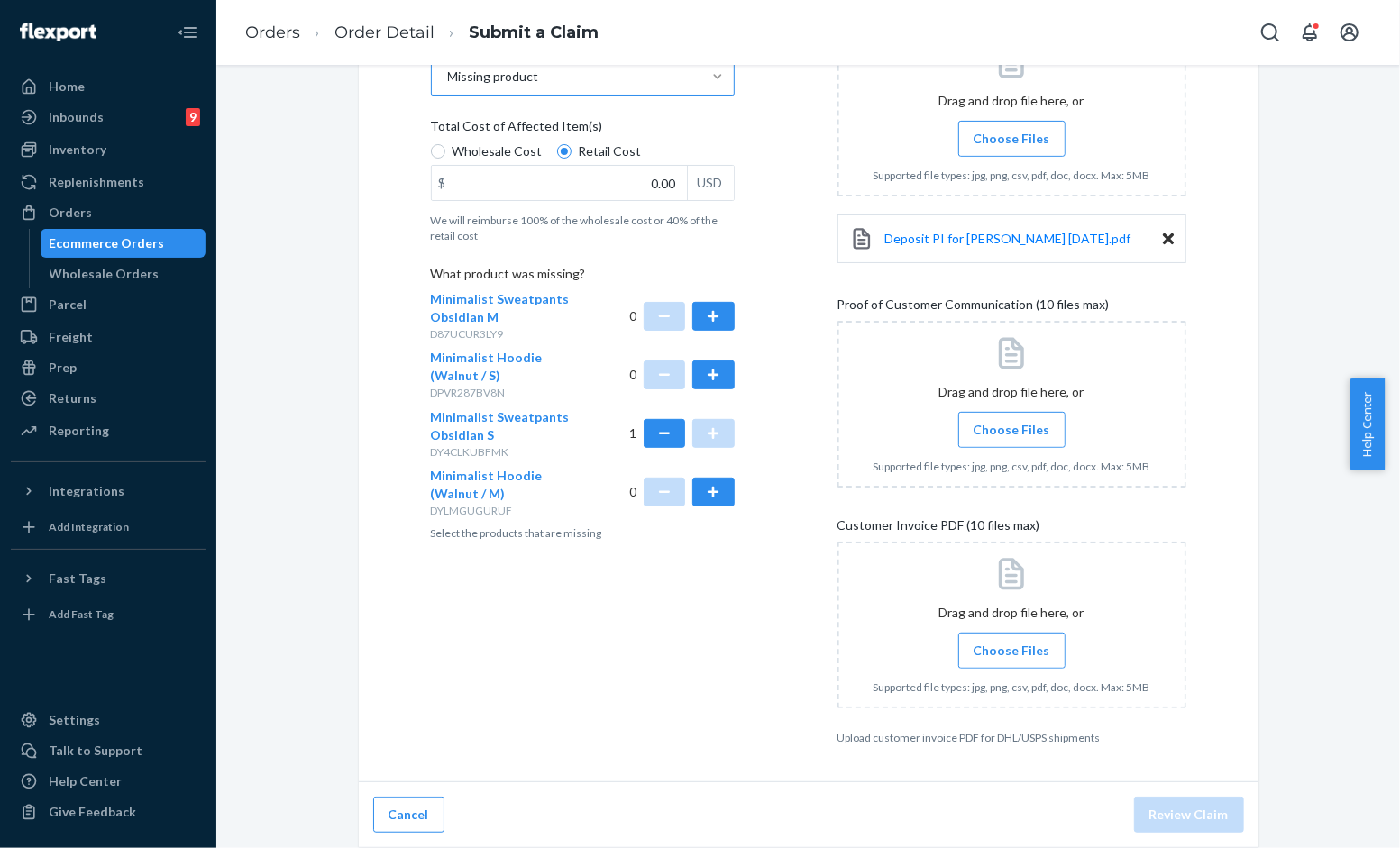
click at [980, 646] on span "Choose Files" at bounding box center [1012, 651] width 77 height 18
click at [1011, 646] on input "Choose Files" at bounding box center [1011, 651] width 1 height 20
click at [789, 308] on div "Details Flexport Order ID 134236630 Why are you submitting a claim? Missing pro…" at bounding box center [809, 334] width 756 height 823
click at [1001, 417] on label "Choose Files" at bounding box center [1012, 430] width 108 height 37
click at [1011, 420] on input "Choose Files" at bounding box center [1011, 430] width 1 height 20
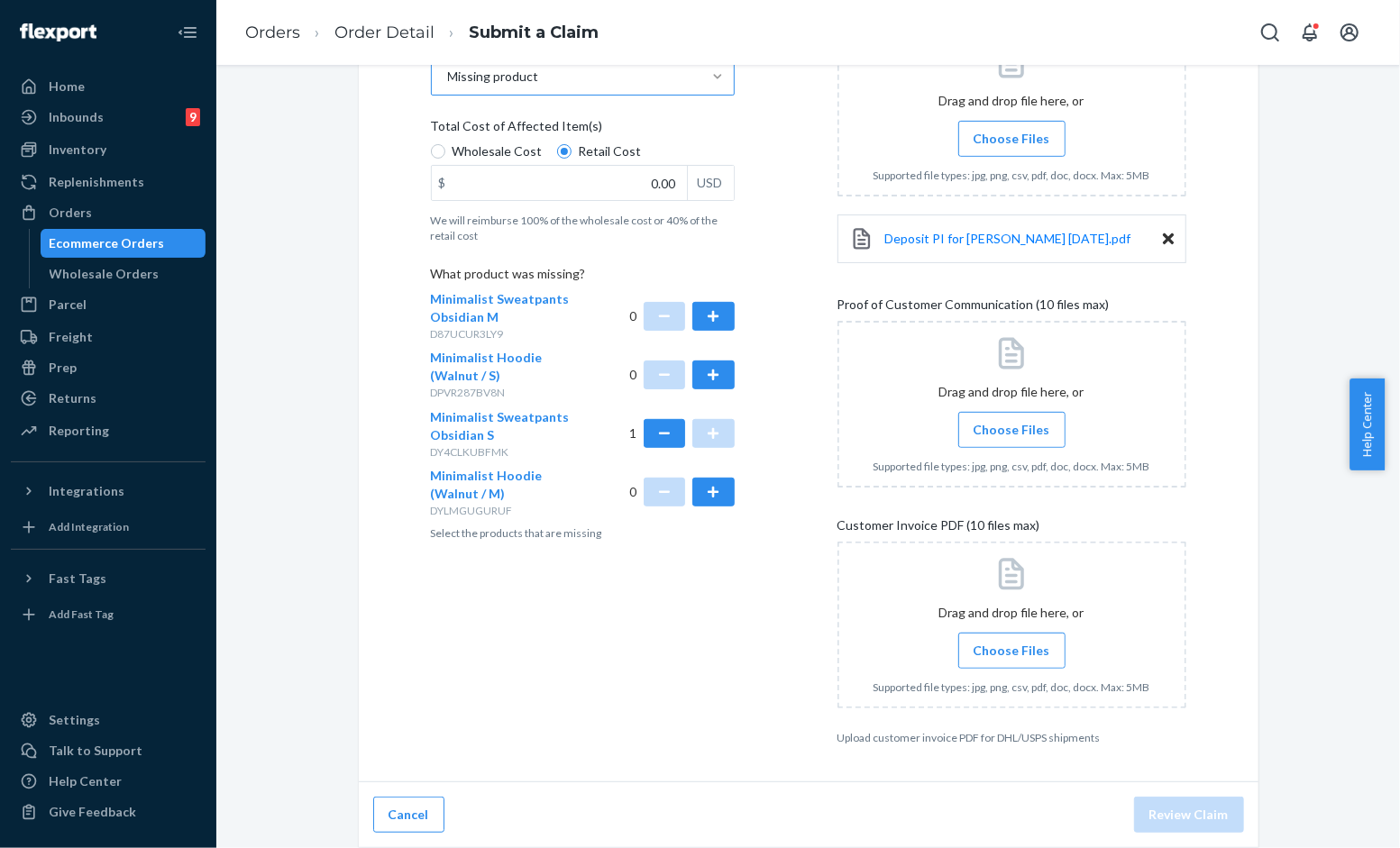
click at [986, 645] on span "Choose Files" at bounding box center [1012, 651] width 77 height 18
click at [1011, 645] on input "Choose Files" at bounding box center [1011, 651] width 1 height 20
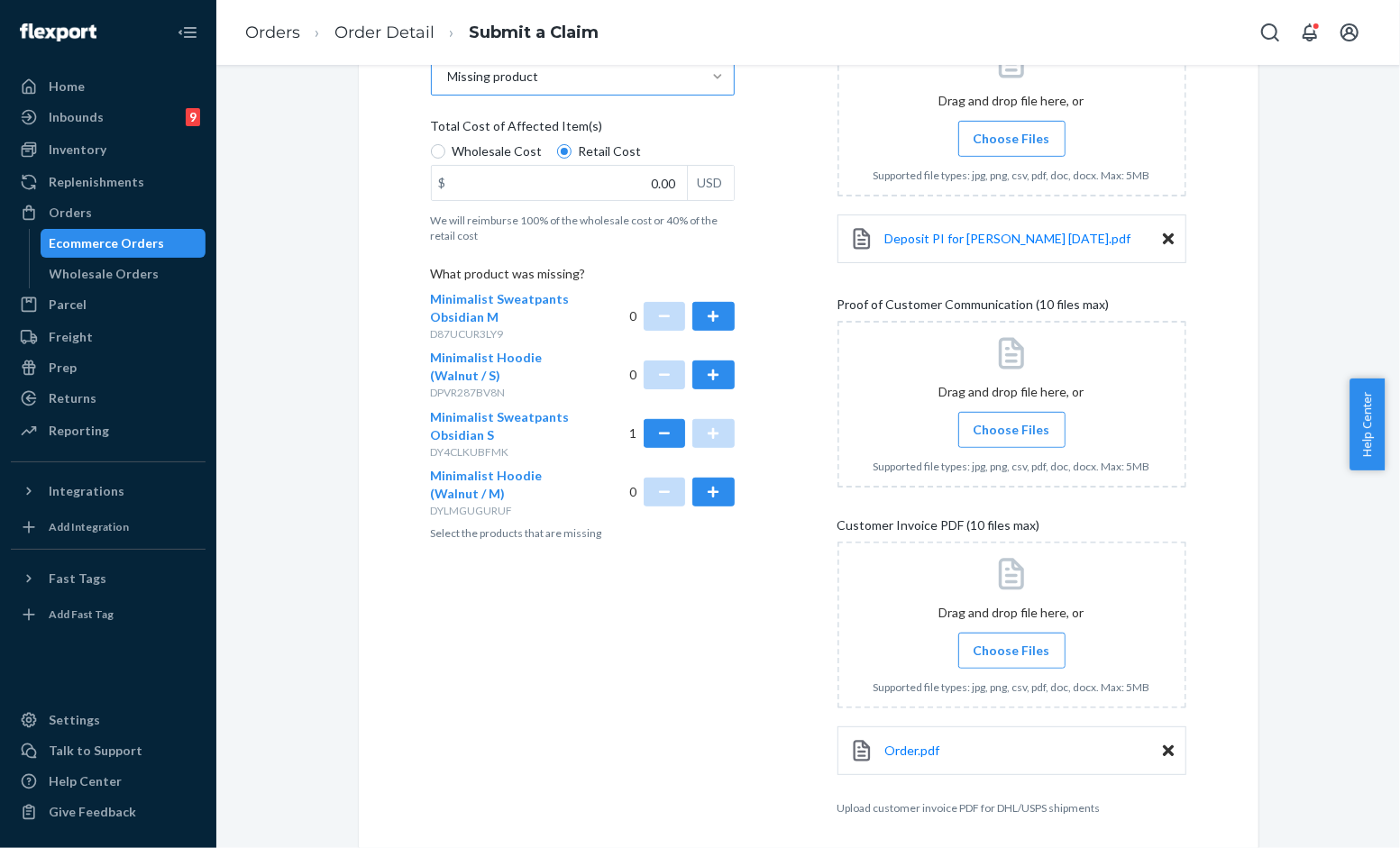
click at [980, 426] on span "Choose Files" at bounding box center [1012, 430] width 77 height 18
click at [1011, 426] on input "Choose Files" at bounding box center [1011, 430] width 1 height 20
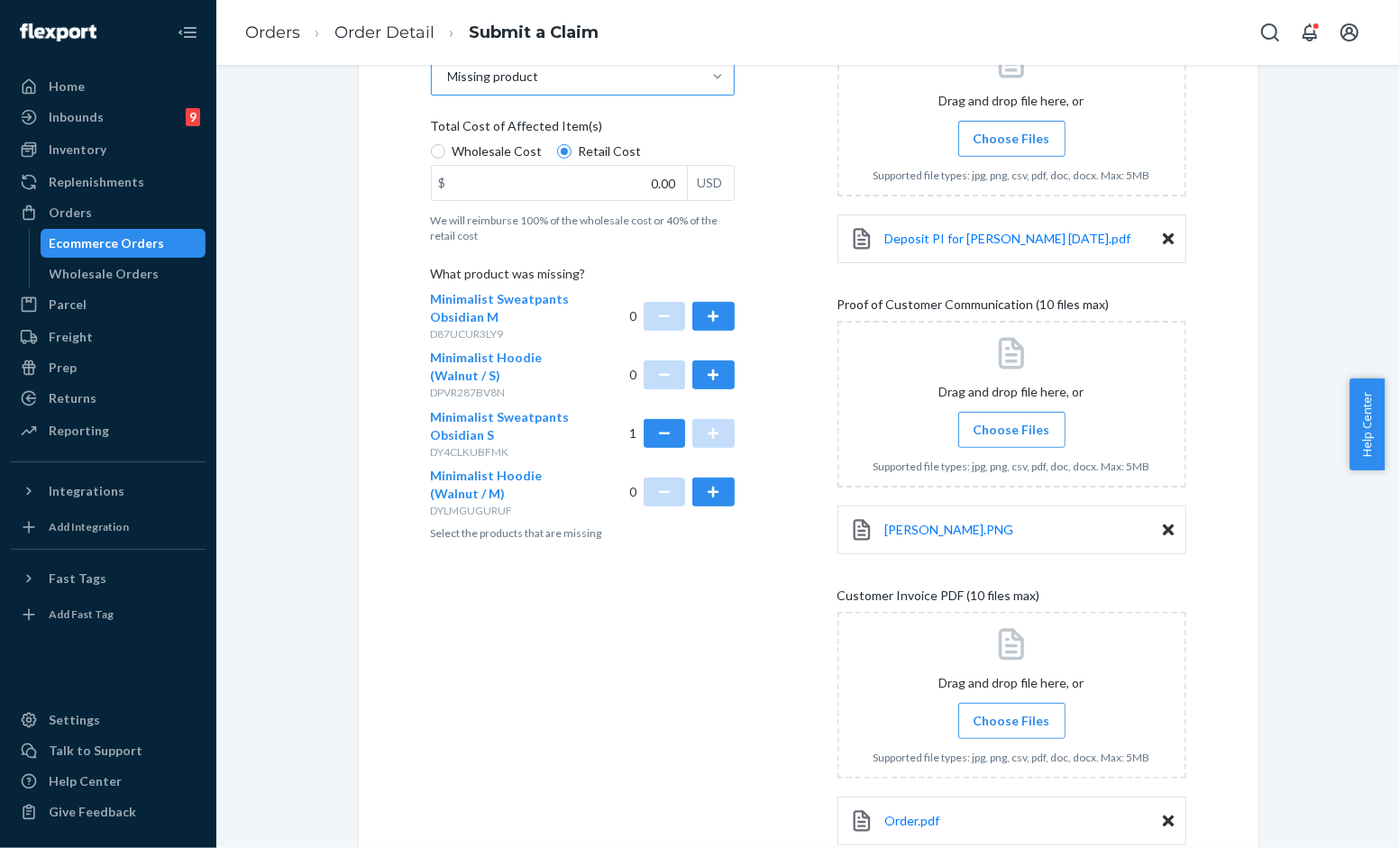
scroll to position [219, 0]
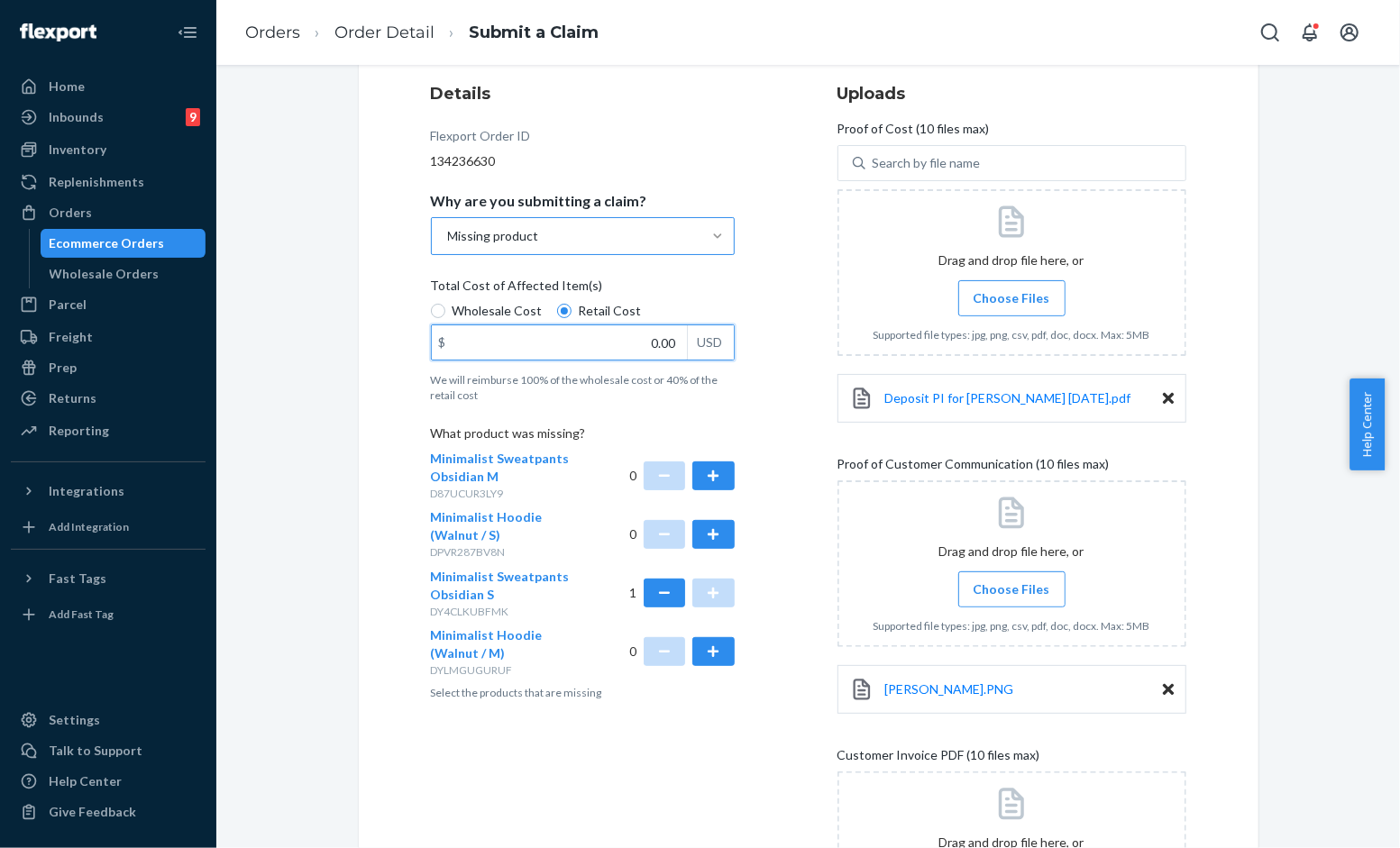
click at [613, 345] on input "0.00" at bounding box center [559, 343] width 255 height 35
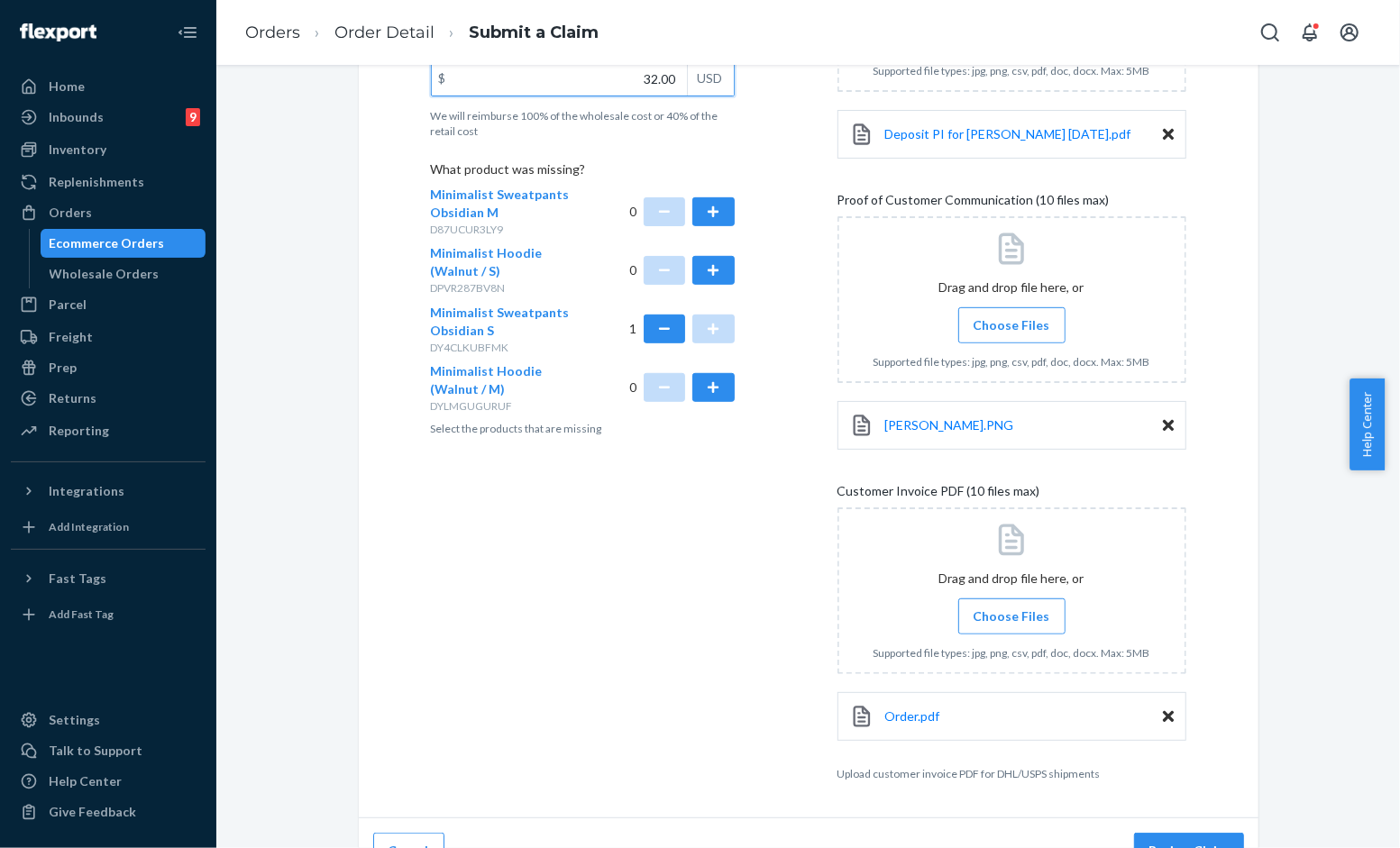
scroll to position [519, 0]
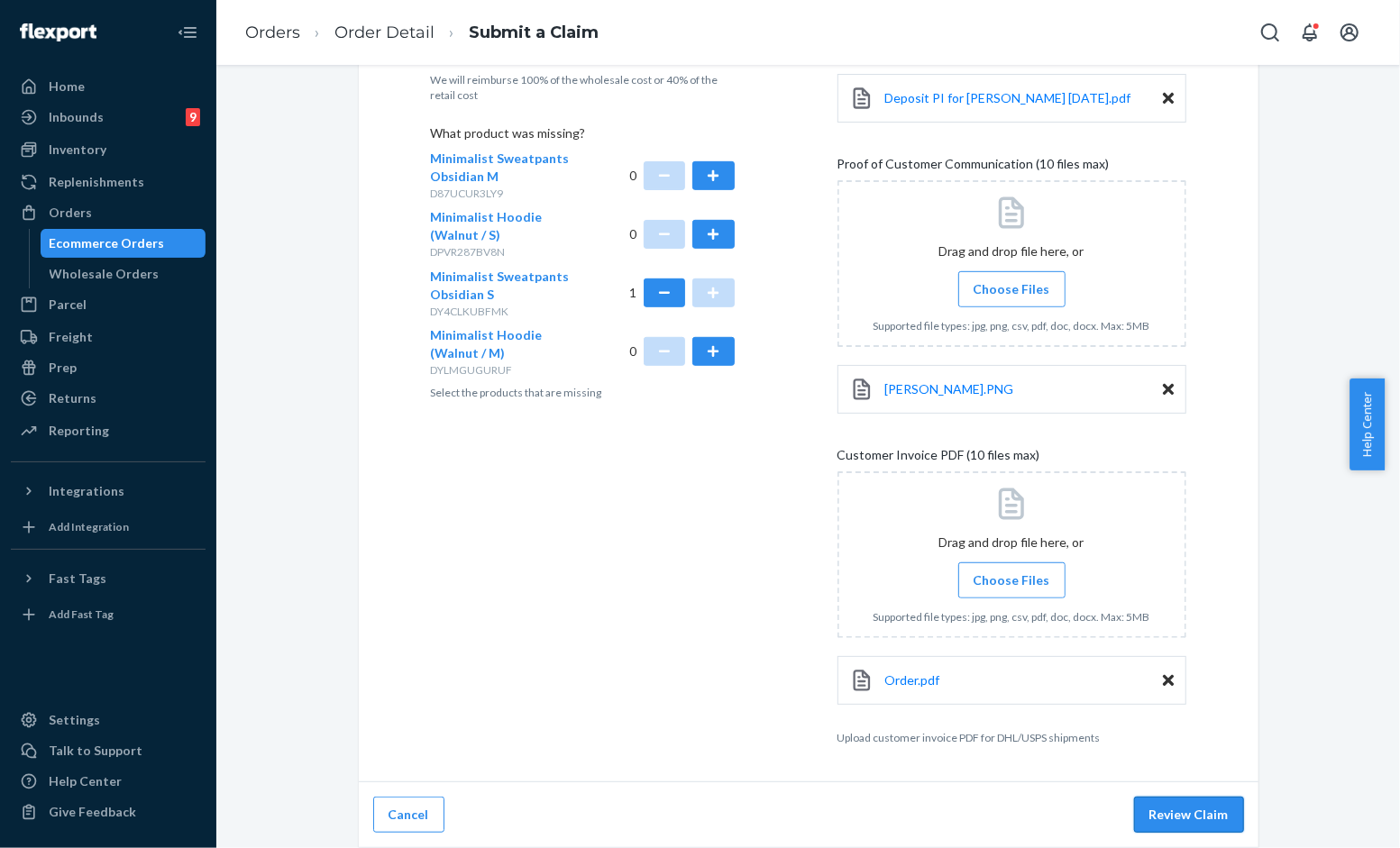
type input "32.00"
click at [1167, 808] on button "Review Claim" at bounding box center [1188, 815] width 110 height 37
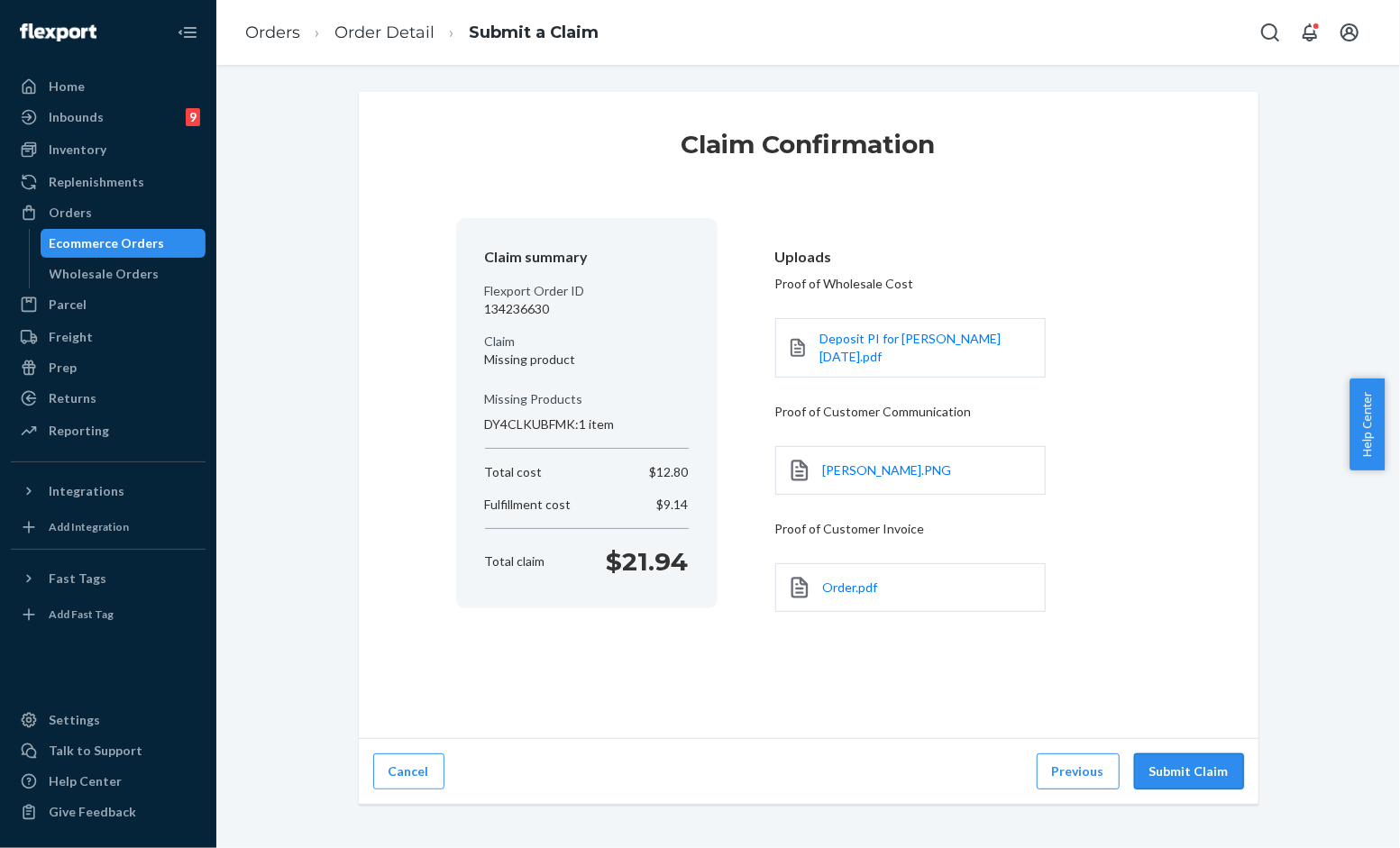
click at [1168, 763] on button "Submit Claim" at bounding box center [1188, 772] width 110 height 37
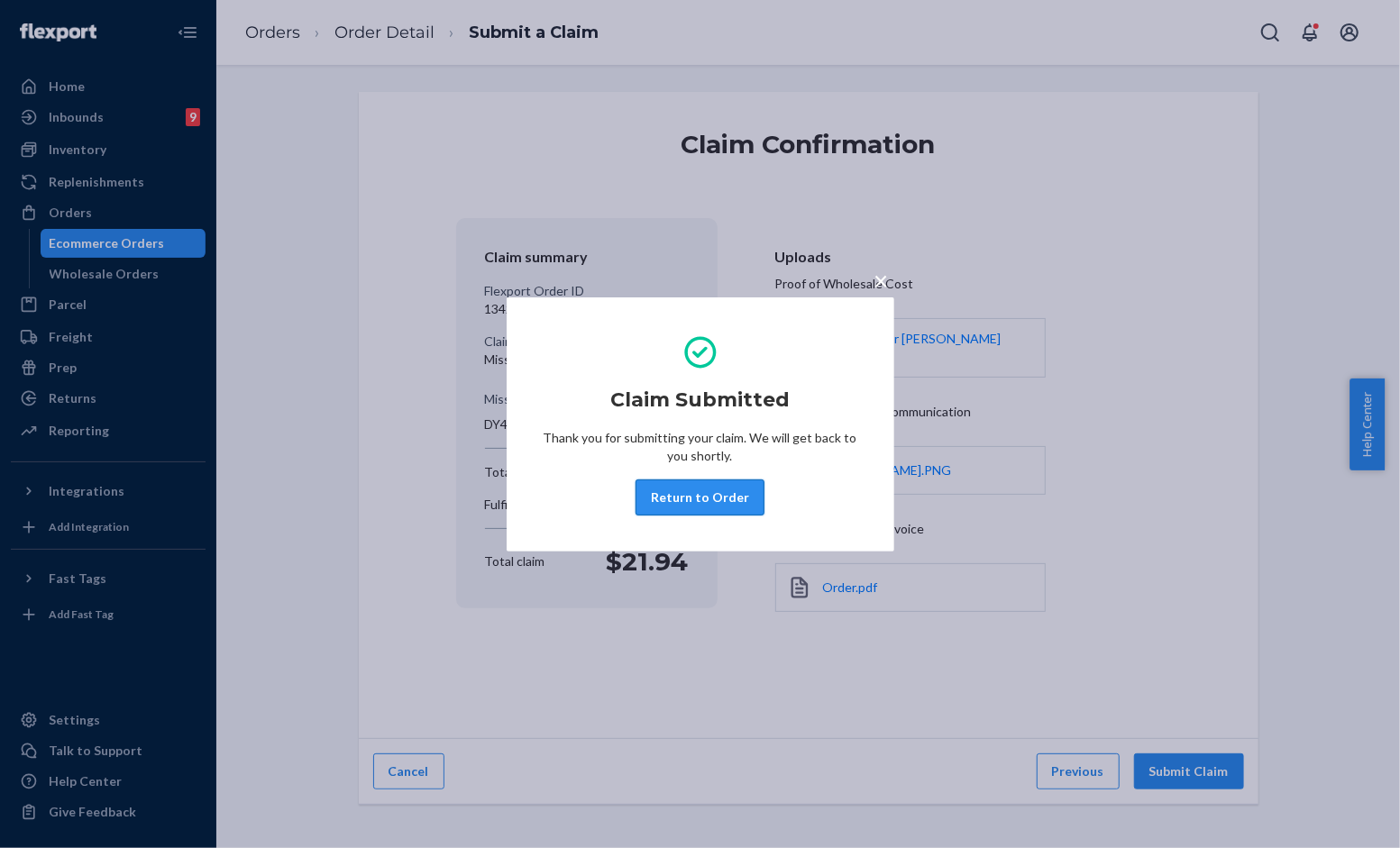
click at [697, 485] on button "Return to Order" at bounding box center [699, 497] width 129 height 37
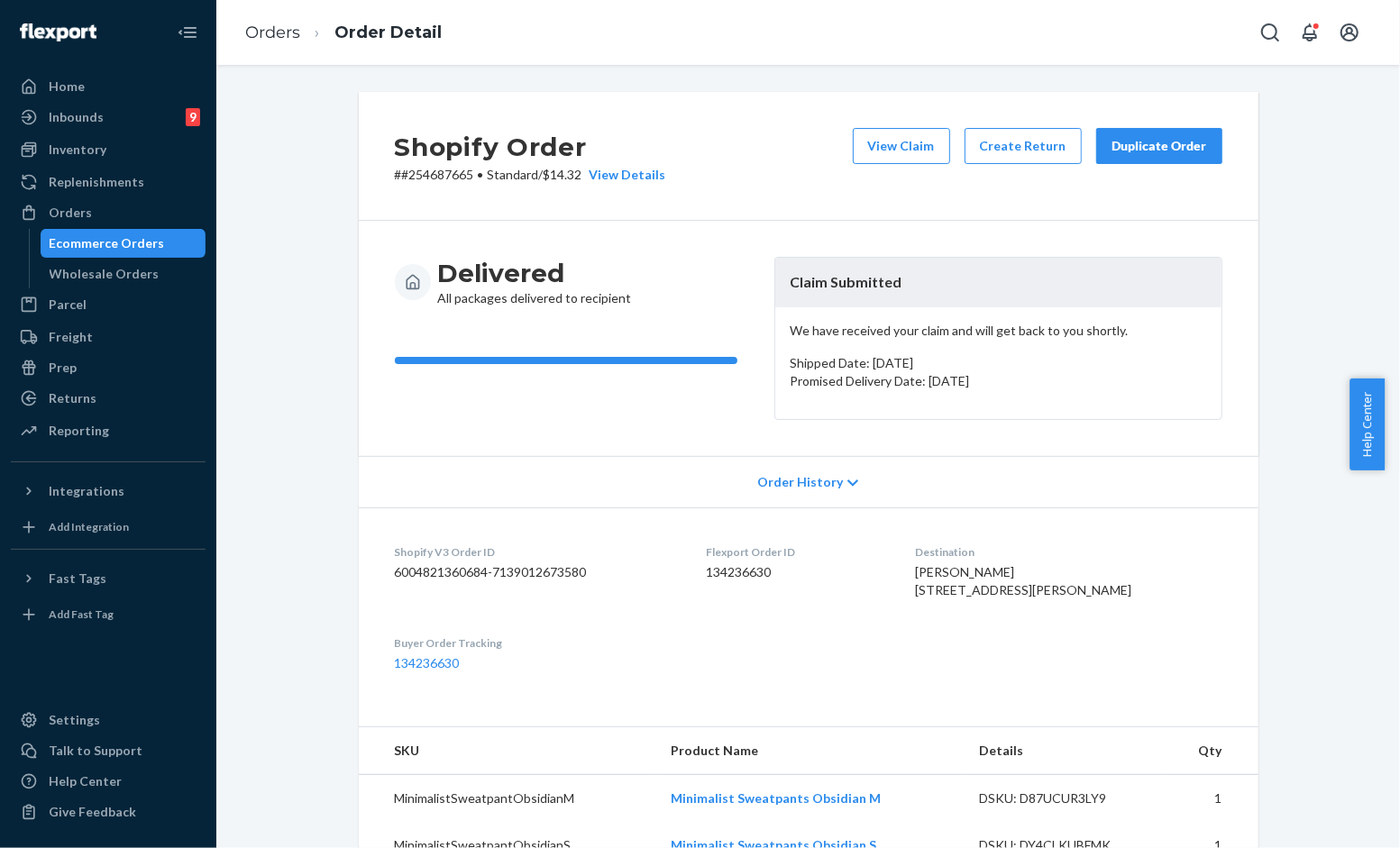
click at [1137, 145] on div "Duplicate Order" at bounding box center [1159, 146] width 96 height 18
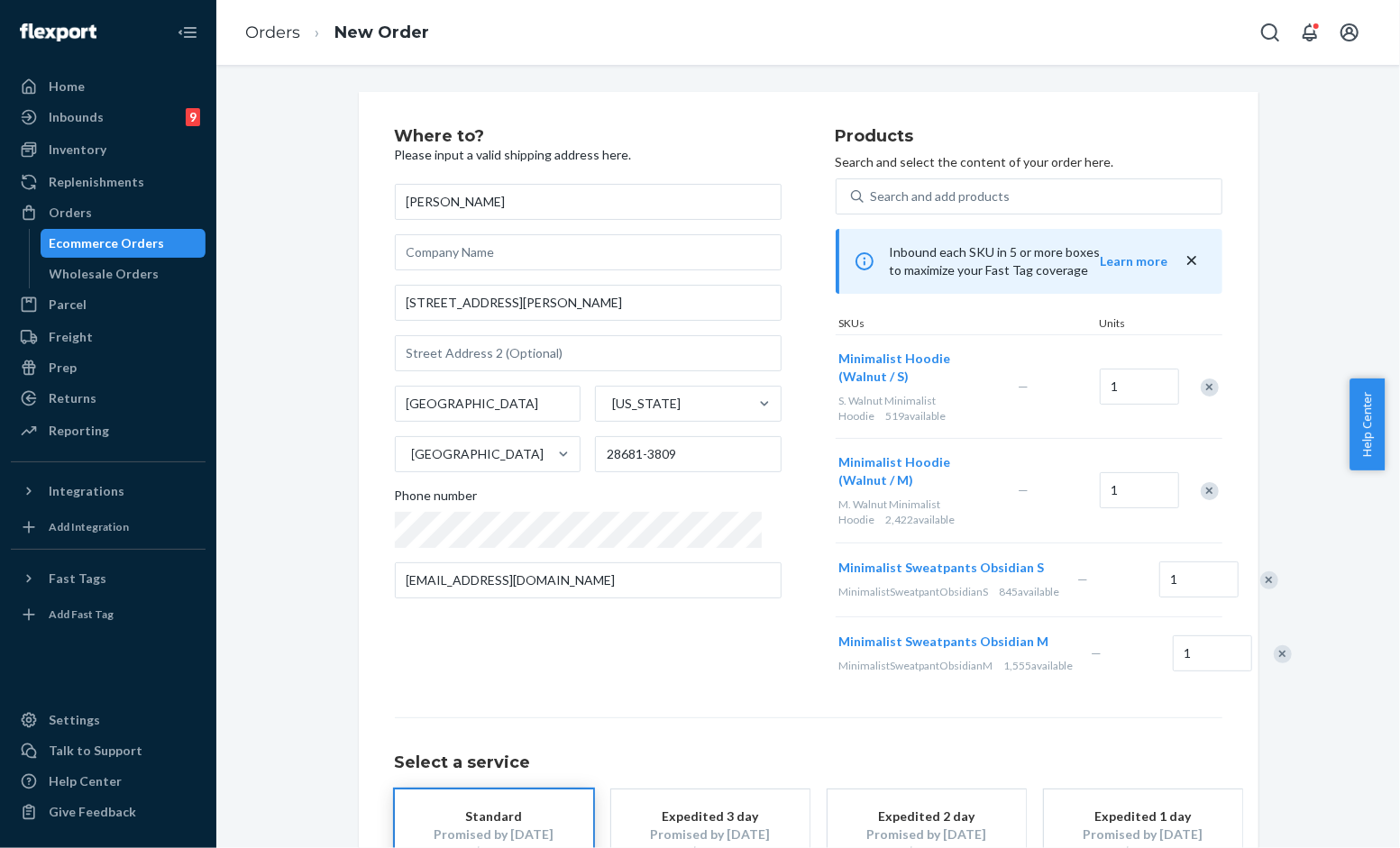
click at [1205, 379] on div "Remove Item" at bounding box center [1209, 388] width 18 height 18
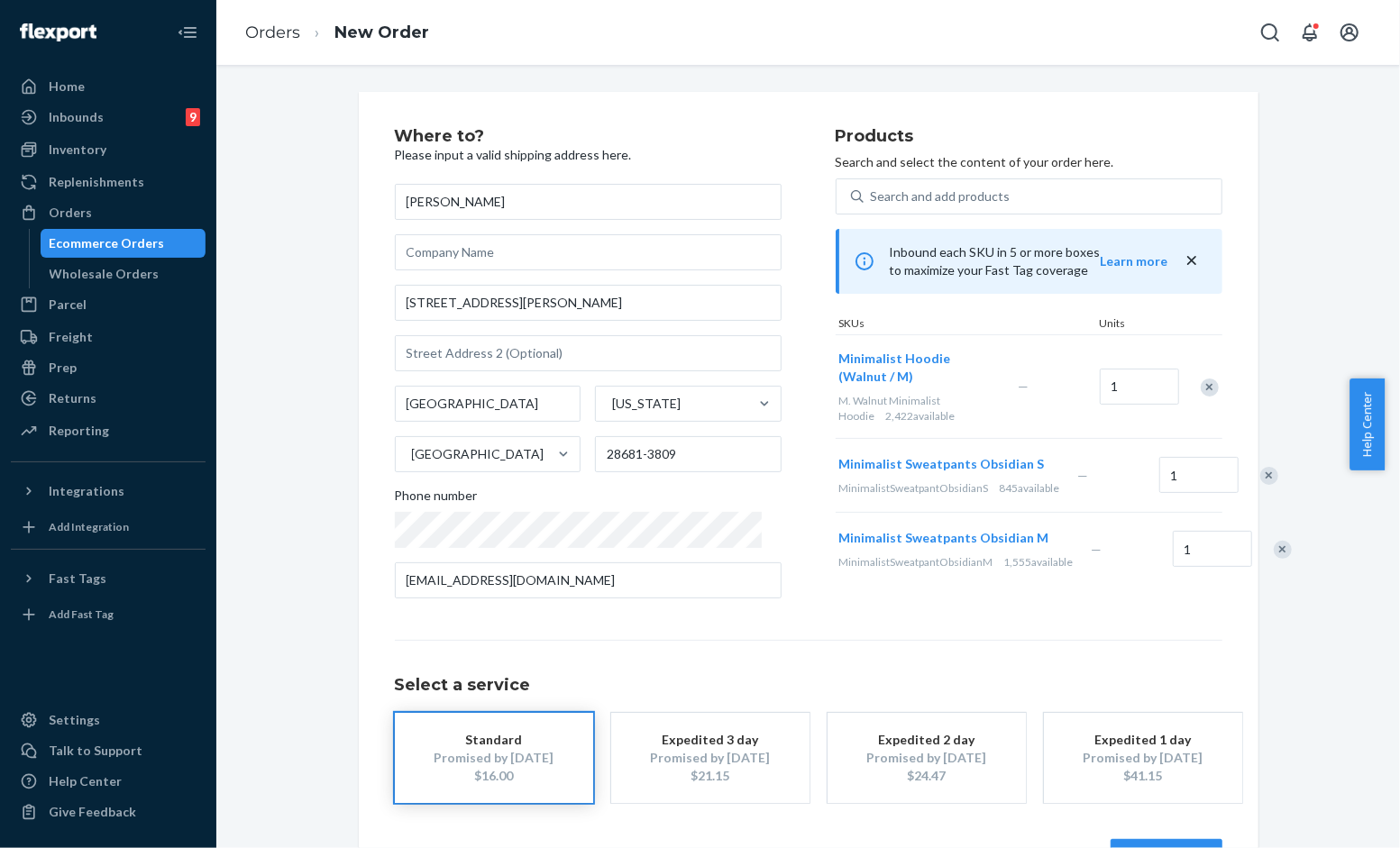
click at [1201, 383] on div "Remove Item" at bounding box center [1209, 388] width 18 height 18
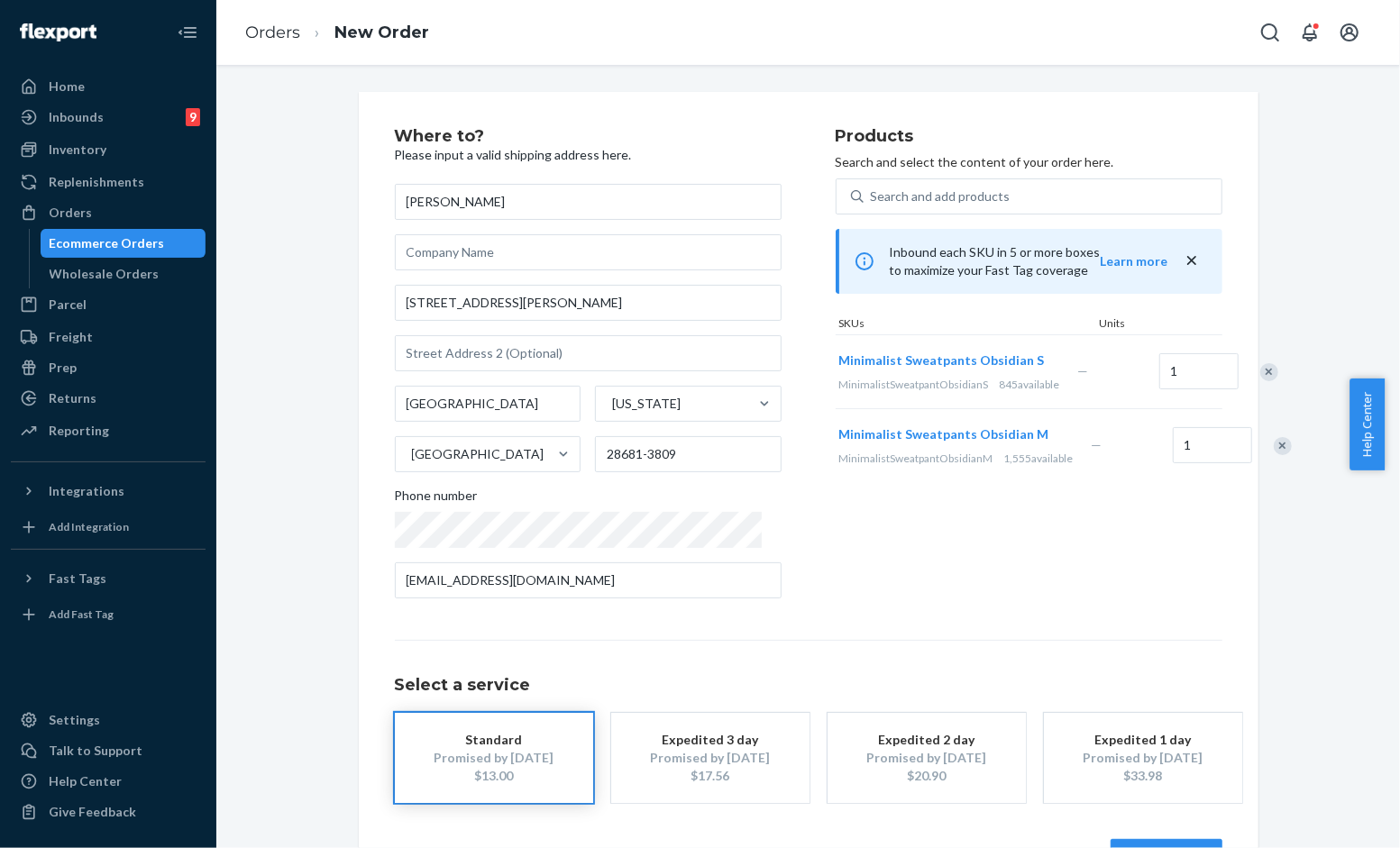
click at [1273, 455] on div "Remove Item" at bounding box center [1282, 446] width 18 height 18
click at [1060, 477] on div "Products Search and select the content of your order here. Search and add produ…" at bounding box center [1029, 370] width 387 height 485
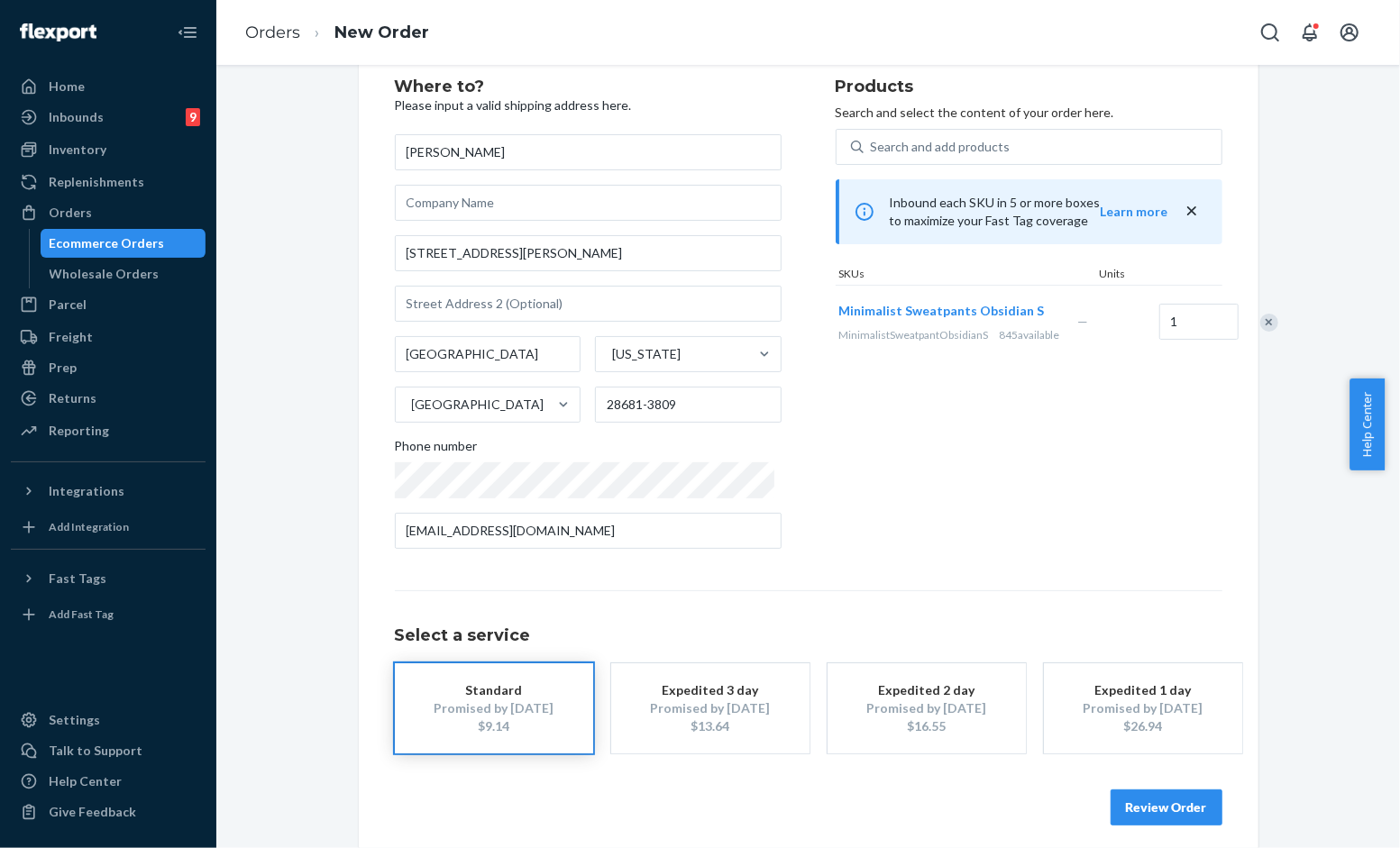
scroll to position [61, 0]
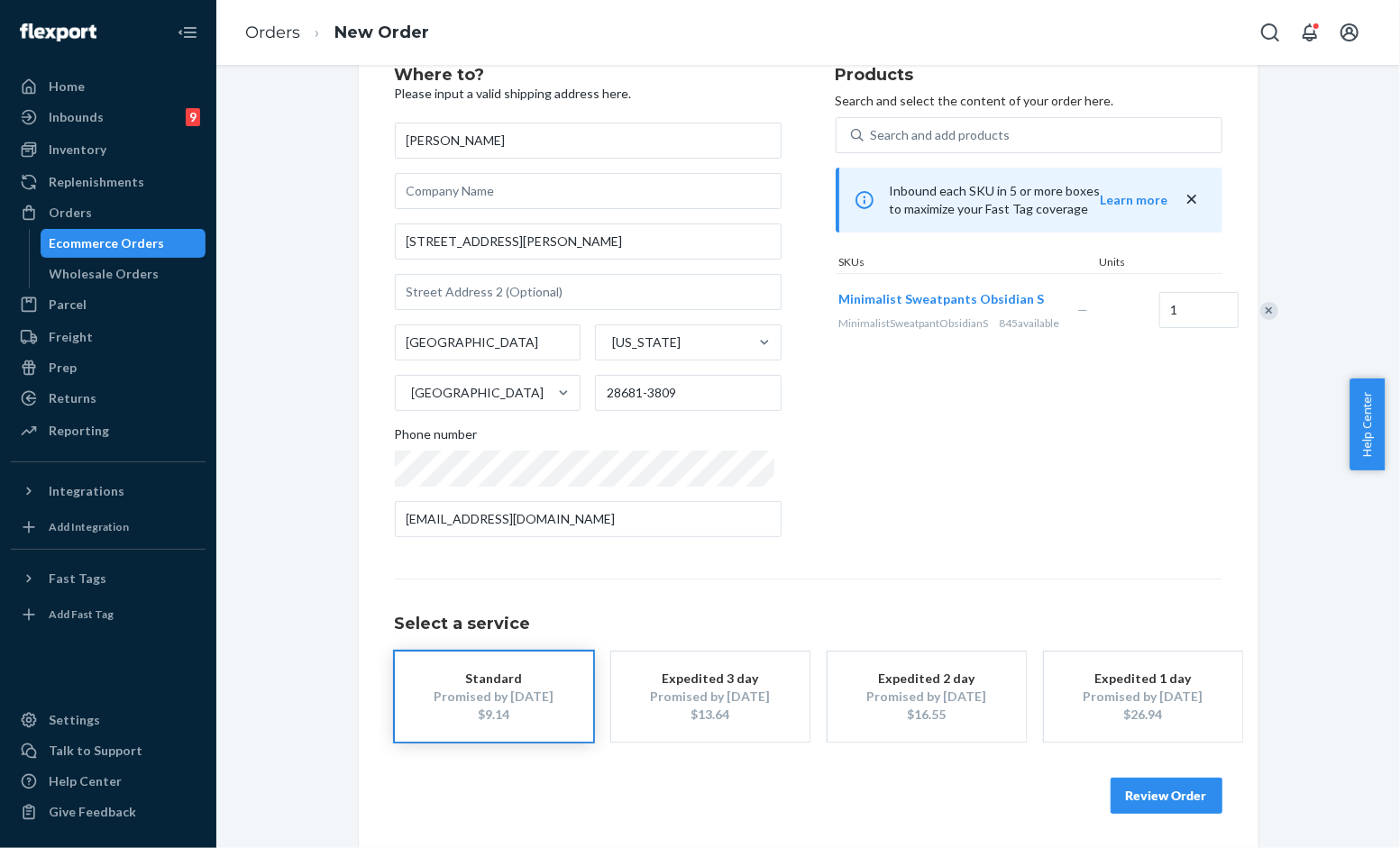
click at [1131, 785] on button "Review Order" at bounding box center [1166, 796] width 111 height 37
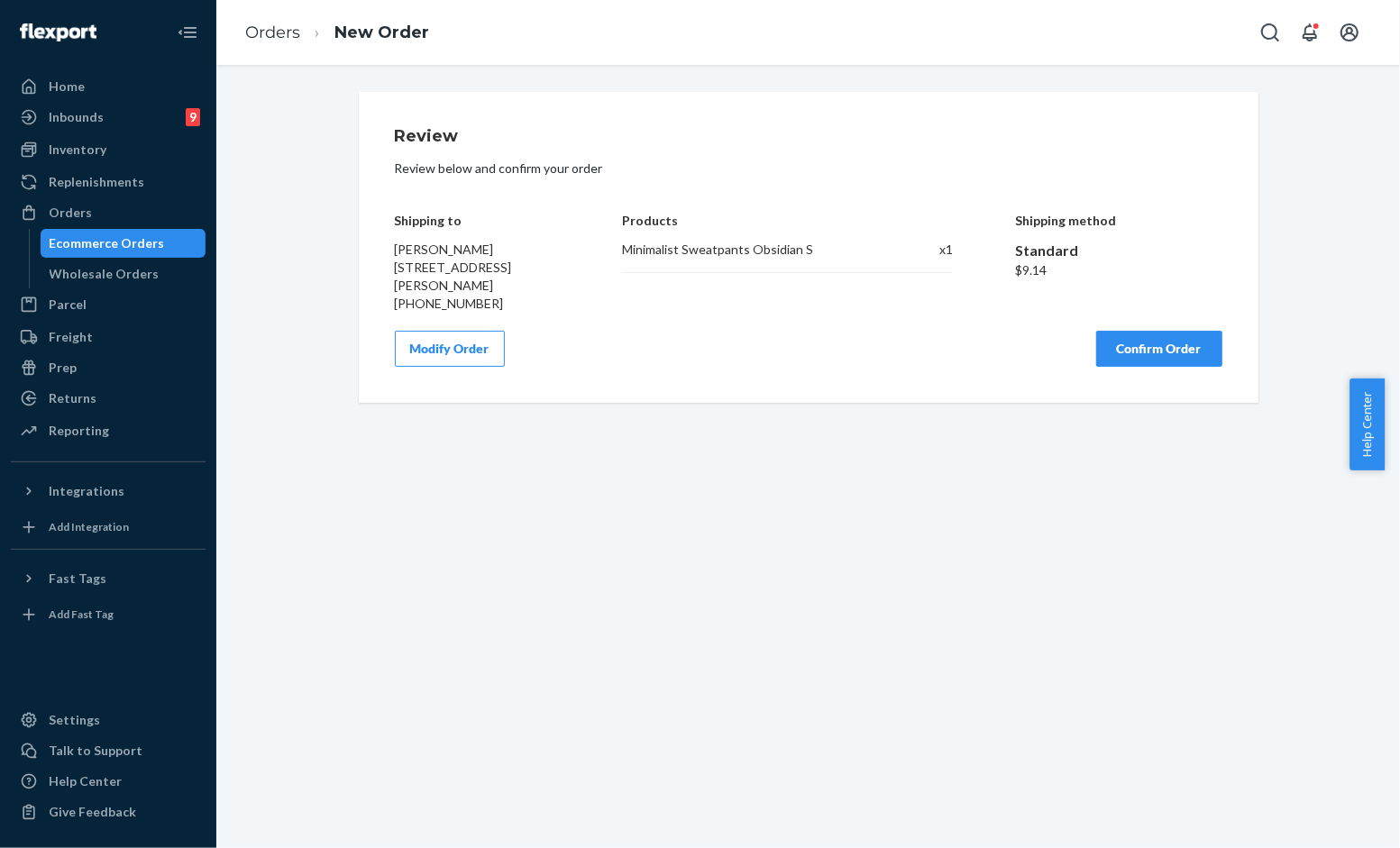
scroll to position [0, 0]
click at [1176, 348] on button "Confirm Order" at bounding box center [1159, 349] width 126 height 37
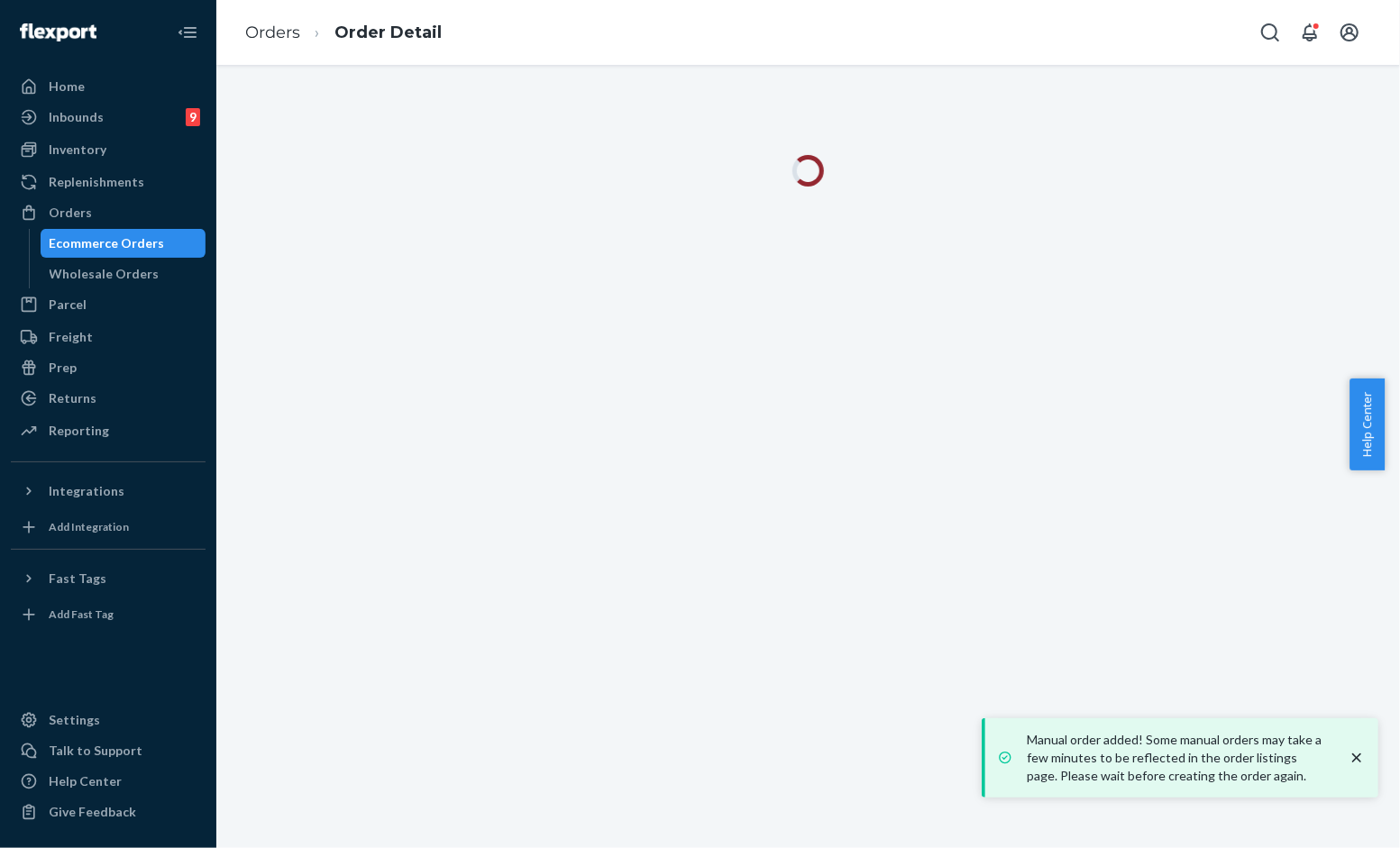
click at [1361, 754] on icon "close toast" at bounding box center [1356, 759] width 9 height 9
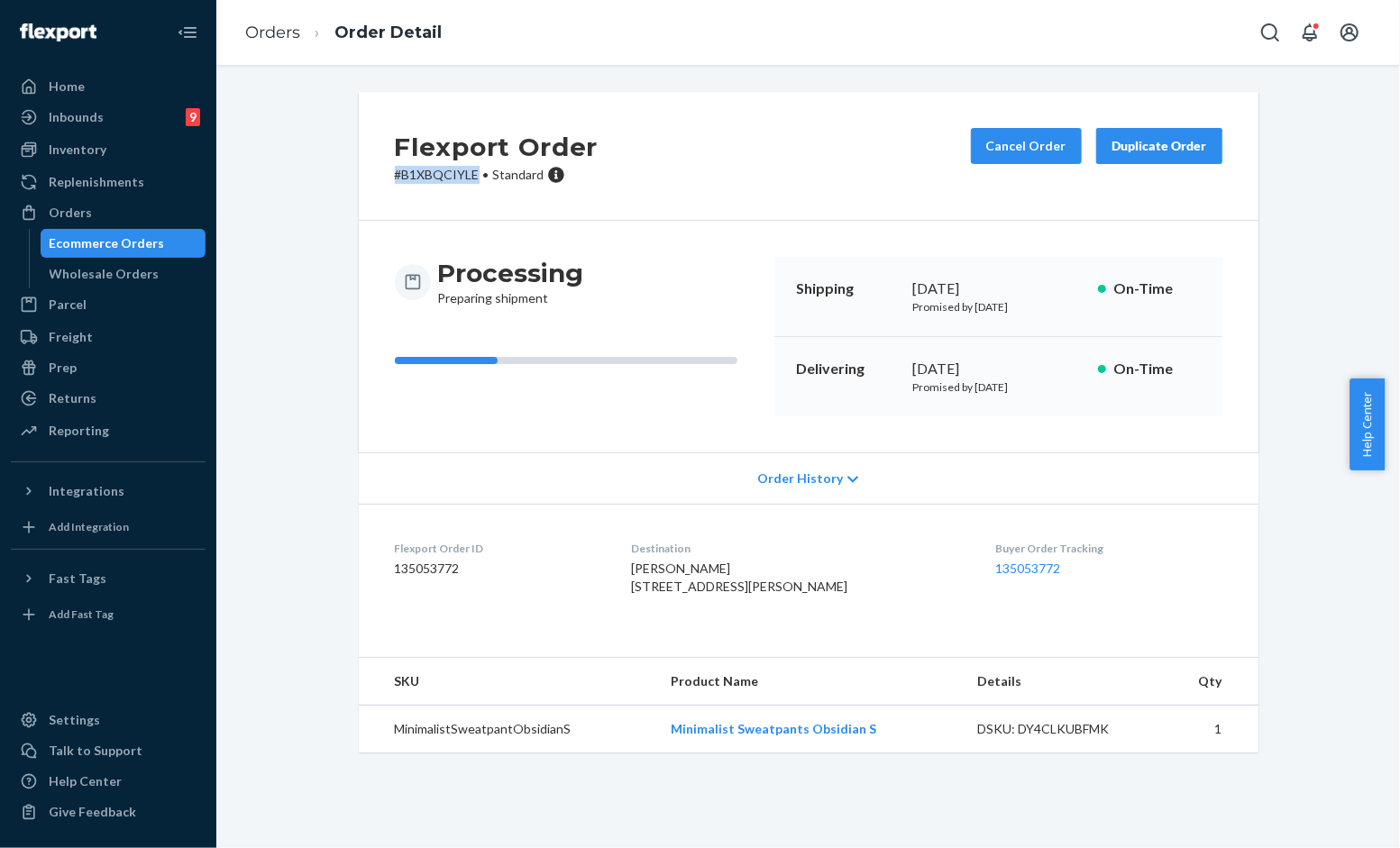
drag, startPoint x: 471, startPoint y: 174, endPoint x: 349, endPoint y: 173, distance: 122.0
click at [349, 173] on div "Flexport Order # B1XBQCIYLE • Standard Cancel Order Duplicate Order Processing …" at bounding box center [808, 423] width 926 height 661
copy p "# B1XBQCIYLE"
click at [335, 263] on div "Flexport Order # B1XBQCIYLE • Standard Cancel Order Duplicate Order Processing …" at bounding box center [808, 434] width 1156 height 683
click at [289, 31] on link "Orders" at bounding box center [273, 33] width 55 height 20
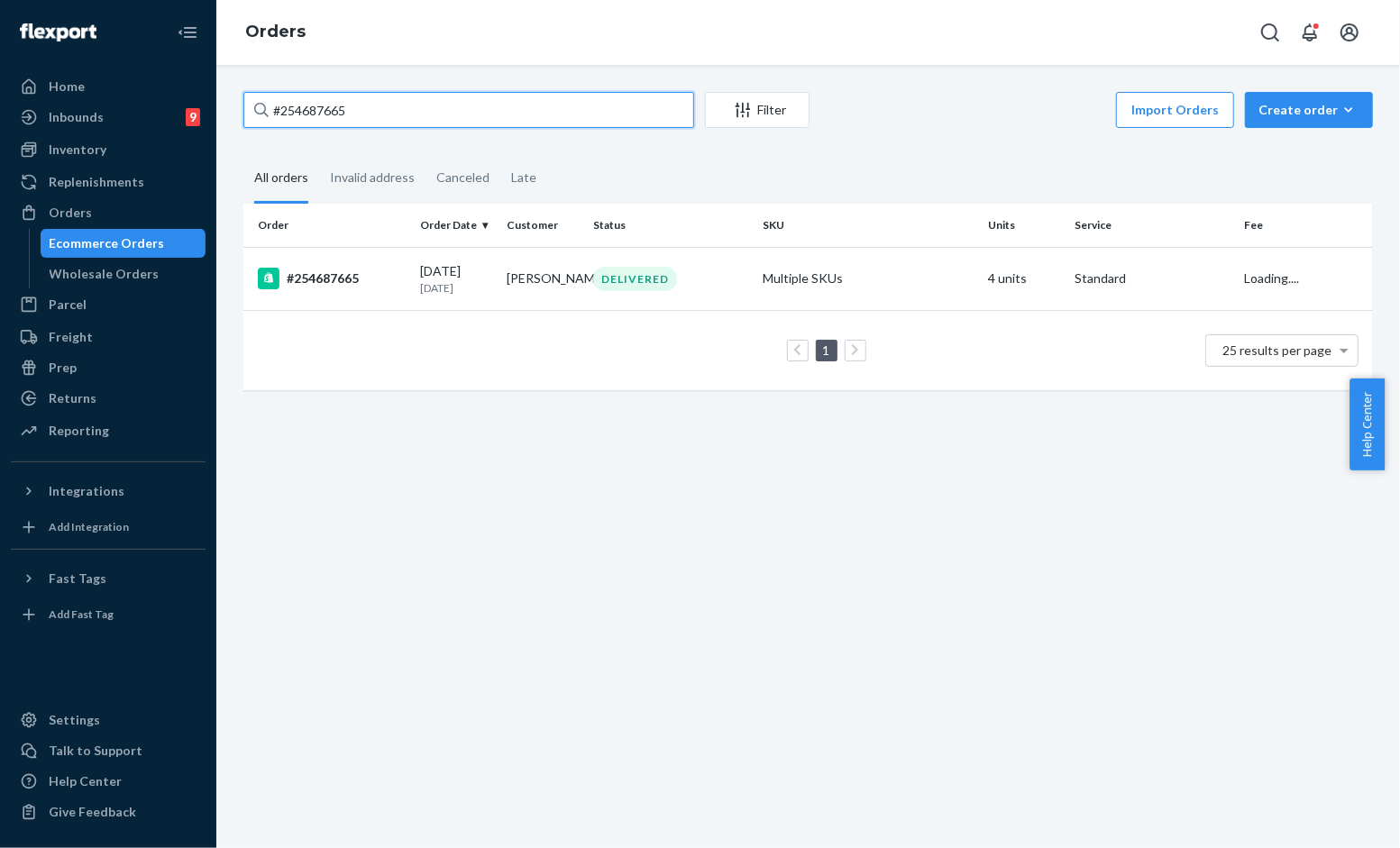
click at [488, 124] on input "#254687665" at bounding box center [469, 110] width 451 height 37
paste input "B1NH2JEFLE"
type input "#B1NH2JEFLE"
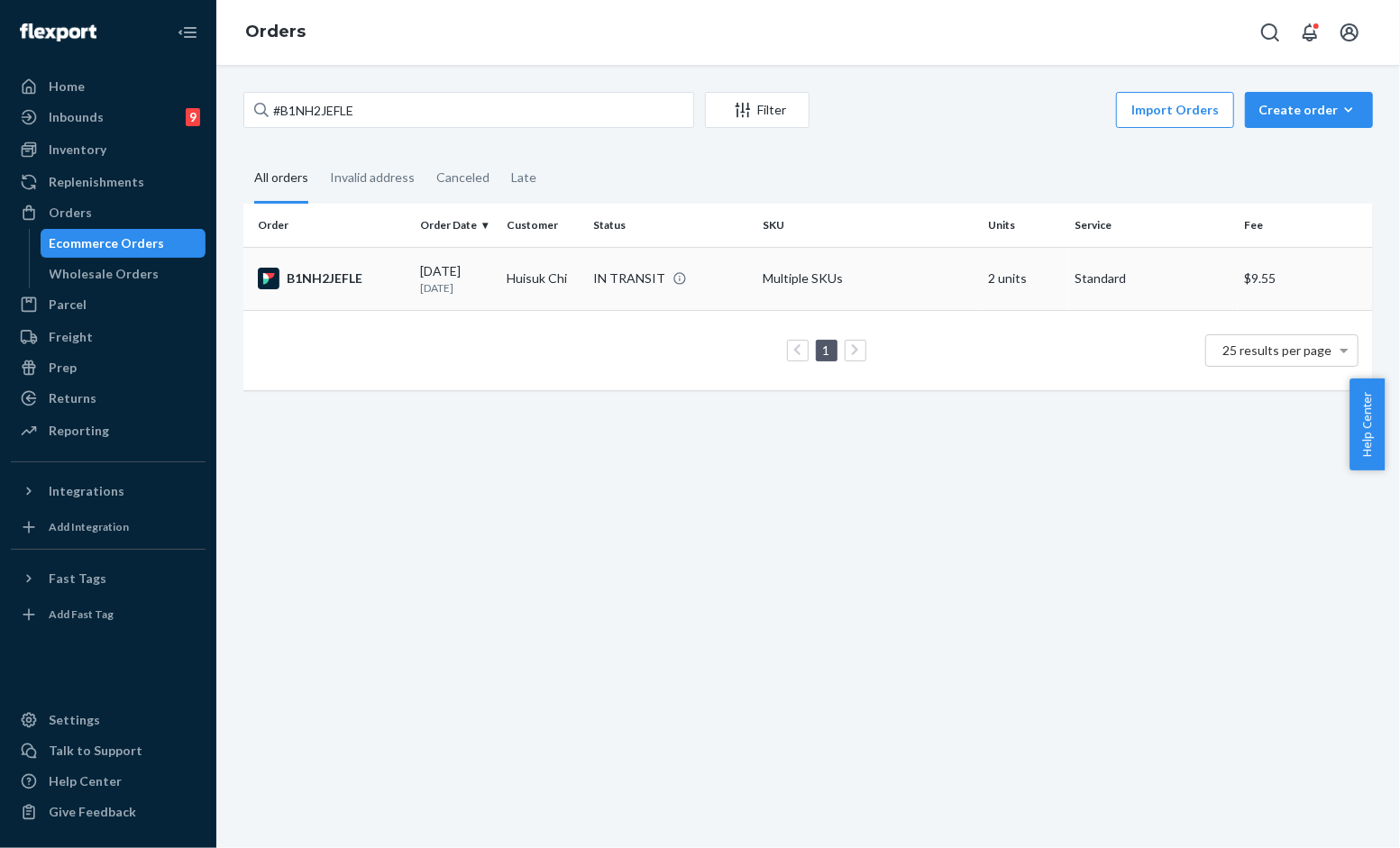
click at [503, 273] on td "Huisuk Chi" at bounding box center [542, 278] width 87 height 63
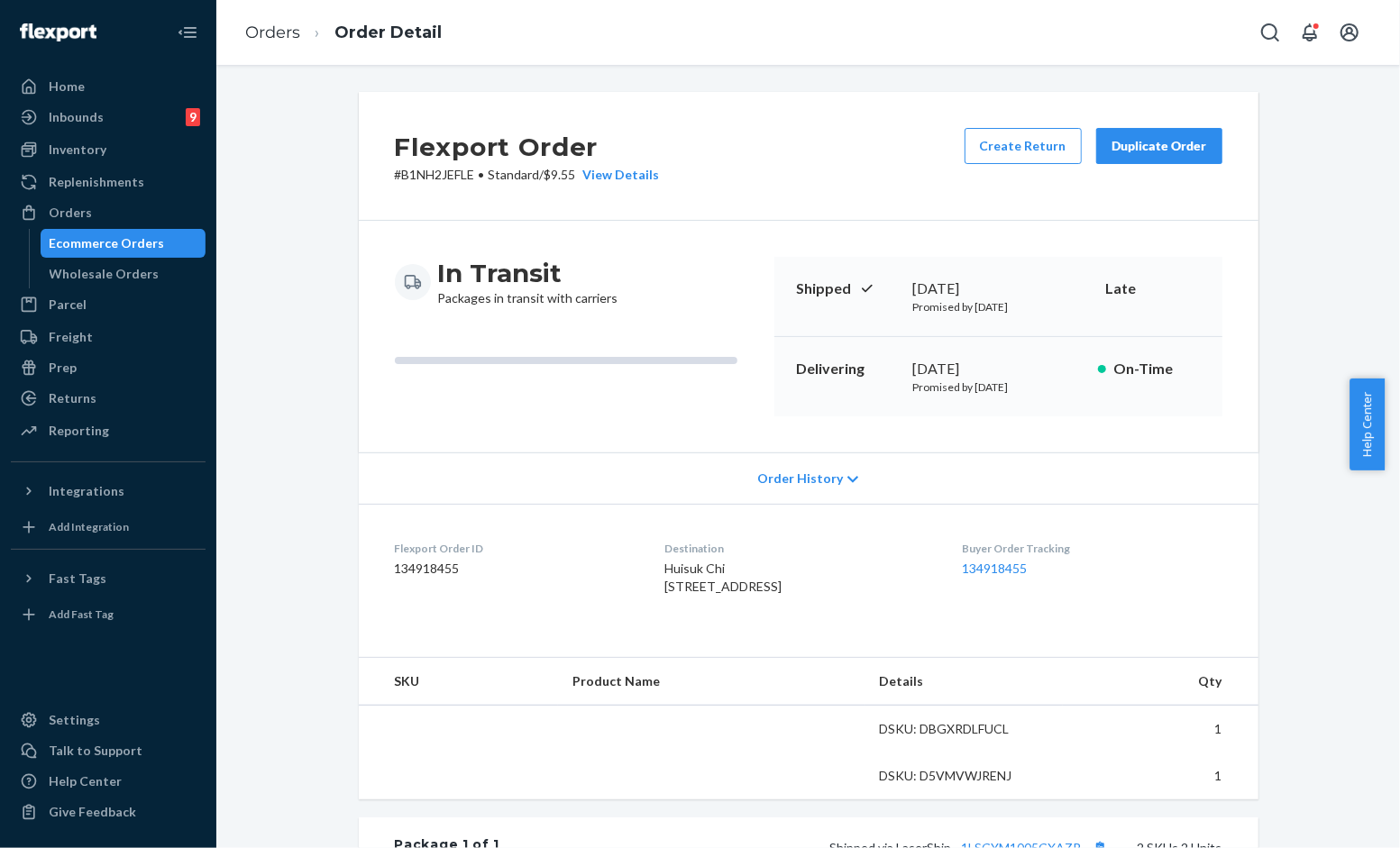
scroll to position [200, 0]
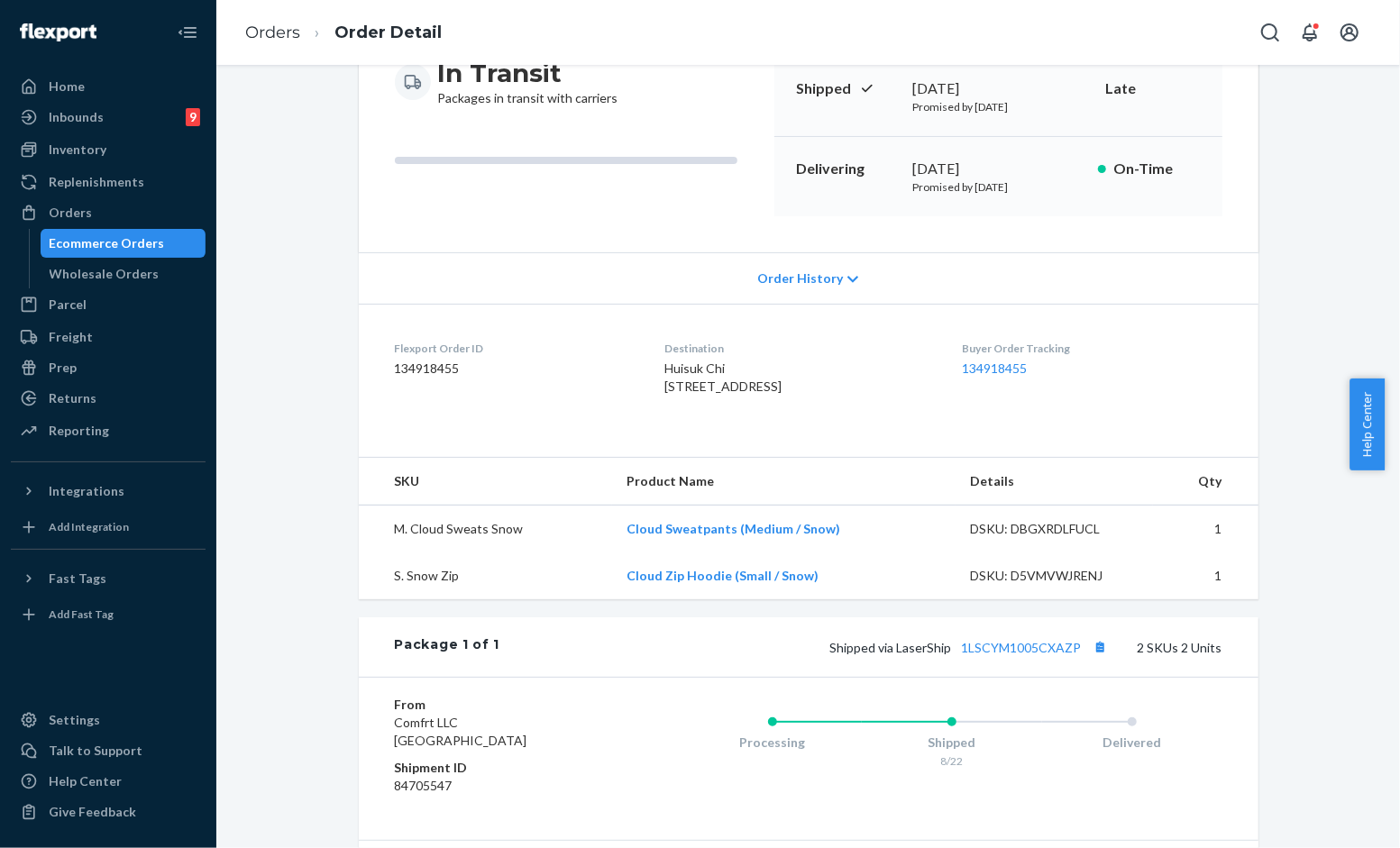
drag, startPoint x: 845, startPoint y: 407, endPoint x: 642, endPoint y: 382, distance: 204.5
click at [664, 382] on div "Huisuk Chi [STREET_ADDRESS]" at bounding box center [799, 378] width 268 height 37
click at [735, 396] on div "Huisuk Chi [STREET_ADDRESS]" at bounding box center [799, 378] width 268 height 37
drag, startPoint x: 820, startPoint y: 408, endPoint x: 644, endPoint y: 388, distance: 177.1
click at [664, 388] on div "Huisuk Chi [STREET_ADDRESS]" at bounding box center [799, 378] width 268 height 37
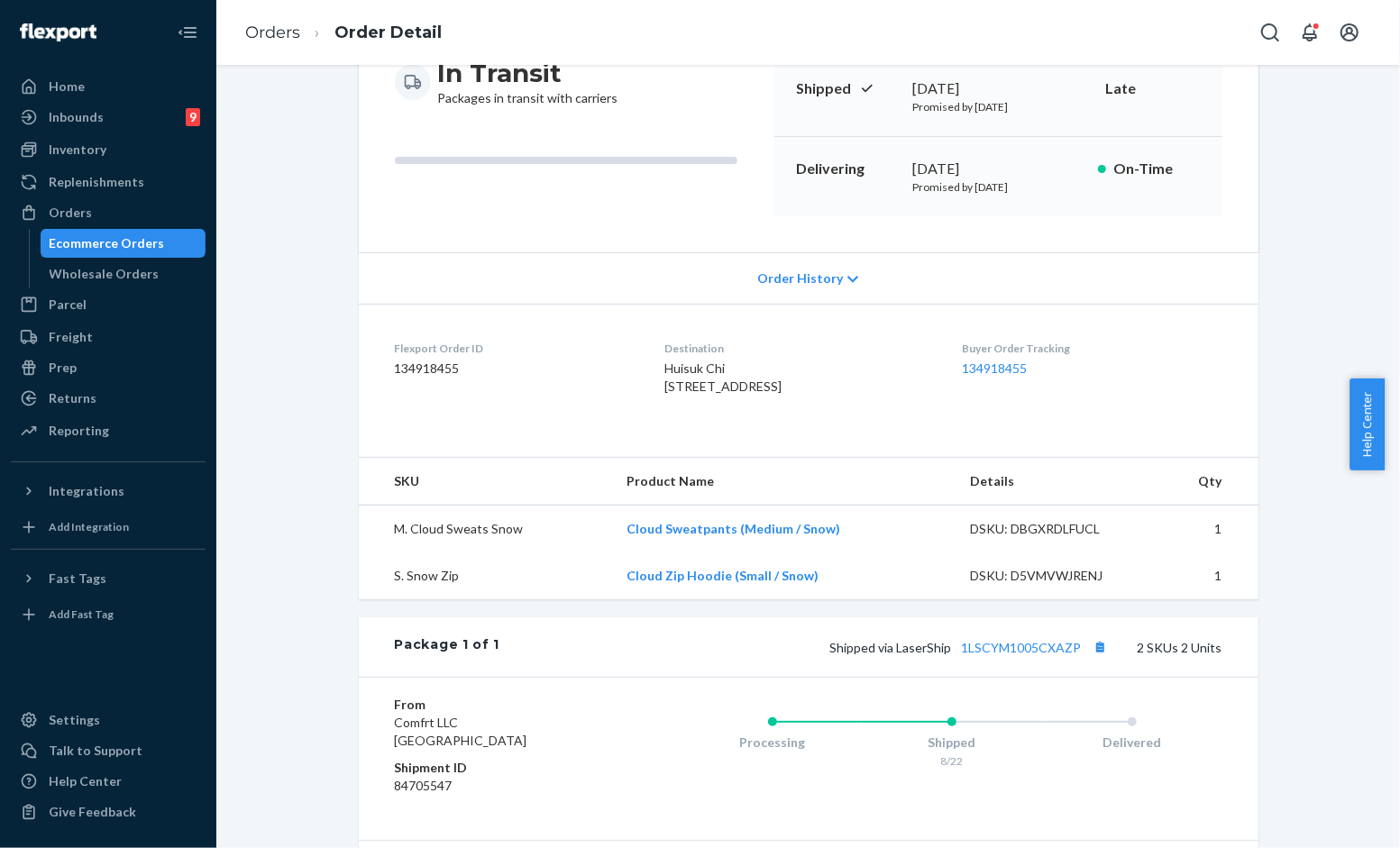
click at [716, 396] on div "Huisuk Chi [STREET_ADDRESS]" at bounding box center [799, 378] width 268 height 37
click at [759, 394] on span "Huisuk Chi [STREET_ADDRESS]" at bounding box center [723, 377] width 117 height 34
drag, startPoint x: 737, startPoint y: 399, endPoint x: 628, endPoint y: 388, distance: 109.6
click at [628, 388] on dl "Flexport Order ID 134918455 Destination Huisuk Chi [STREET_ADDRESS] US Buyer Or…" at bounding box center [809, 372] width 900 height 135
copy span "[STREET_ADDRESS]-"
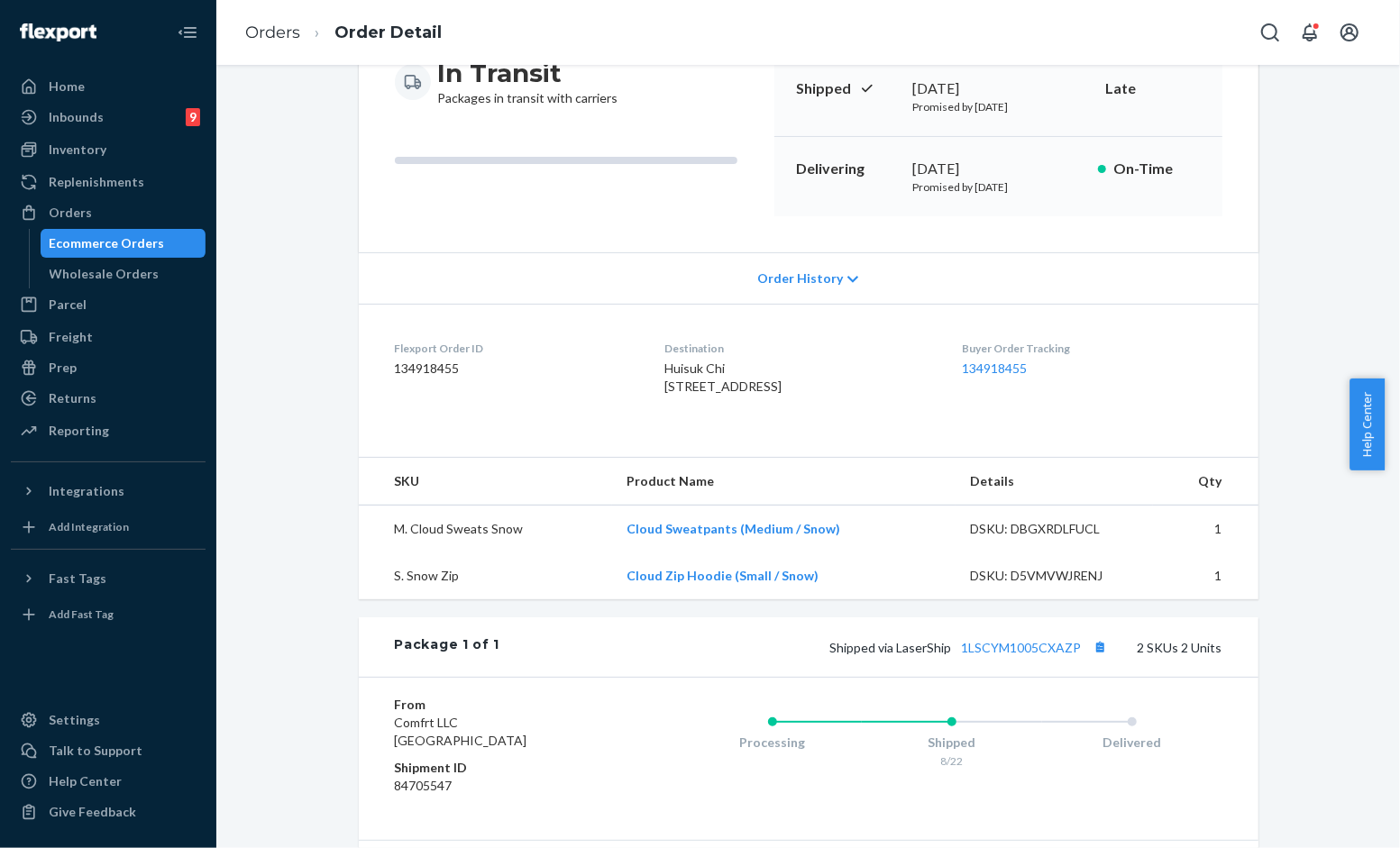
click at [1224, 439] on dl "Flexport Order ID 134918455 Destination Huisuk Chi [STREET_ADDRESS] US Buyer Or…" at bounding box center [809, 372] width 900 height 135
